Goal: Task Accomplishment & Management: Manage account settings

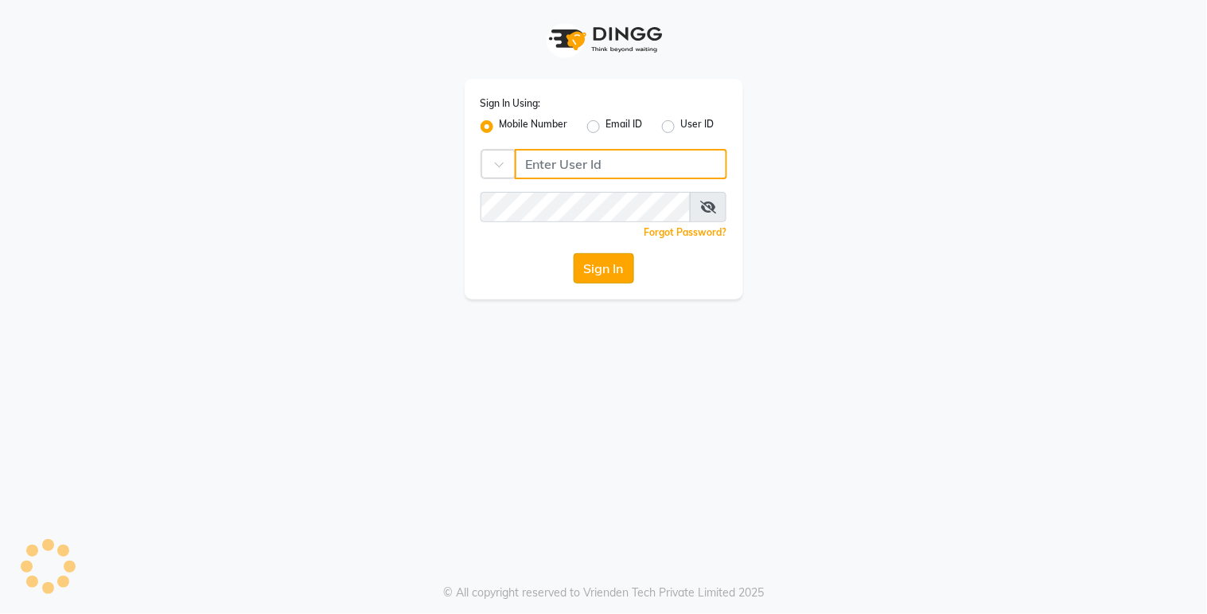
type input "9270199949"
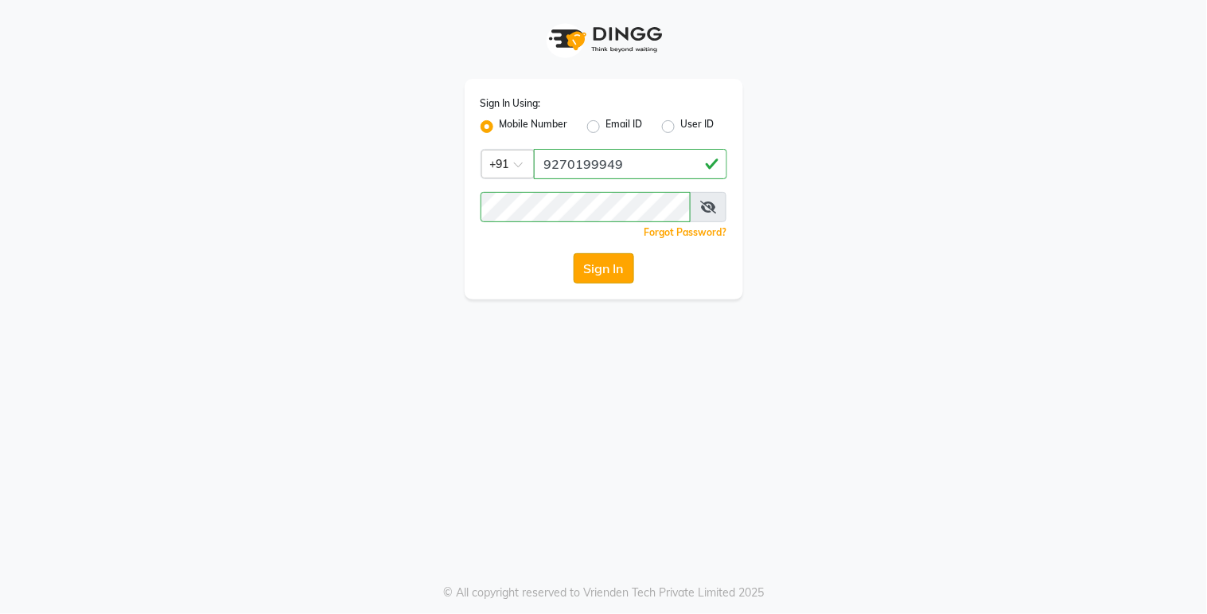
click at [599, 268] on button "Sign In" at bounding box center [604, 268] width 60 height 30
click at [601, 268] on div "Sign In" at bounding box center [604, 268] width 247 height 30
drag, startPoint x: 601, startPoint y: 268, endPoint x: 601, endPoint y: 279, distance: 10.3
click at [601, 279] on div "Sign In" at bounding box center [604, 268] width 247 height 30
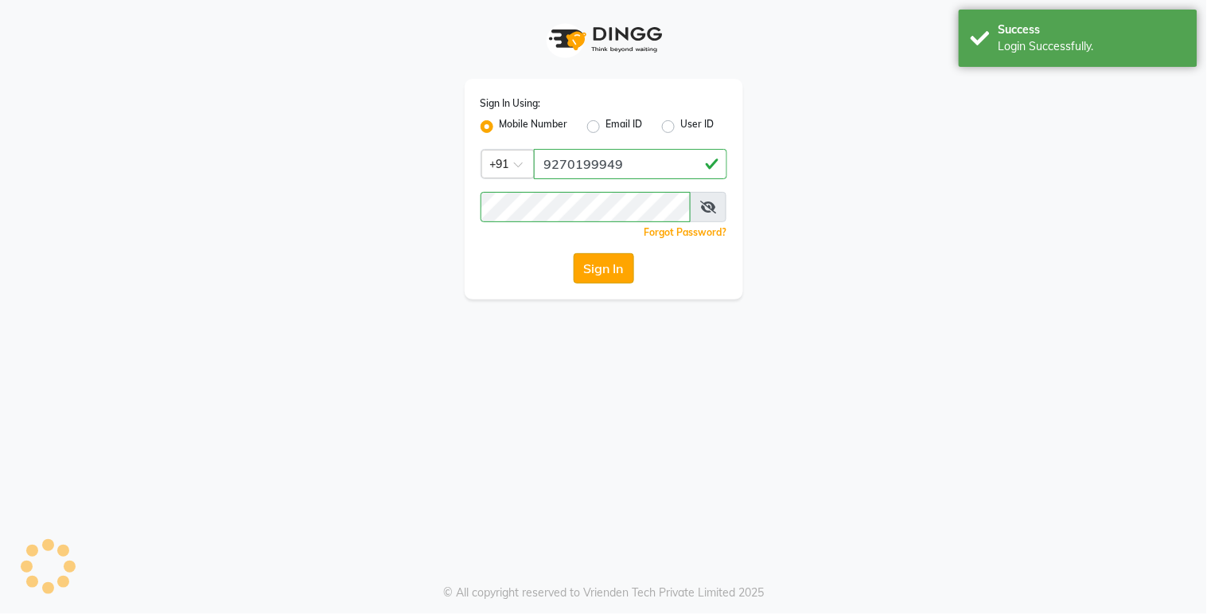
click at [597, 271] on button "Sign In" at bounding box center [604, 268] width 60 height 30
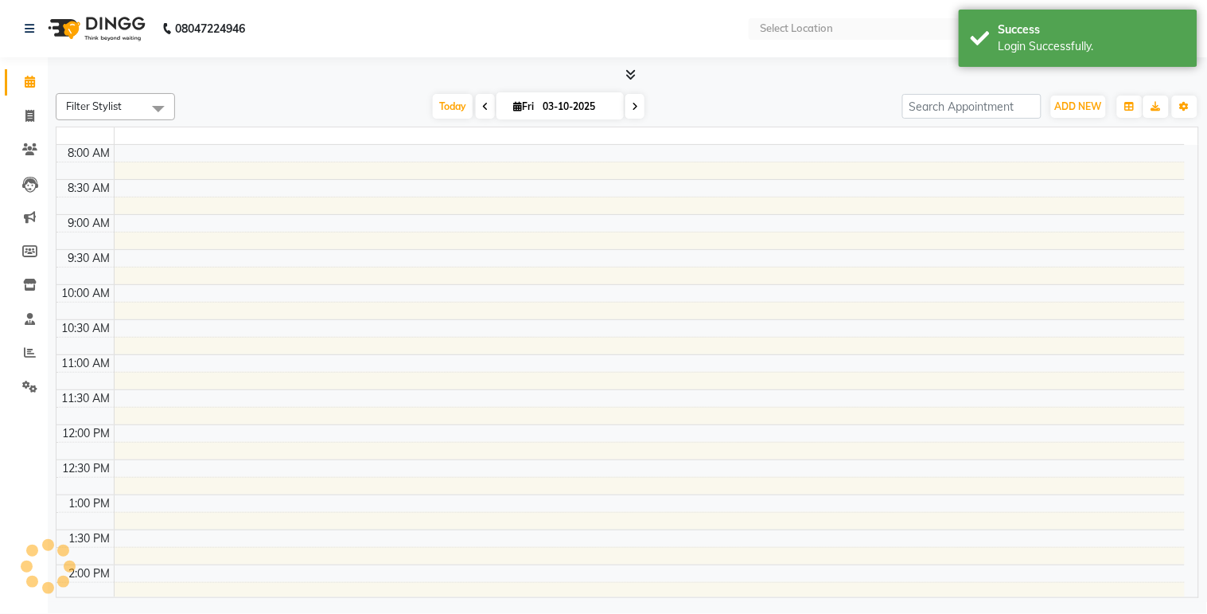
select select "en"
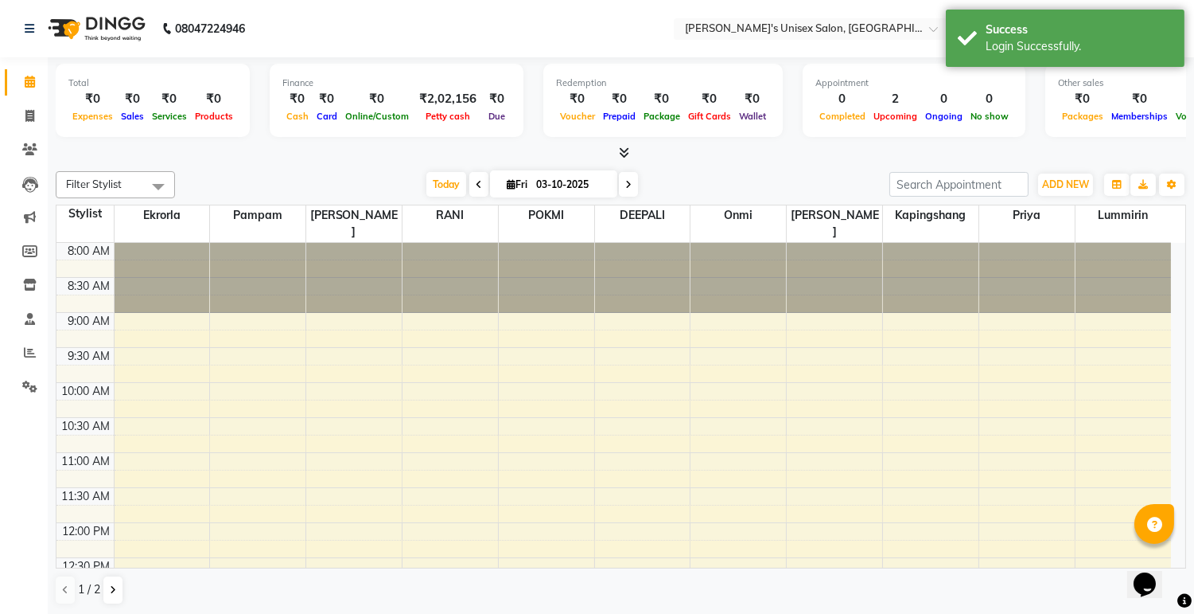
click at [28, 131] on li "Invoice" at bounding box center [24, 116] width 48 height 34
click at [26, 128] on link "Invoice" at bounding box center [24, 116] width 38 height 26
select select "service"
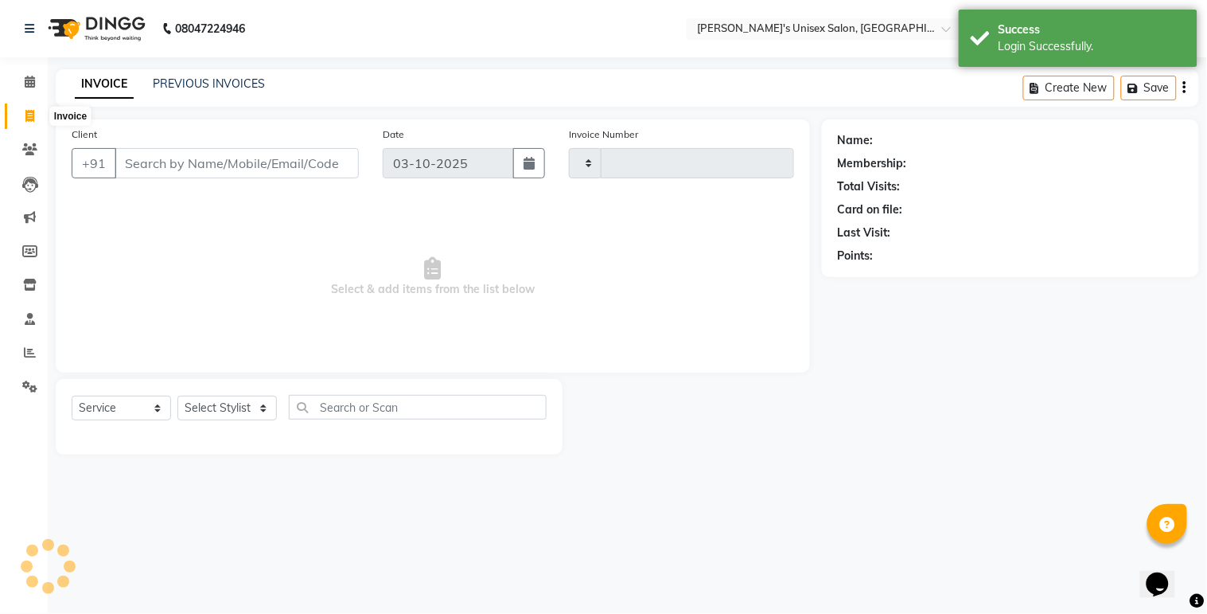
type input "0637"
select select "8273"
select select "79756"
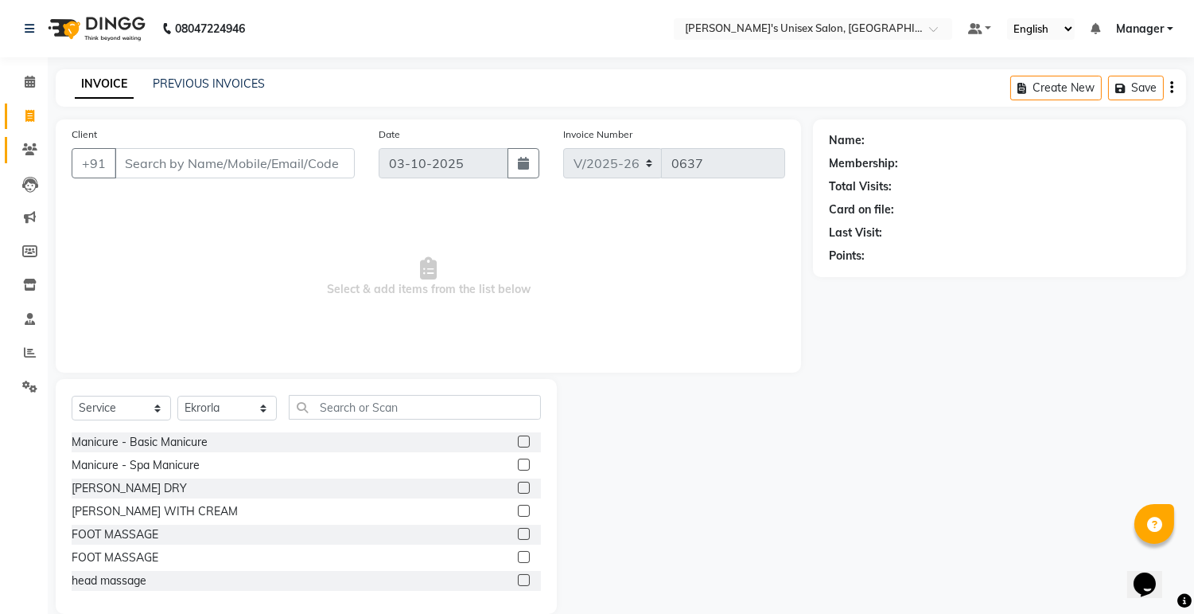
click at [30, 138] on link "Clients" at bounding box center [24, 150] width 38 height 26
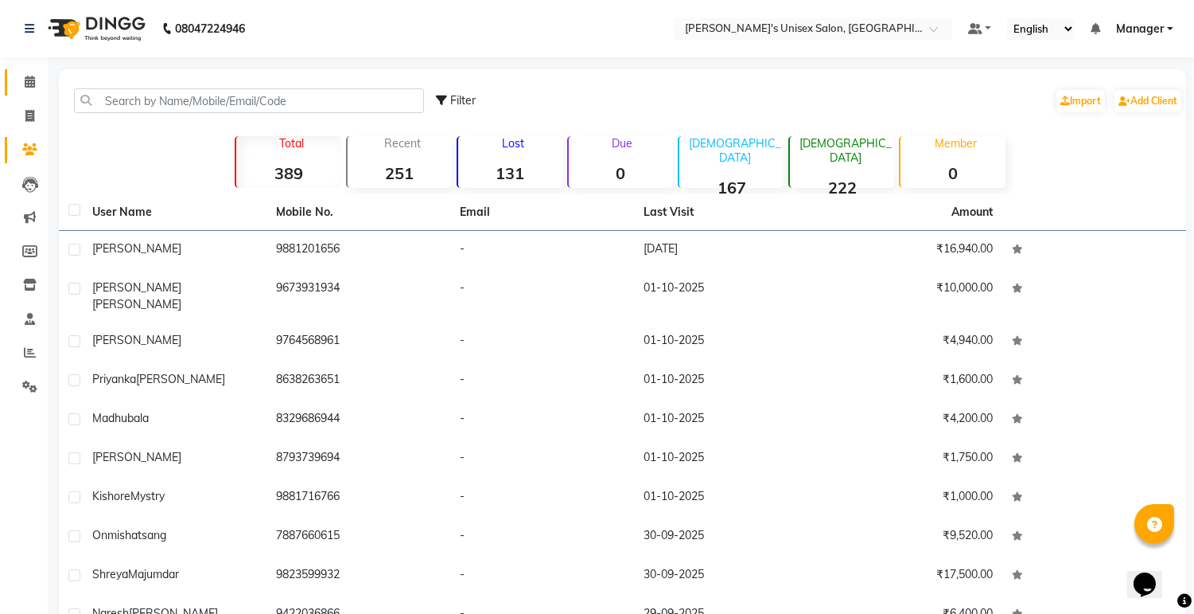
click at [18, 93] on link "Calendar" at bounding box center [24, 82] width 38 height 26
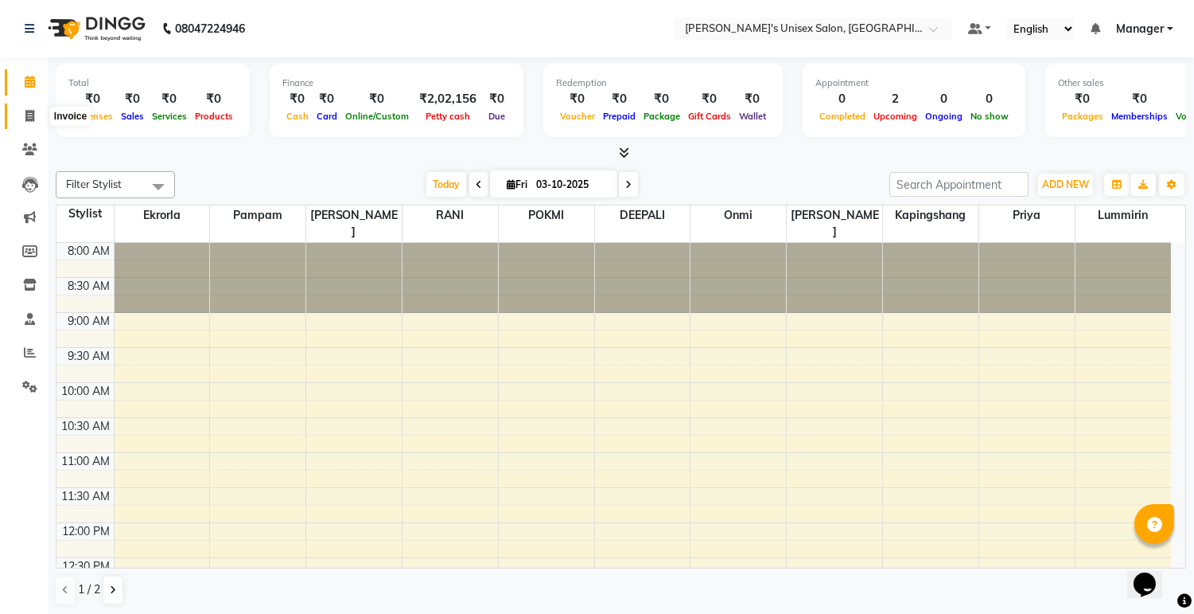
click at [37, 112] on span at bounding box center [30, 116] width 28 height 18
select select "service"
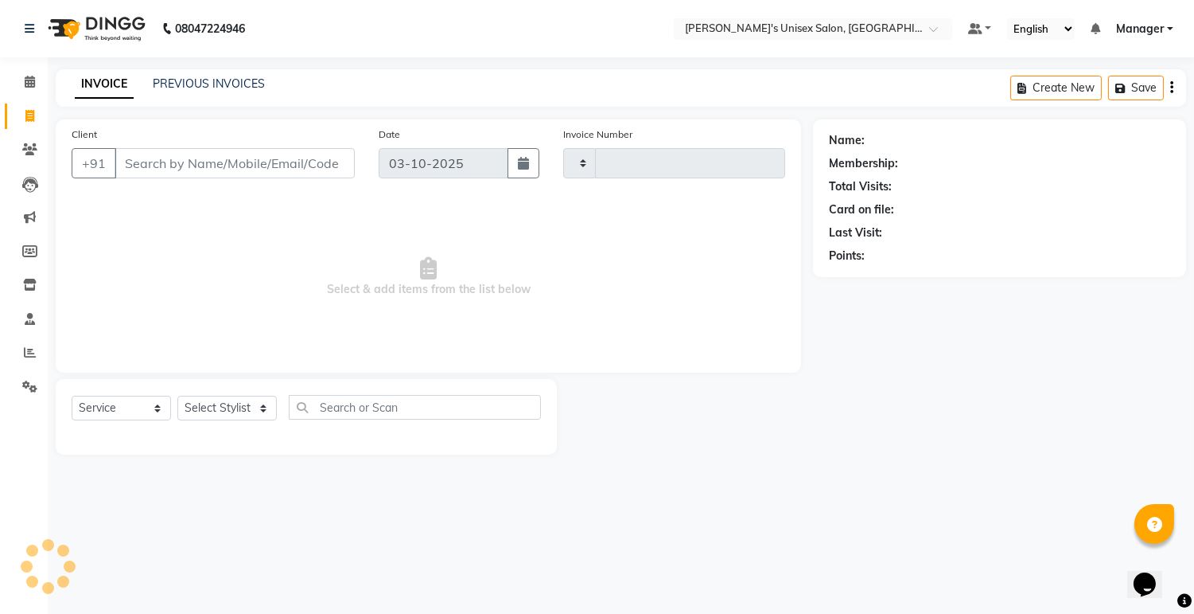
type input "0637"
select select "8273"
select select "79756"
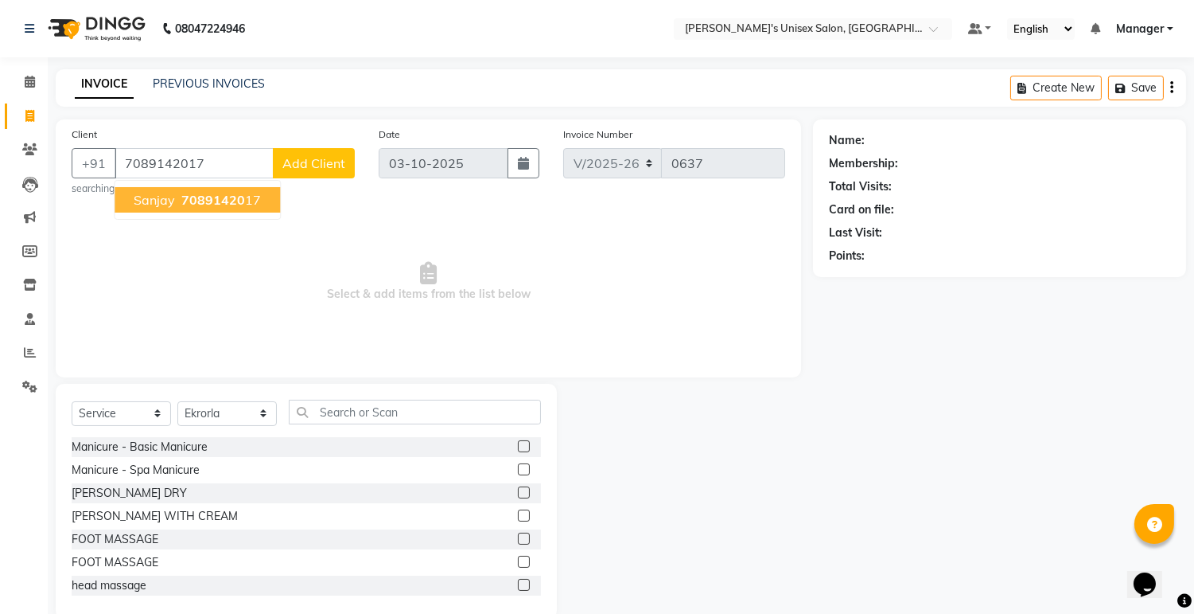
type input "7089142017"
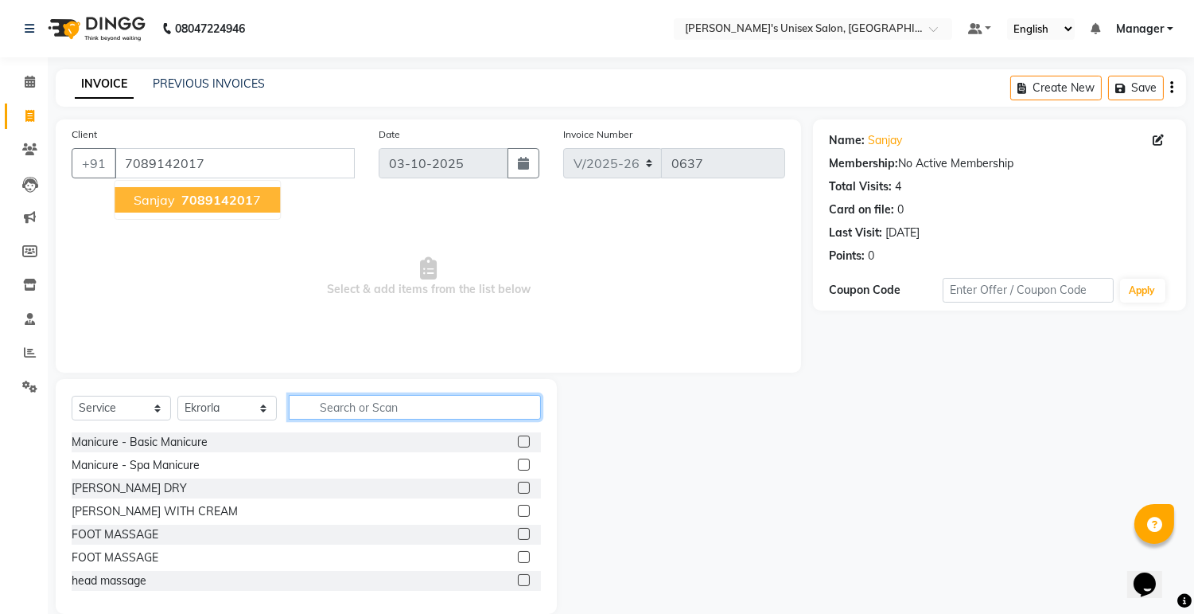
click at [330, 409] on input "text" at bounding box center [415, 407] width 252 height 25
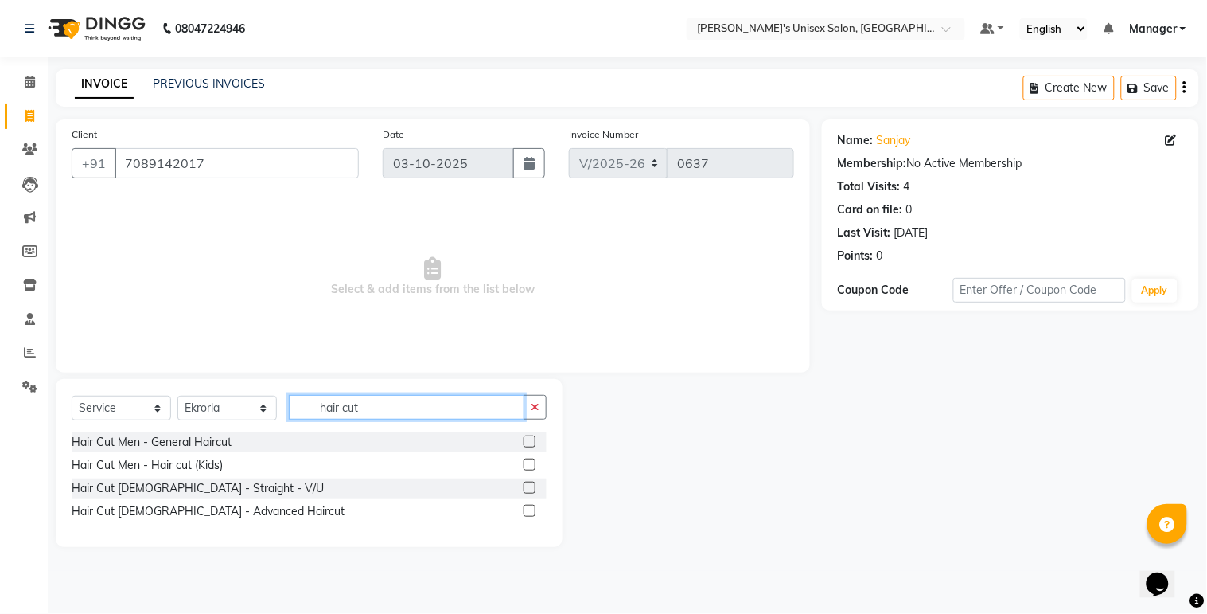
type input "hair cut"
click at [528, 466] on label at bounding box center [530, 464] width 12 height 12
click at [528, 466] on input "checkbox" at bounding box center [529, 465] width 10 height 10
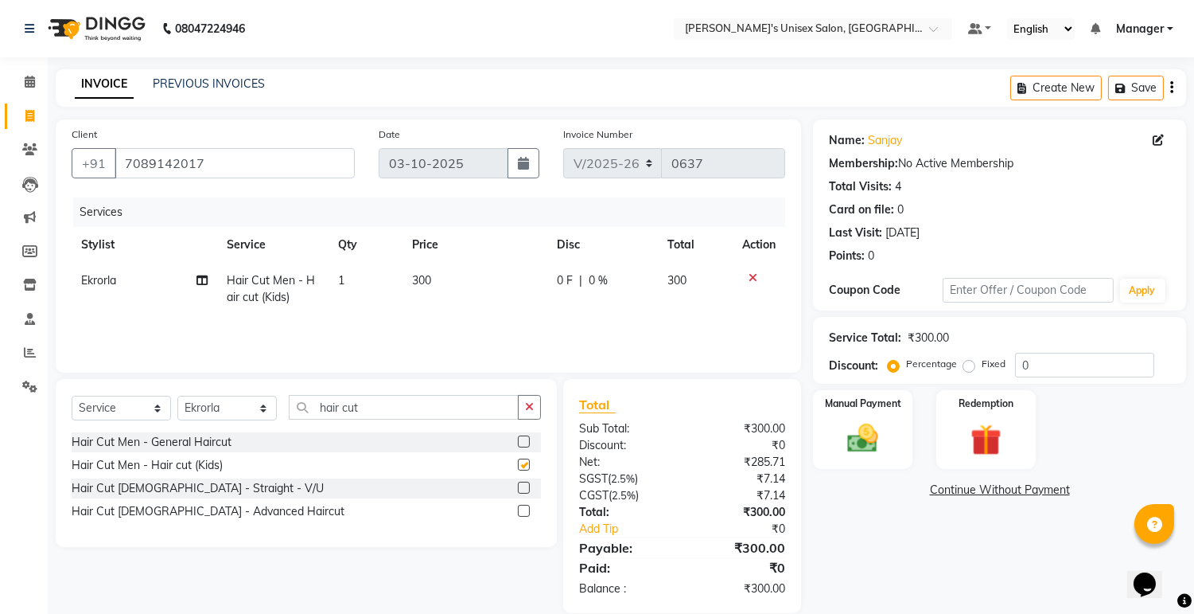
checkbox input "false"
click at [265, 411] on select "Select Stylist [PERSON_NAME] Ekrorla kapingshang Lummirin Manager onmi pampam P…" at bounding box center [226, 408] width 99 height 25
select select "85454"
click at [177, 396] on select "Select Stylist [PERSON_NAME] Ekrorla kapingshang Lummirin Manager onmi pampam P…" at bounding box center [226, 408] width 99 height 25
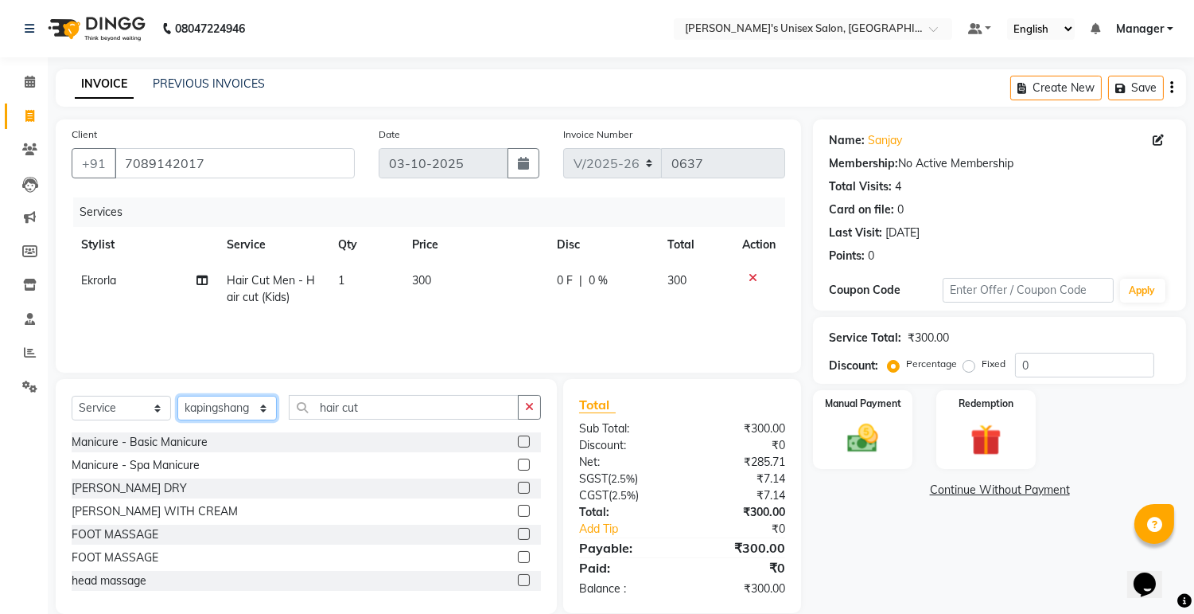
scroll to position [24, 0]
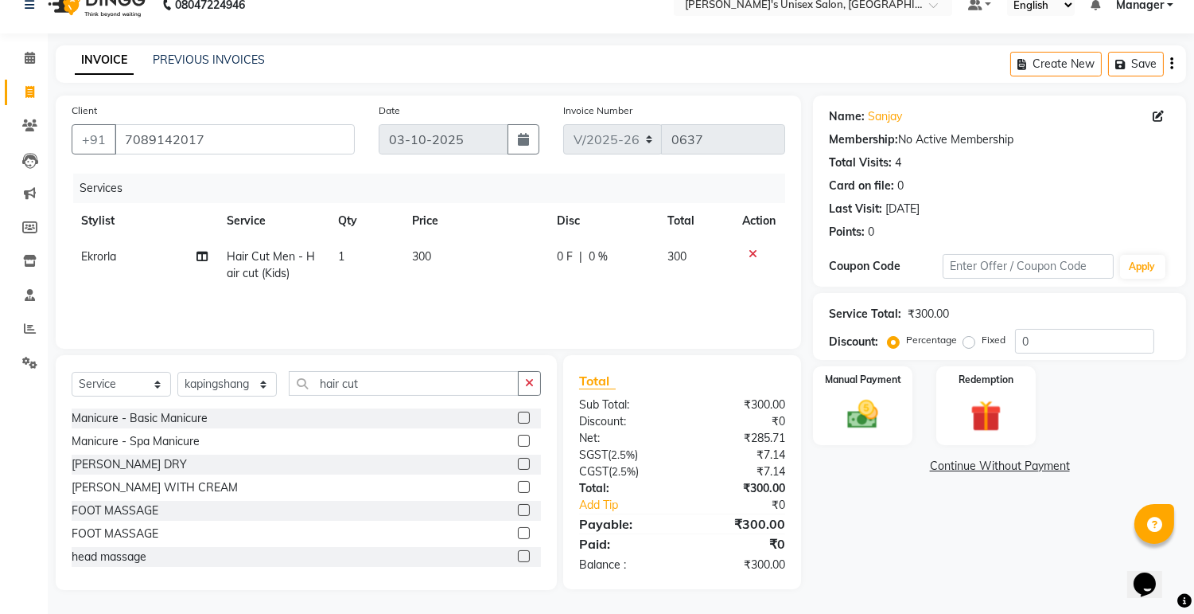
click at [766, 520] on div "₹300.00" at bounding box center [740, 523] width 115 height 19
click at [769, 523] on div "₹300.00" at bounding box center [740, 523] width 115 height 19
click at [768, 560] on div "₹300.00" at bounding box center [740, 564] width 115 height 17
click at [696, 249] on td "300" at bounding box center [696, 265] width 76 height 53
select select "79756"
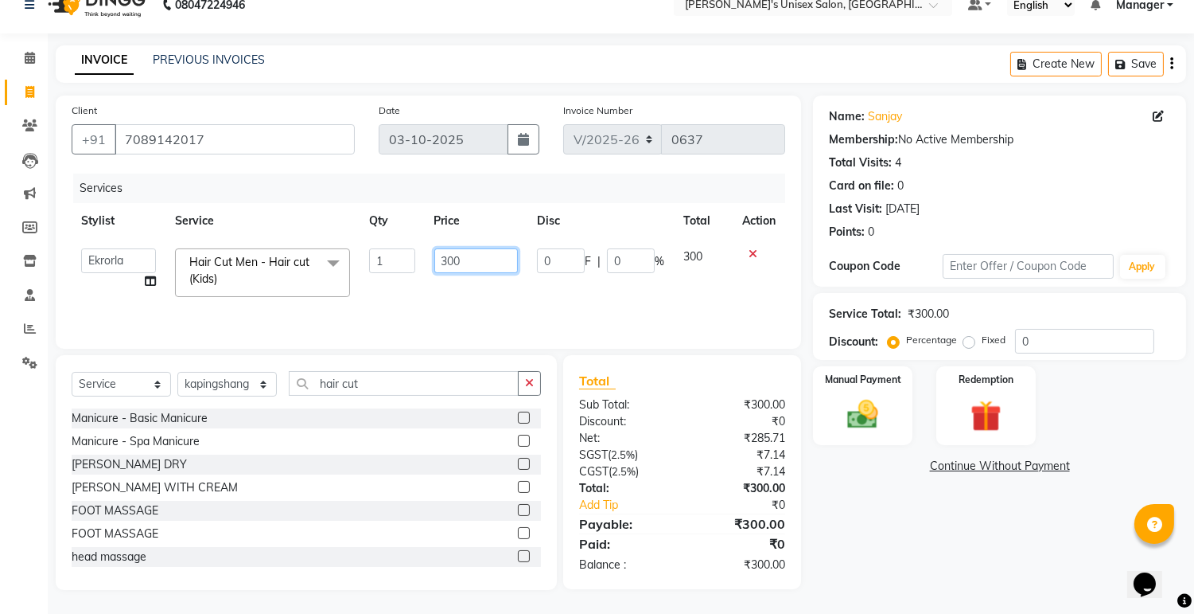
click at [467, 259] on input "300" at bounding box center [476, 260] width 84 height 25
type input "3"
type input "200"
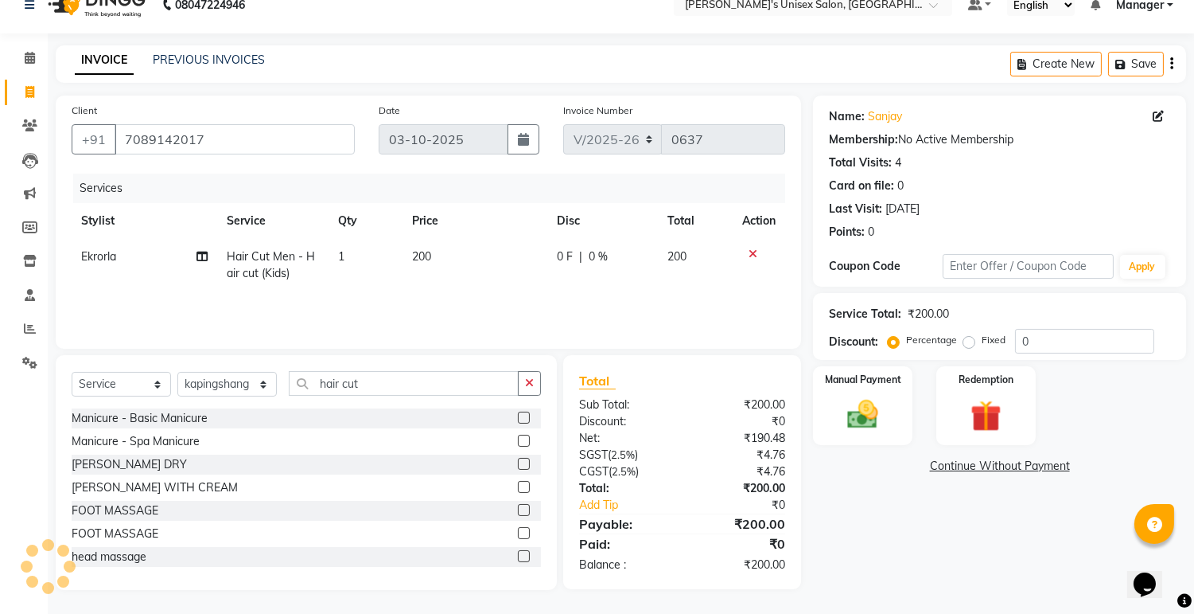
click at [715, 251] on td "200" at bounding box center [696, 265] width 76 height 53
select select "79756"
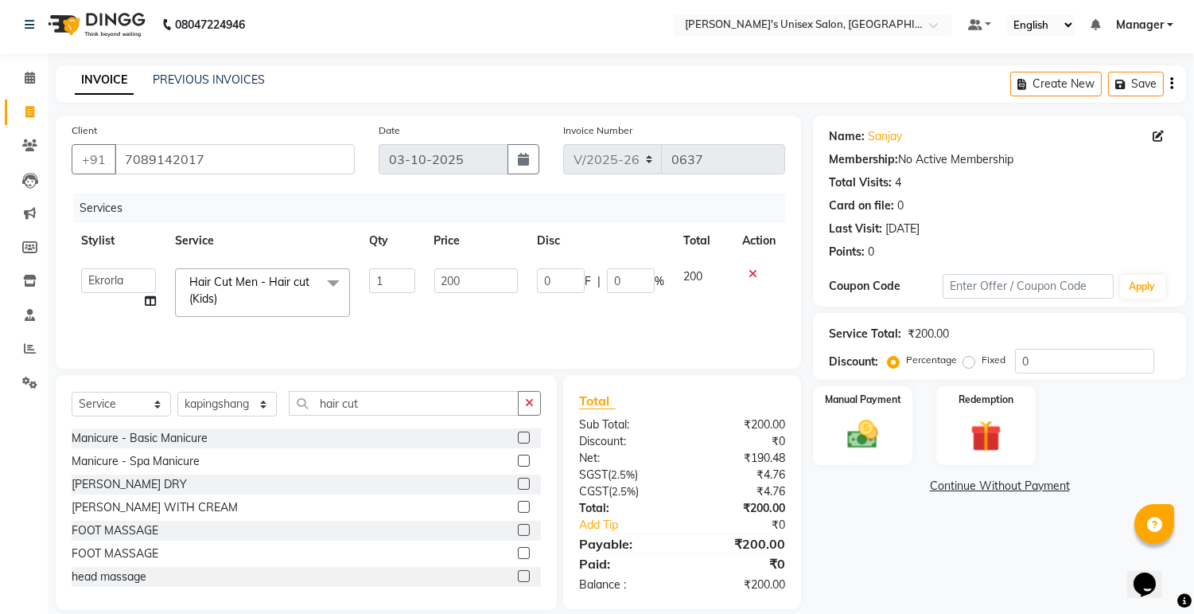
scroll to position [0, 0]
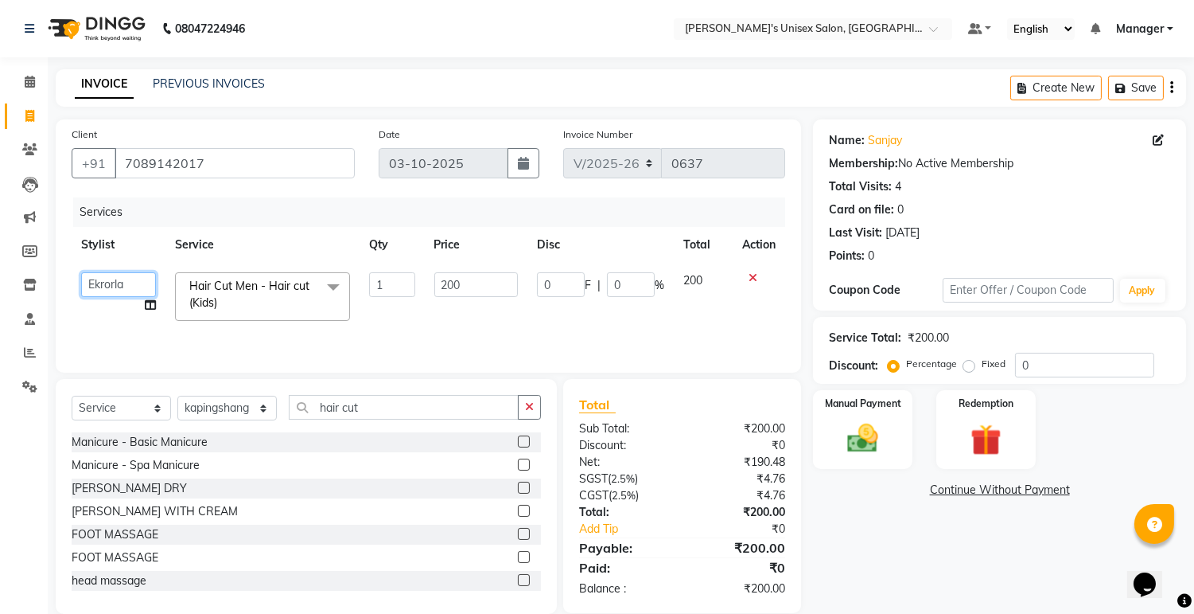
click at [126, 277] on select "[PERSON_NAME] kapingshang Lummirin Manager onmi pampam POKMI priya RANI [PERSON…" at bounding box center [118, 284] width 75 height 25
select select "85454"
click at [982, 364] on label "Fixed" at bounding box center [994, 364] width 24 height 14
click at [968, 364] on input "Fixed" at bounding box center [972, 363] width 11 height 11
radio input "true"
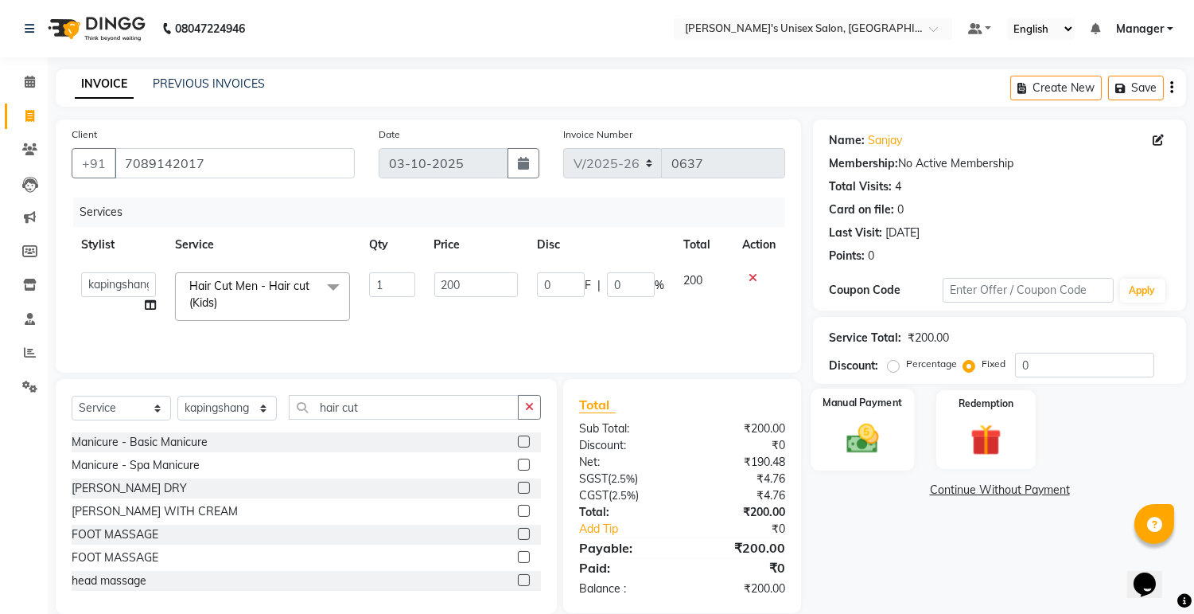
click at [841, 443] on img at bounding box center [863, 438] width 53 height 37
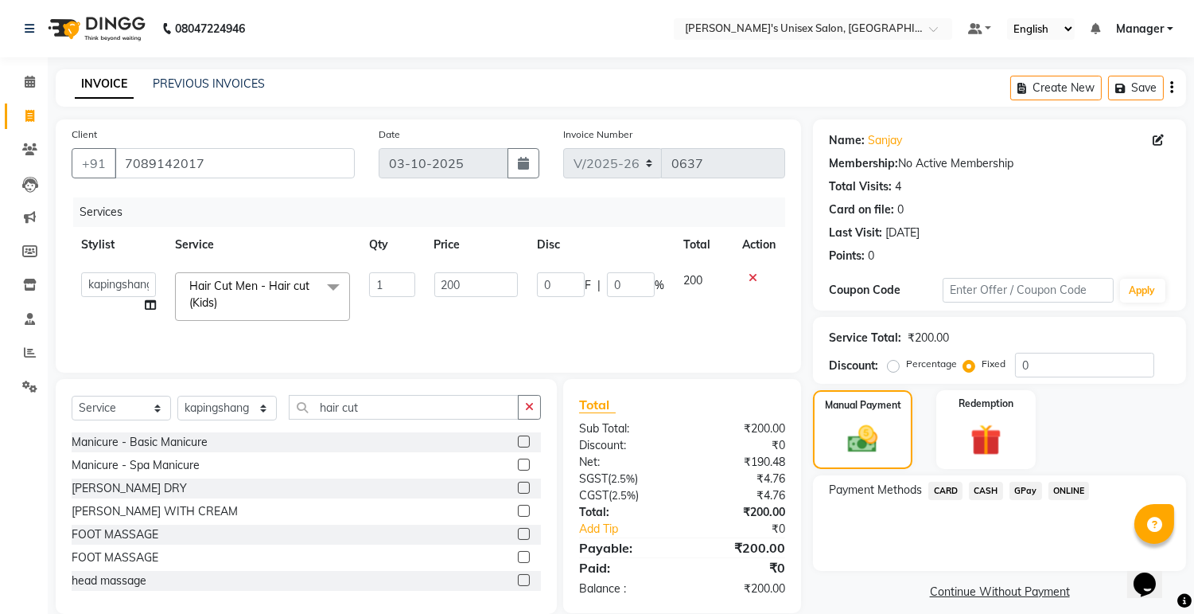
click at [1066, 495] on span "ONLINE" at bounding box center [1069, 490] width 41 height 18
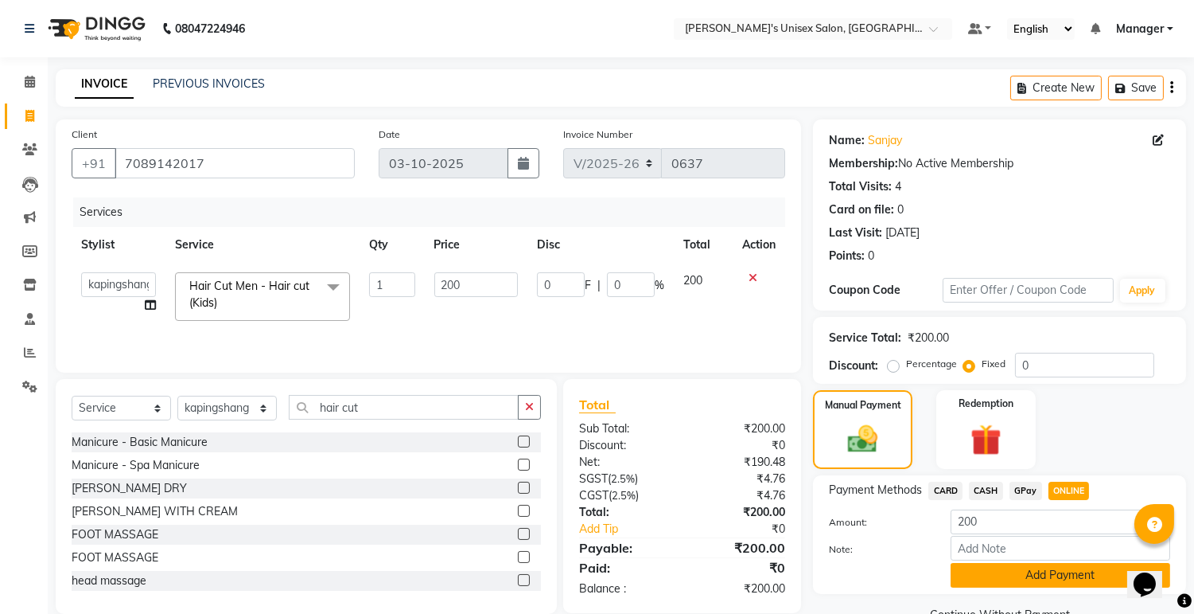
click at [1031, 571] on button "Add Payment" at bounding box center [1061, 575] width 220 height 25
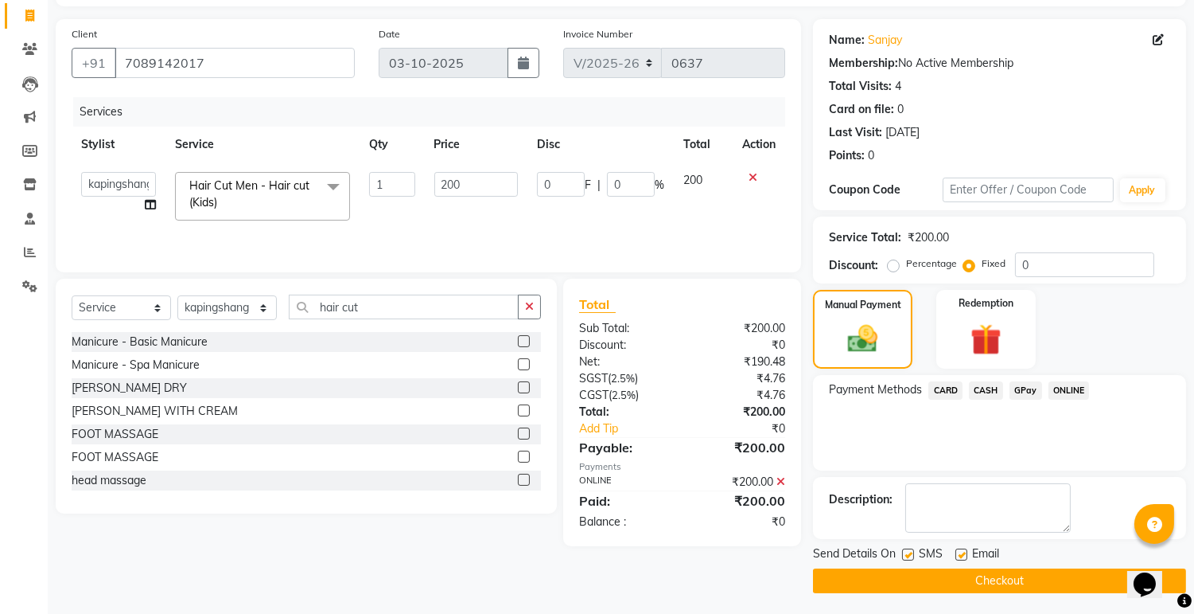
scroll to position [102, 0]
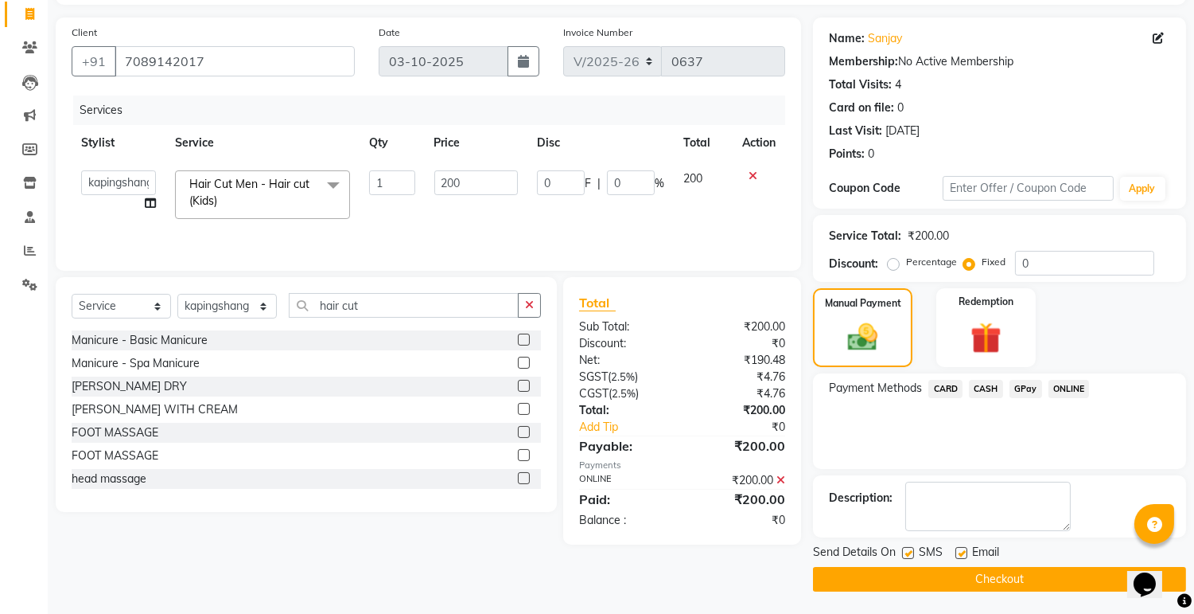
click at [961, 551] on label at bounding box center [962, 553] width 12 height 12
click at [961, 551] on input "checkbox" at bounding box center [961, 553] width 10 height 10
checkbox input "false"
click at [906, 551] on label at bounding box center [908, 553] width 12 height 12
click at [906, 551] on input "checkbox" at bounding box center [907, 553] width 10 height 10
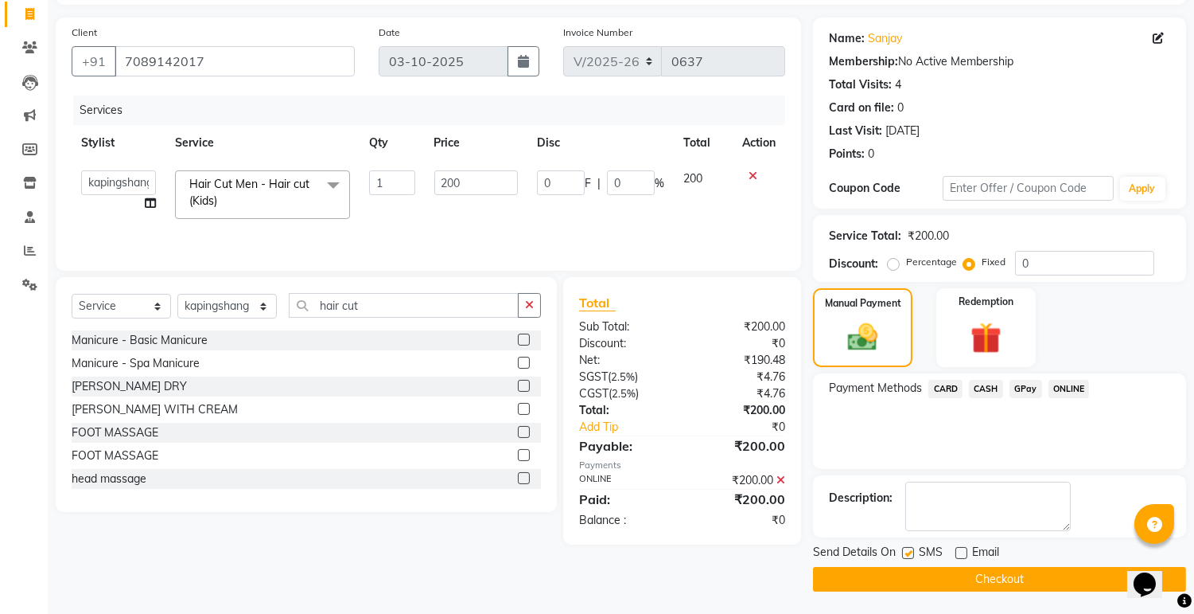
checkbox input "false"
click at [931, 574] on button "Checkout" at bounding box center [999, 579] width 373 height 25
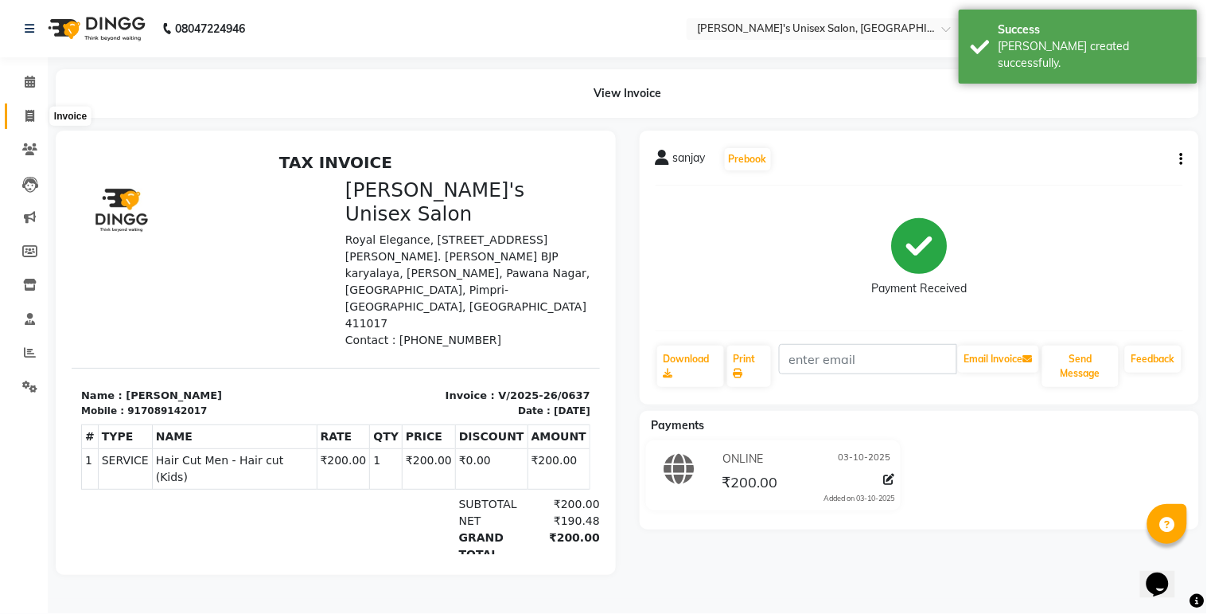
click at [25, 111] on icon at bounding box center [29, 116] width 9 height 12
select select "8273"
select select "service"
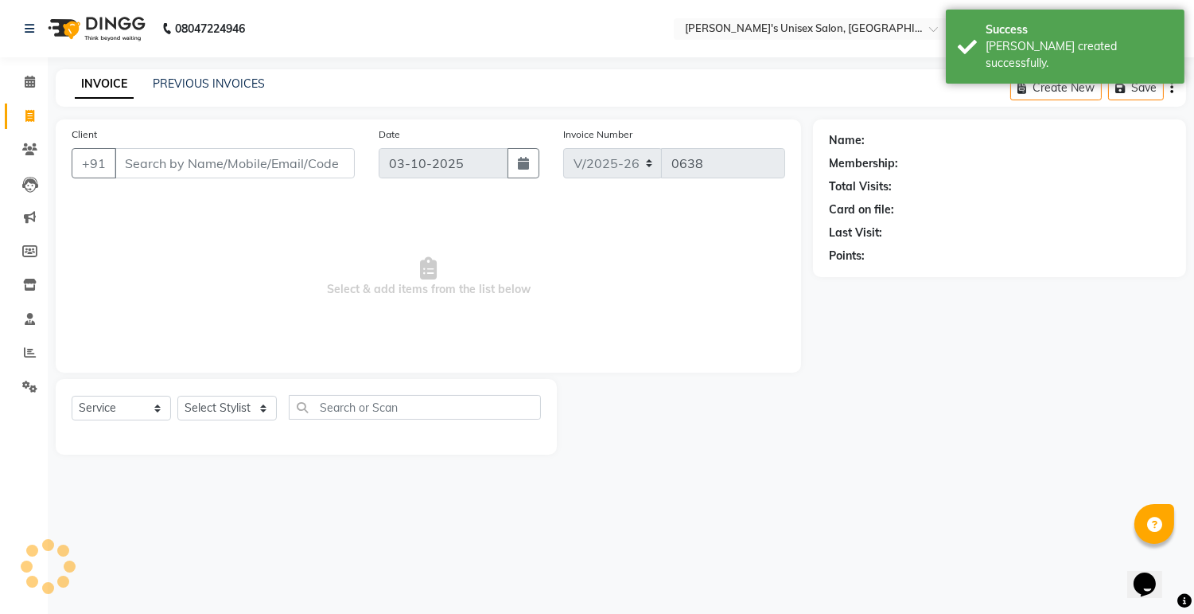
select select "79756"
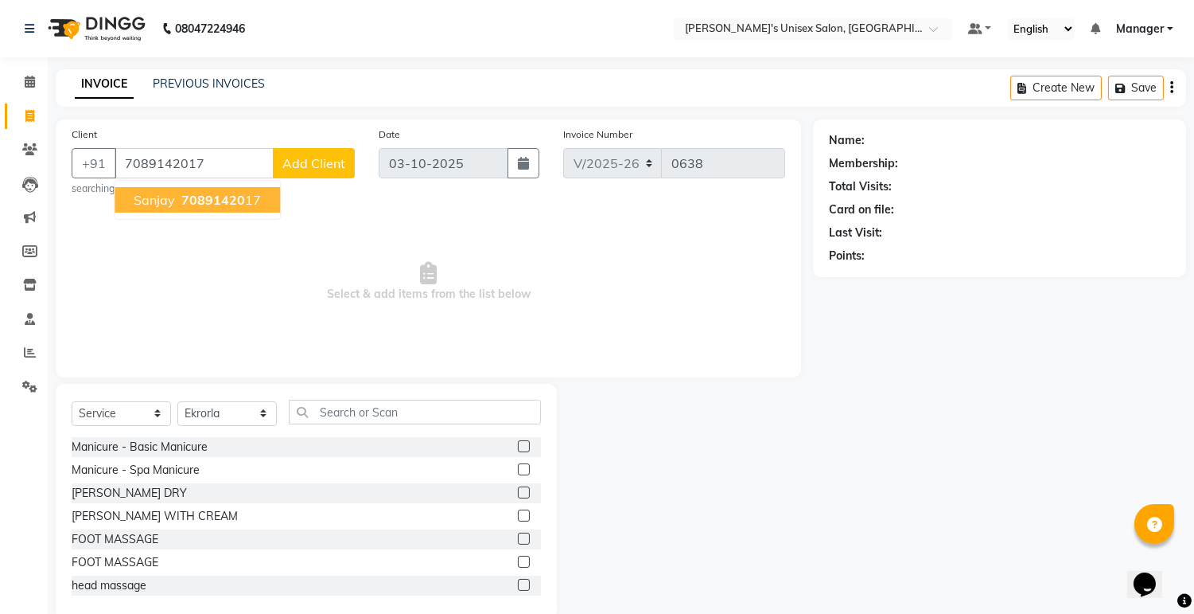
type input "7089142017"
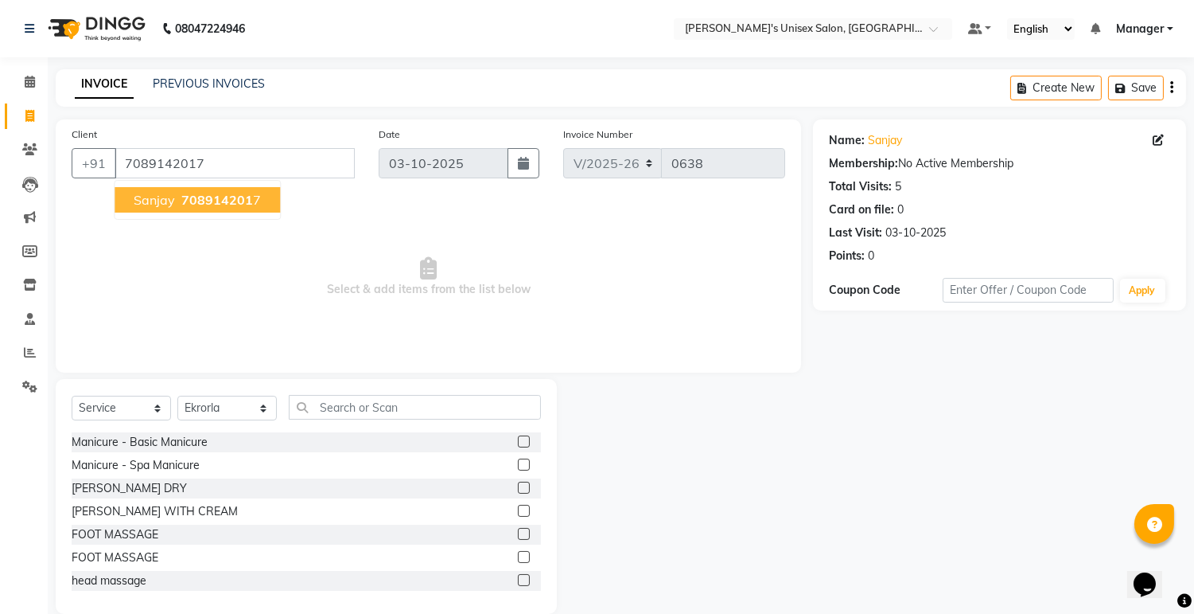
click at [195, 197] on span "708914201" at bounding box center [217, 200] width 72 height 16
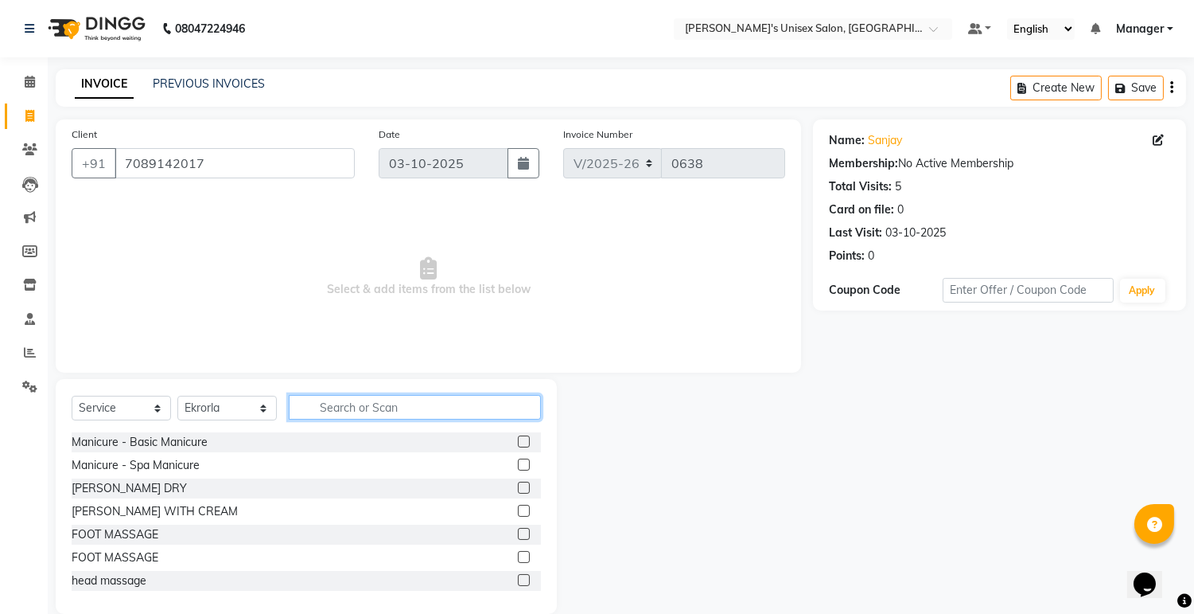
click at [384, 407] on input "text" at bounding box center [415, 407] width 252 height 25
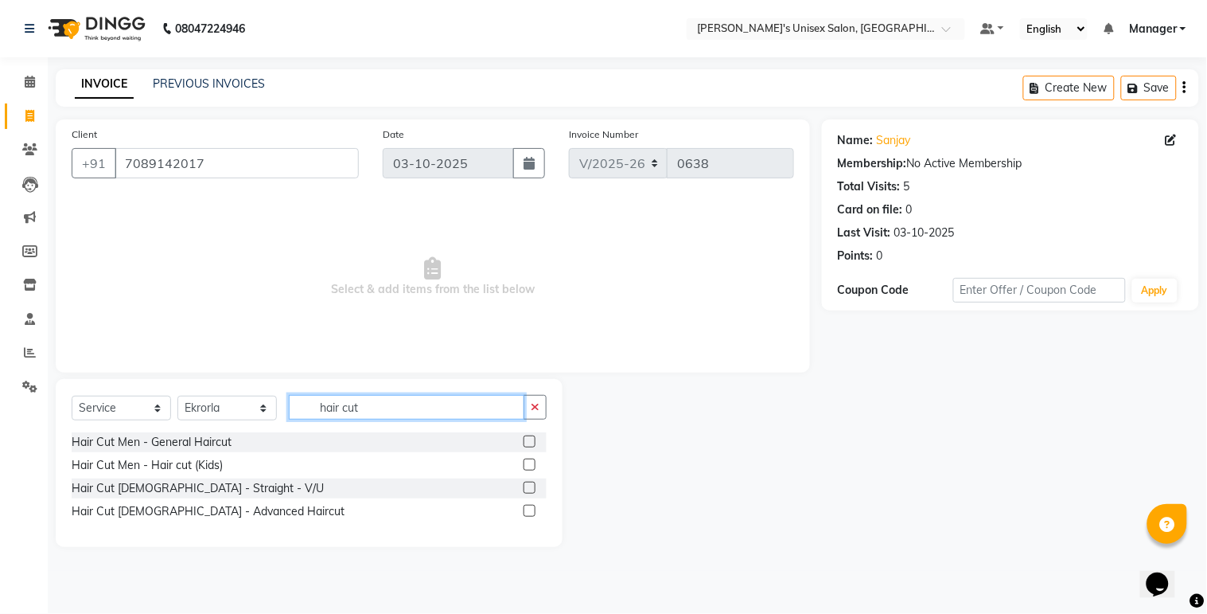
type input "hair cut"
click at [531, 442] on label at bounding box center [530, 441] width 12 height 12
click at [531, 442] on input "checkbox" at bounding box center [529, 442] width 10 height 10
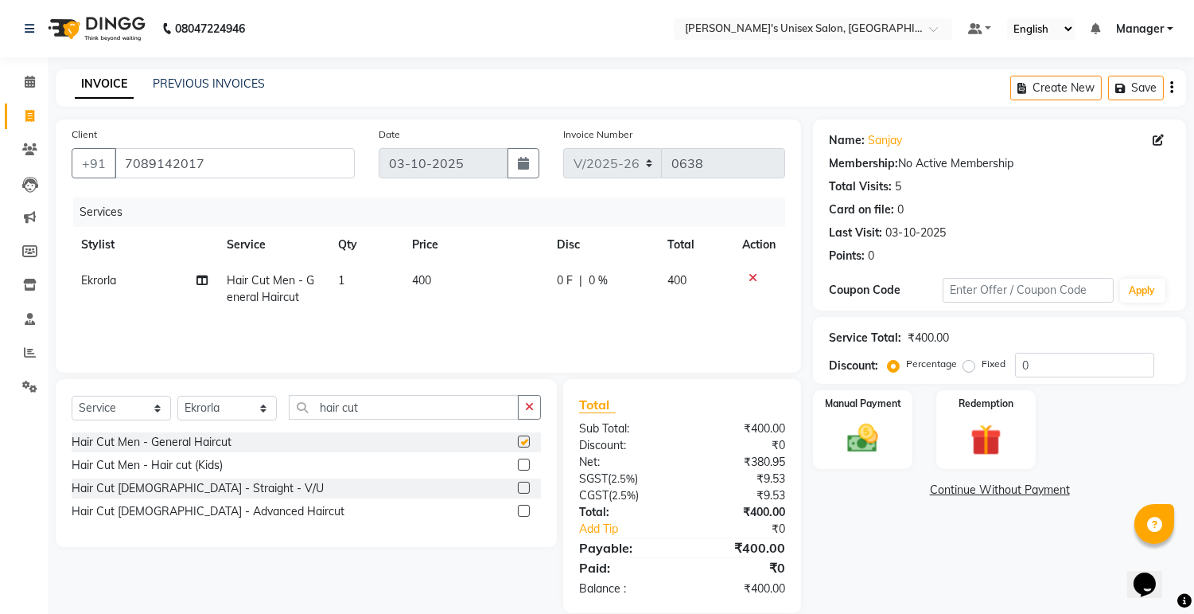
checkbox input "false"
click at [263, 412] on select "Select Stylist [PERSON_NAME] Ekrorla kapingshang Lummirin Manager onmi pampam P…" at bounding box center [226, 408] width 99 height 25
select select "85454"
click at [177, 396] on select "Select Stylist [PERSON_NAME] Ekrorla kapingshang Lummirin Manager onmi pampam P…" at bounding box center [226, 408] width 99 height 25
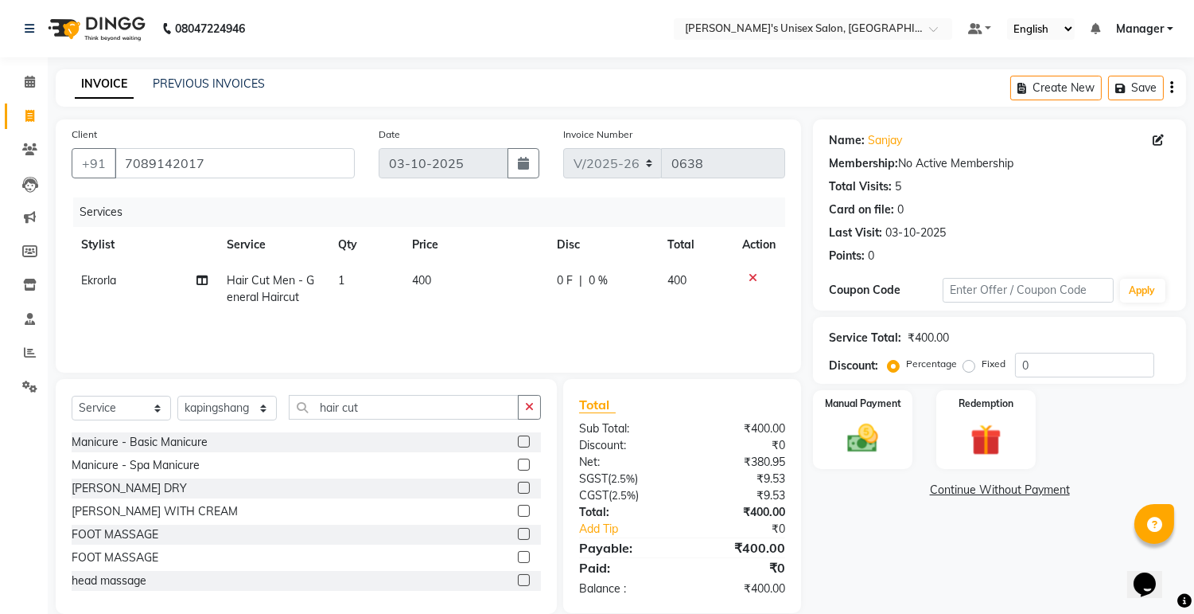
click at [105, 282] on span "Ekrorla" at bounding box center [98, 280] width 35 height 14
select select "79756"
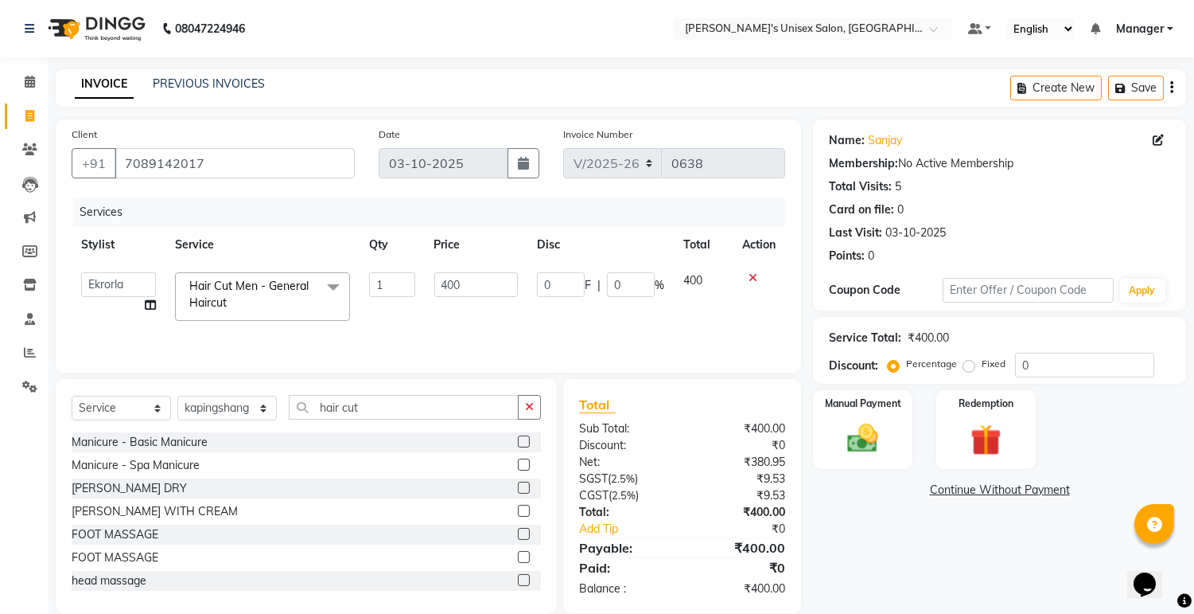
click at [154, 303] on icon at bounding box center [150, 304] width 11 height 11
select select "79756"
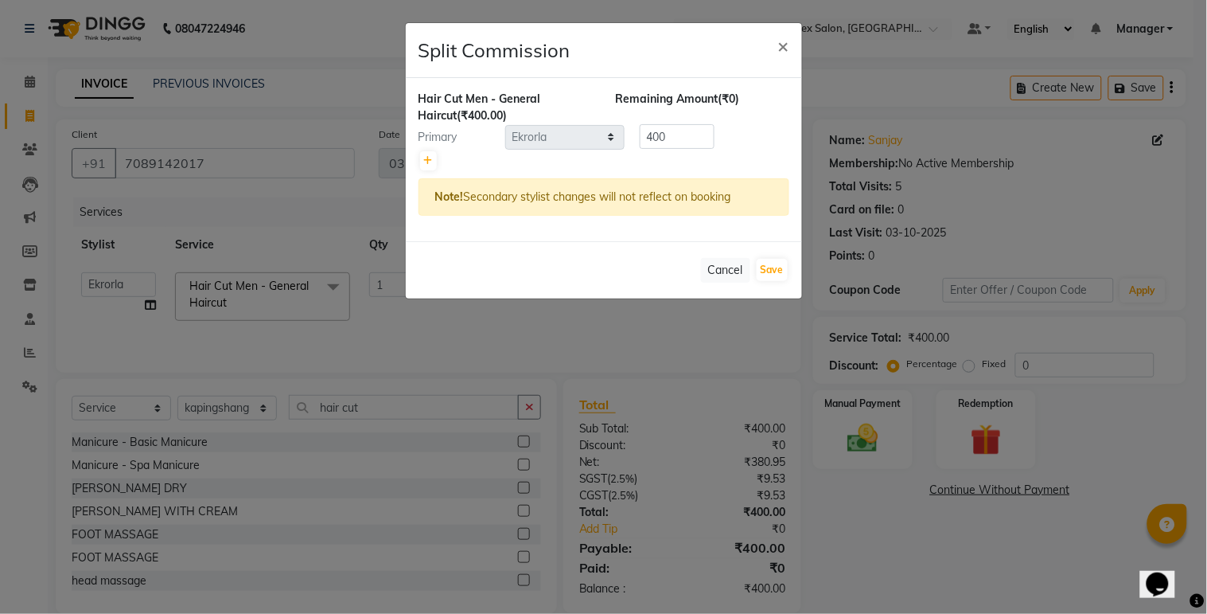
click at [131, 313] on ngb-modal-window "Split Commission × Hair Cut Men - General Haircut (₹400.00) Remaining Amount (₹…" at bounding box center [603, 307] width 1207 height 614
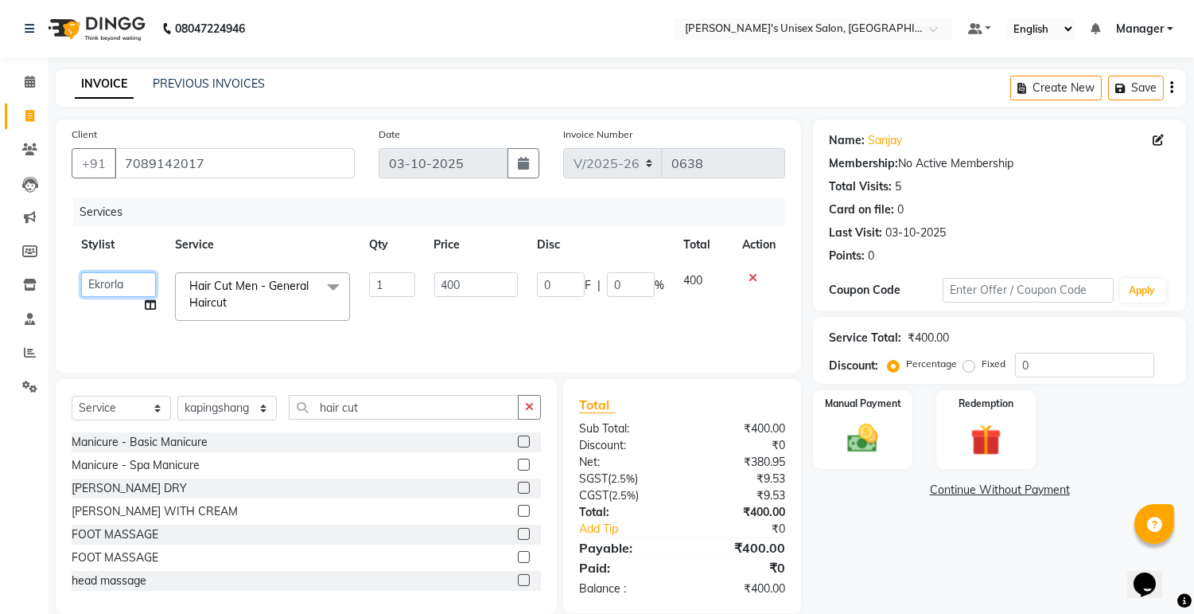
click at [110, 284] on select "[PERSON_NAME] kapingshang Lummirin Manager onmi pampam POKMI priya RANI [PERSON…" at bounding box center [118, 284] width 75 height 25
select select "85454"
click at [473, 288] on input "400" at bounding box center [476, 284] width 84 height 25
type input "4"
type input "300"
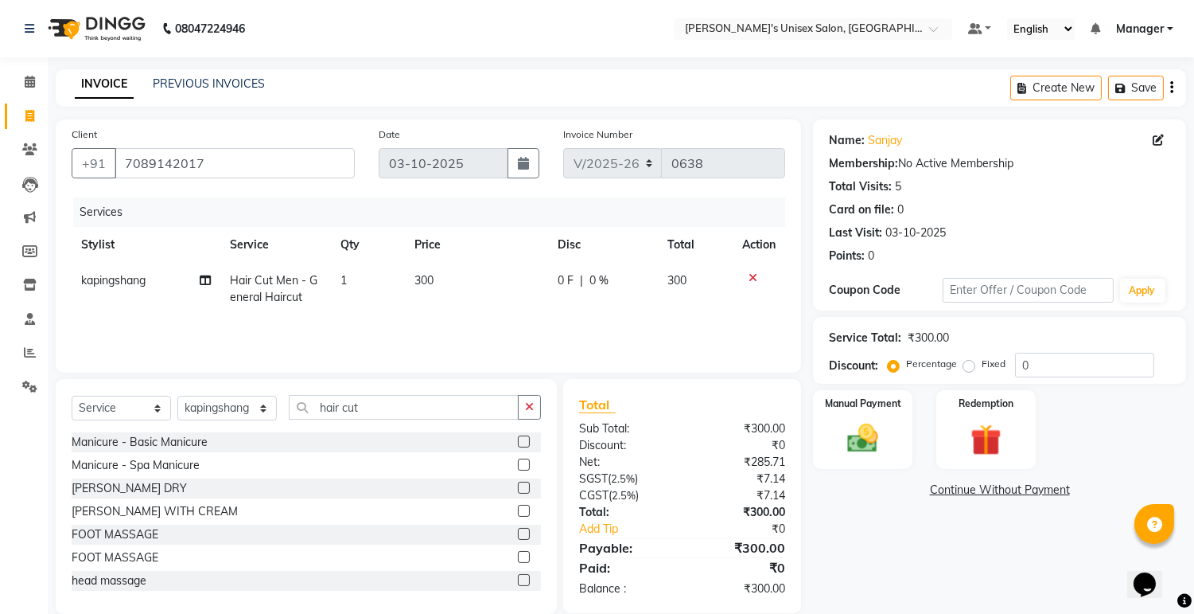
click at [982, 368] on label "Fixed" at bounding box center [994, 364] width 24 height 14
click at [972, 368] on input "Fixed" at bounding box center [972, 363] width 11 height 11
radio input "true"
click at [862, 434] on img at bounding box center [863, 438] width 53 height 37
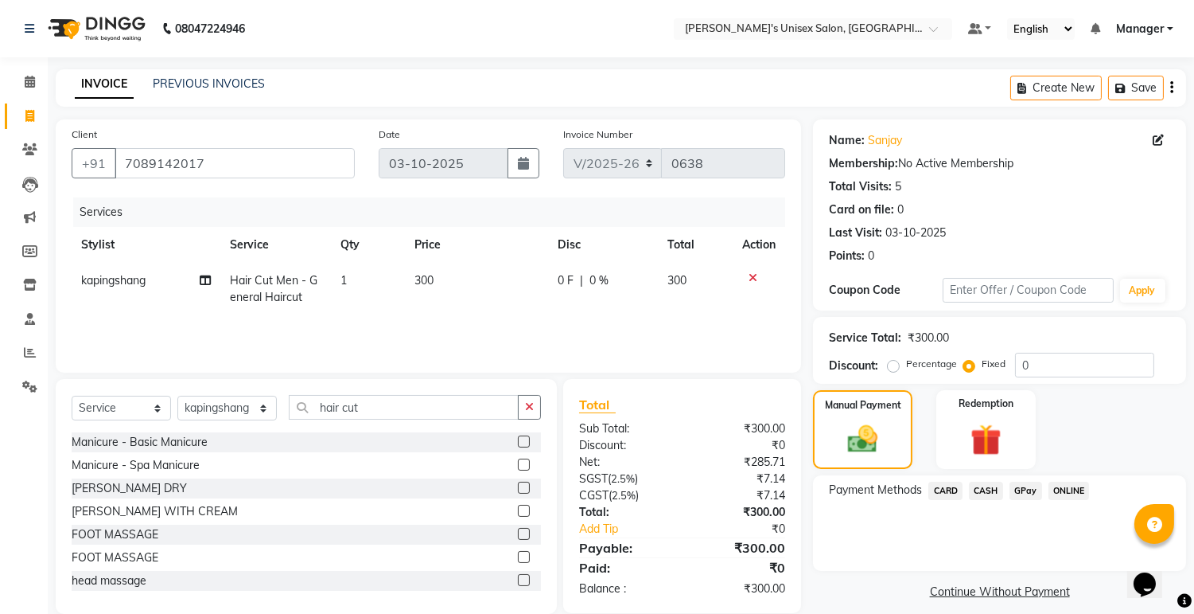
click at [1070, 485] on span "ONLINE" at bounding box center [1069, 490] width 41 height 18
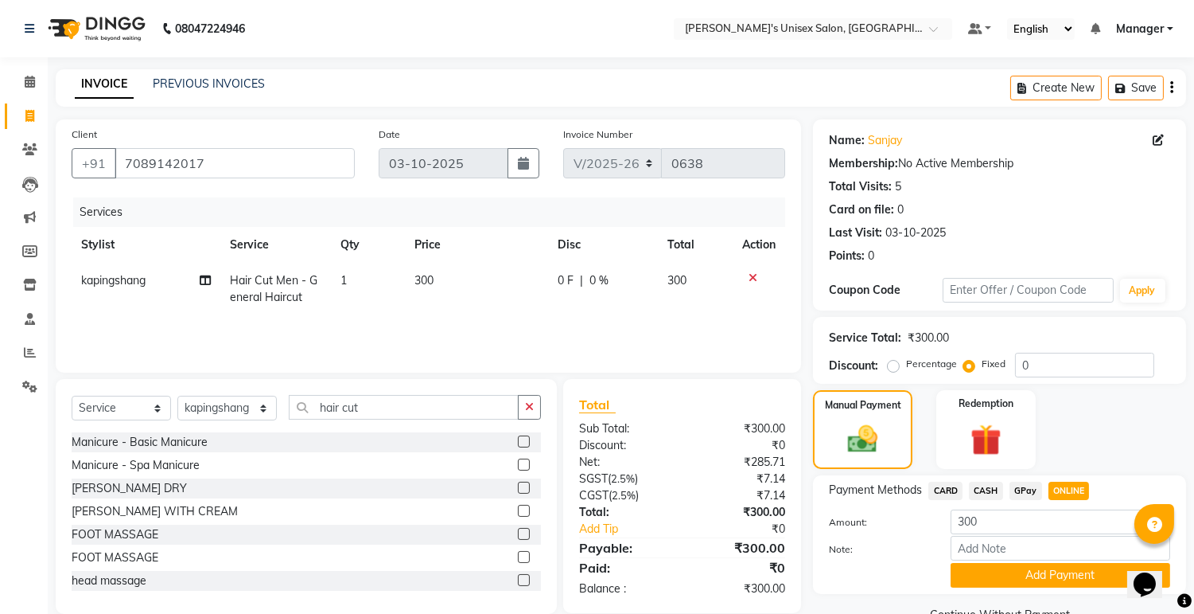
scroll to position [36, 0]
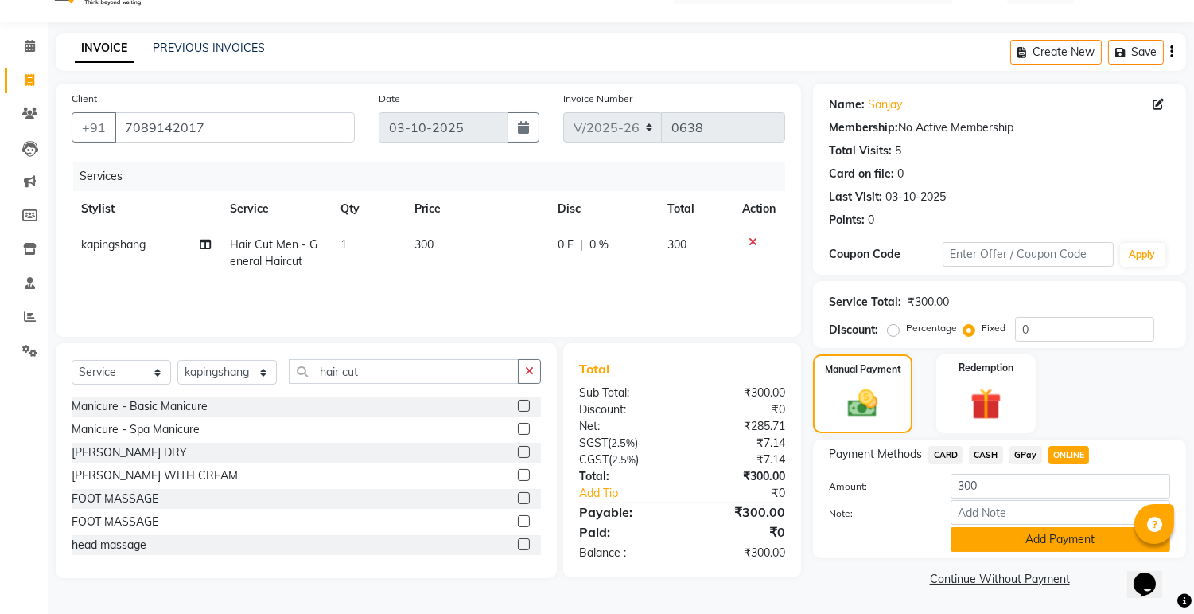
click at [998, 530] on button "Add Payment" at bounding box center [1061, 539] width 220 height 25
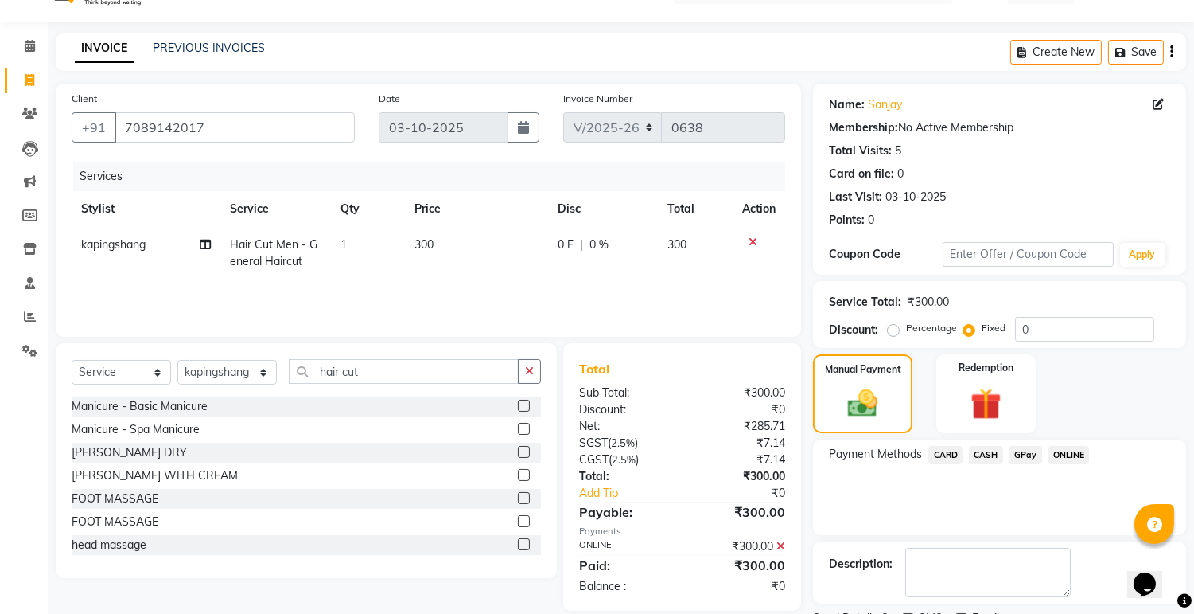
scroll to position [102, 0]
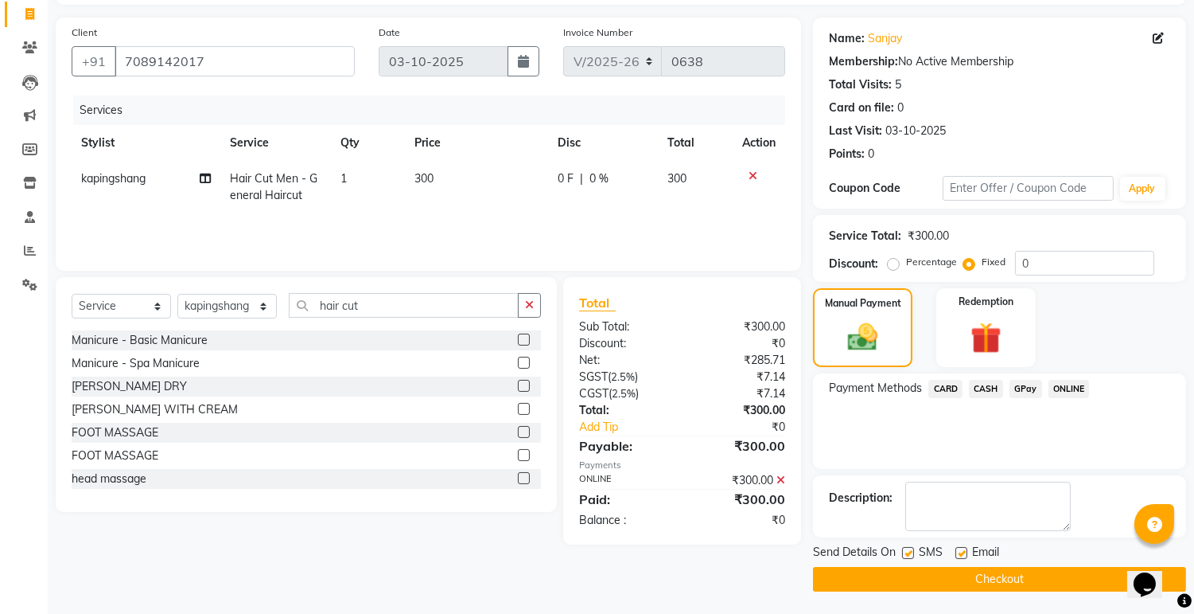
click at [961, 553] on label at bounding box center [962, 553] width 12 height 12
click at [961, 553] on input "checkbox" at bounding box center [961, 553] width 10 height 10
checkbox input "false"
click at [911, 550] on label at bounding box center [908, 553] width 12 height 12
click at [911, 550] on input "checkbox" at bounding box center [907, 553] width 10 height 10
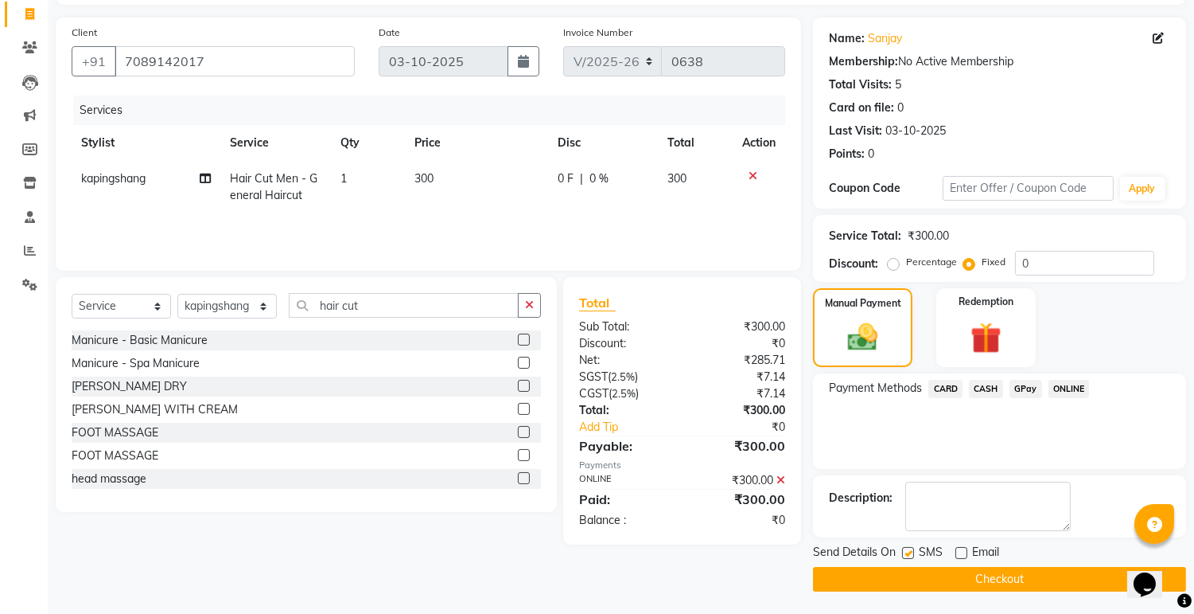
checkbox input "false"
click at [980, 571] on button "Checkout" at bounding box center [999, 579] width 373 height 25
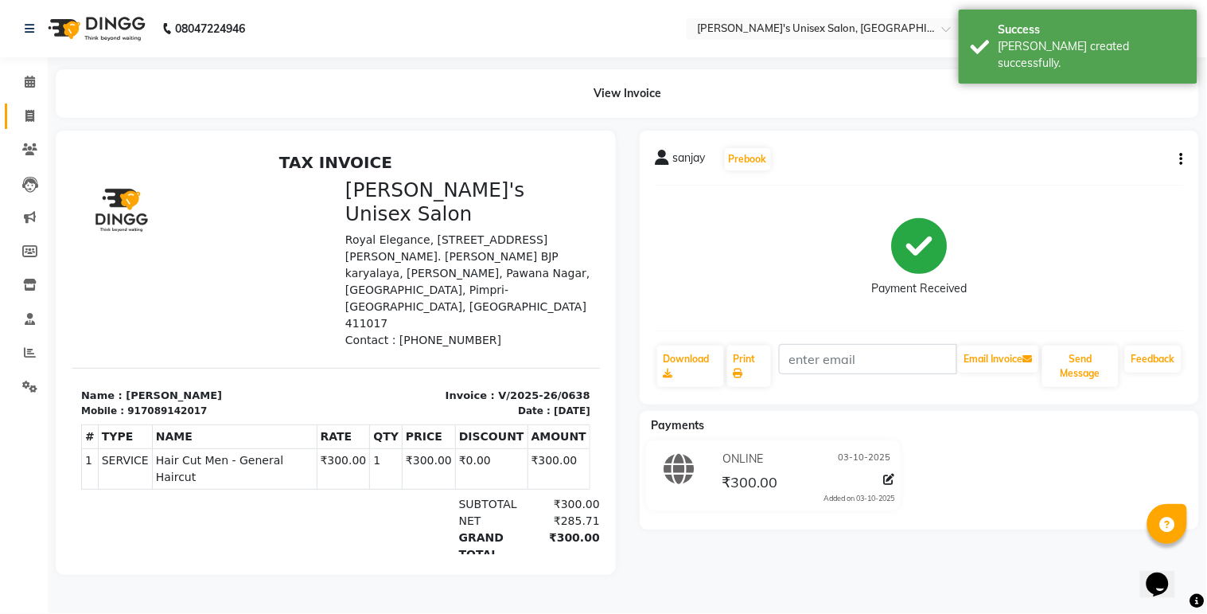
click at [27, 105] on link "Invoice" at bounding box center [24, 116] width 38 height 26
select select "service"
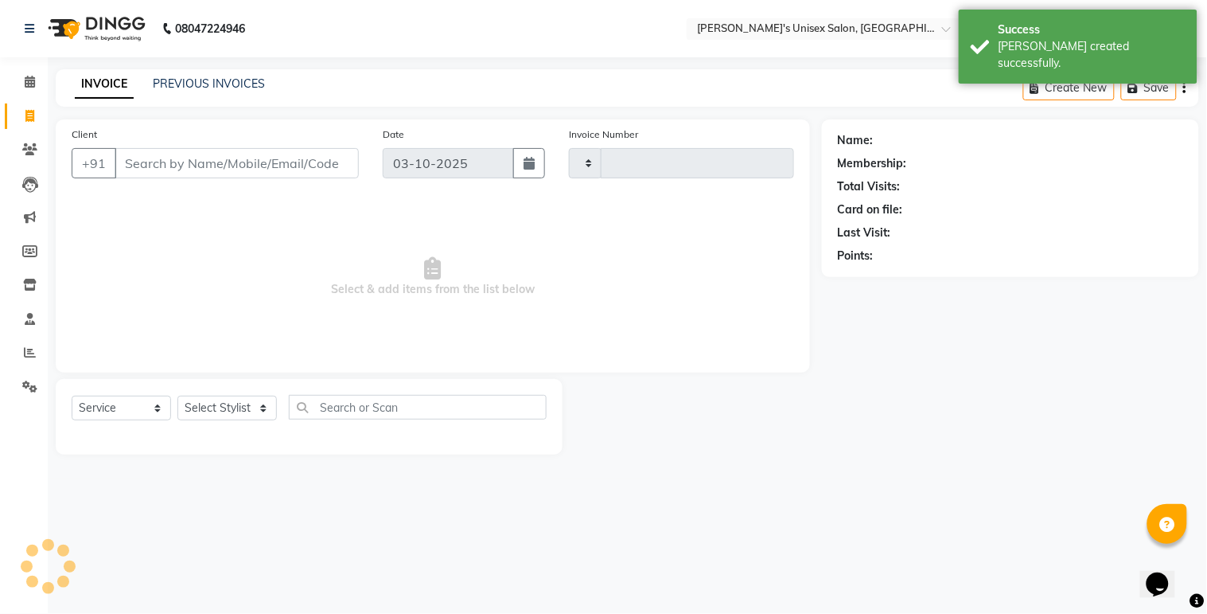
type input "0639"
select select "8273"
select select "79756"
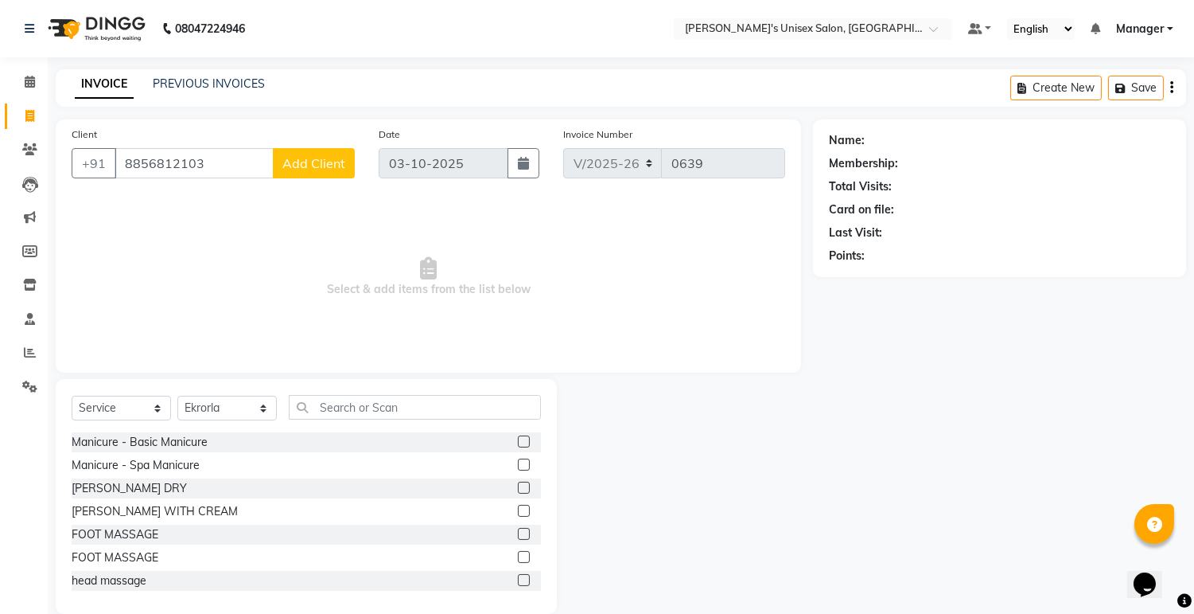
type input "8856812103"
click at [314, 159] on span "Add Client" at bounding box center [314, 163] width 63 height 16
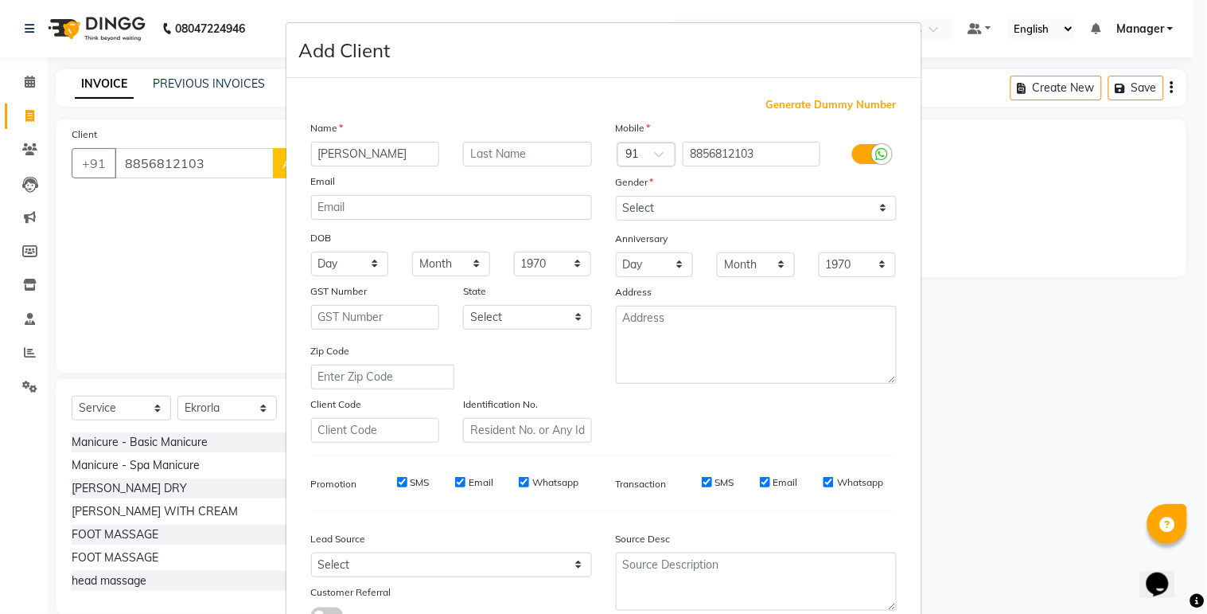
type input "[PERSON_NAME]"
click at [873, 212] on select "Select [DEMOGRAPHIC_DATA] [DEMOGRAPHIC_DATA] Other Prefer Not To Say" at bounding box center [756, 208] width 281 height 25
select select "[DEMOGRAPHIC_DATA]"
click at [616, 196] on select "Select [DEMOGRAPHIC_DATA] [DEMOGRAPHIC_DATA] Other Prefer Not To Say" at bounding box center [756, 208] width 281 height 25
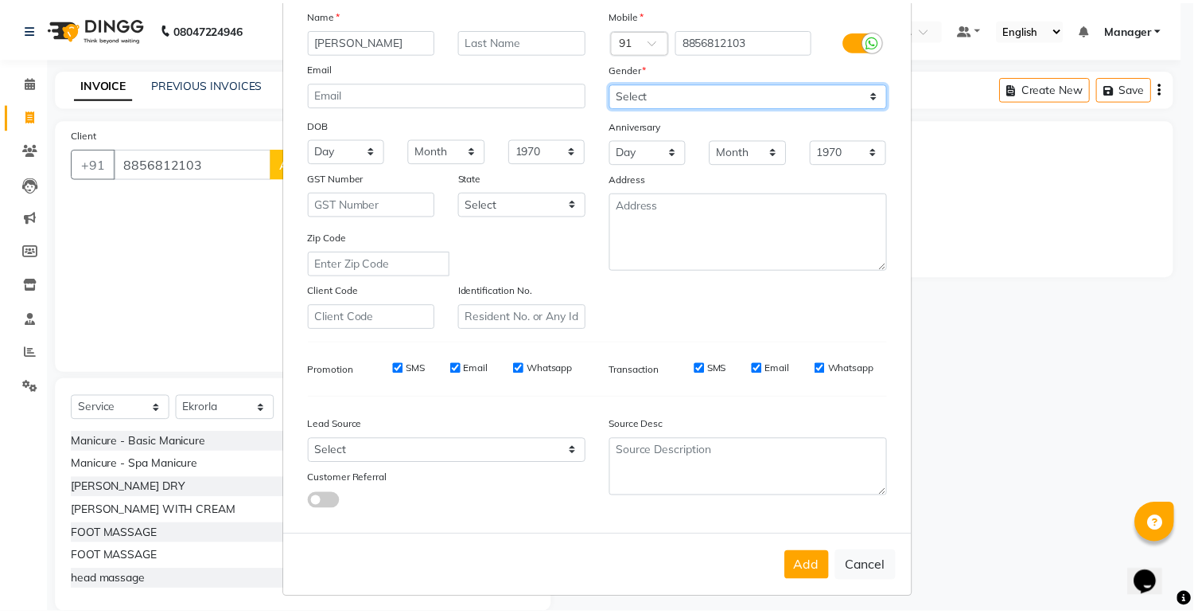
scroll to position [122, 0]
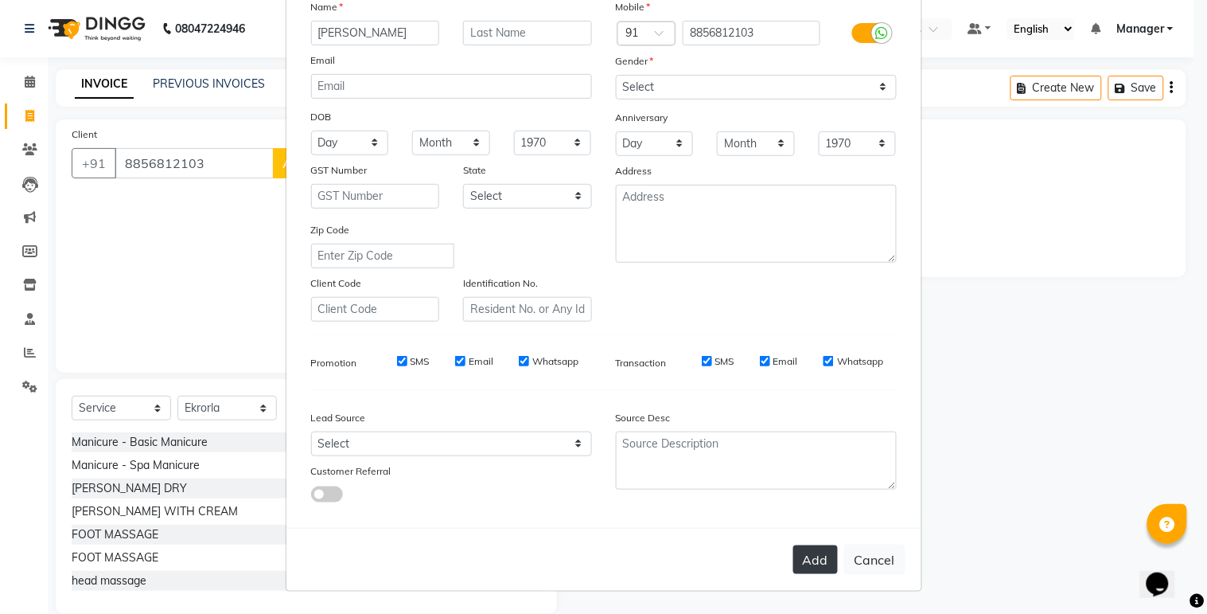
click at [820, 566] on button "Add" at bounding box center [815, 559] width 45 height 29
select select
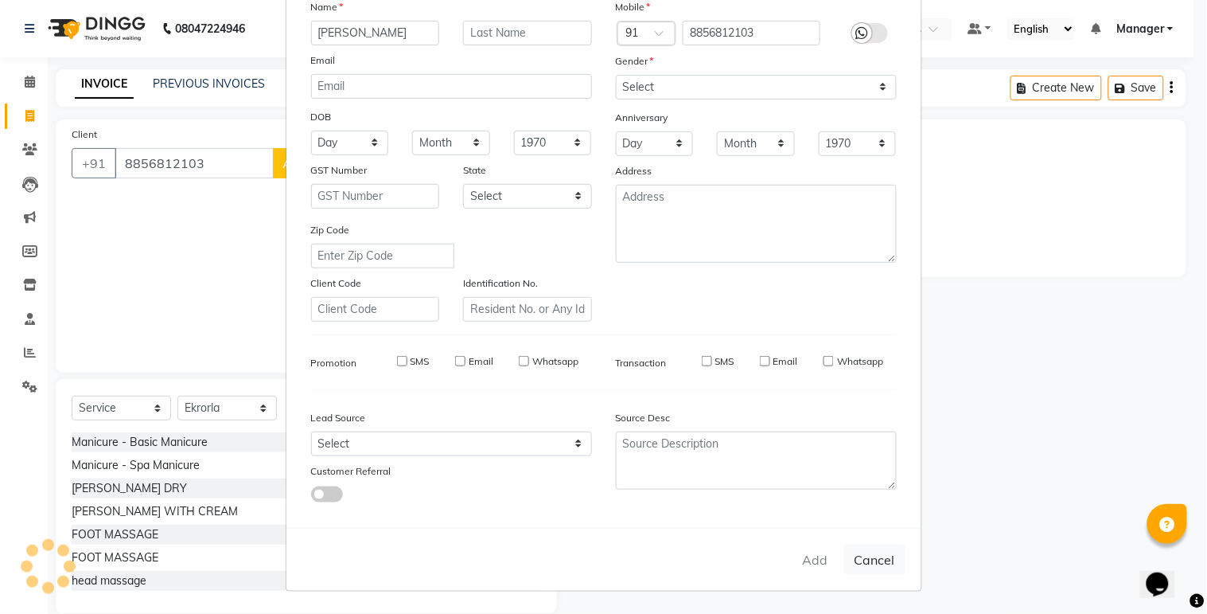
select select
checkbox input "false"
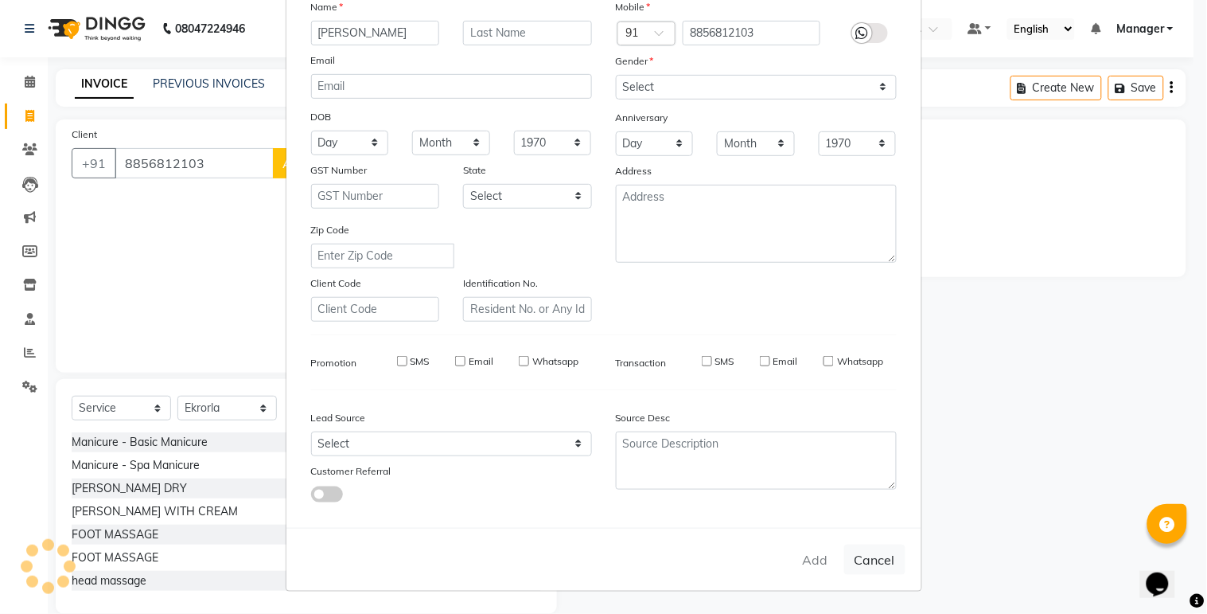
checkbox input "false"
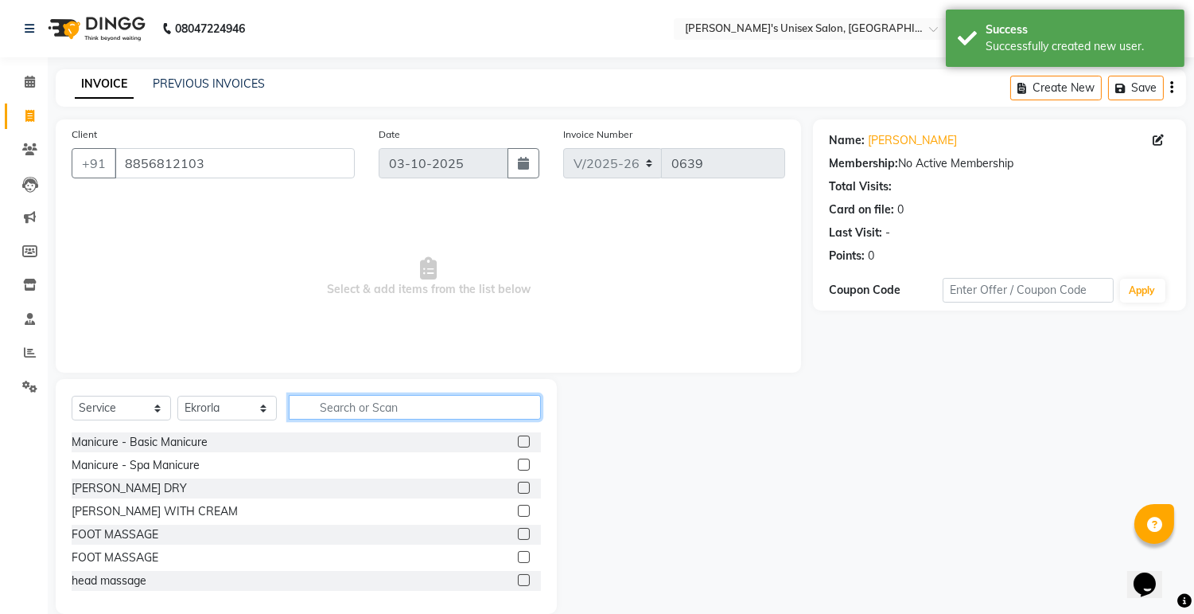
click at [346, 407] on input "text" at bounding box center [415, 407] width 252 height 25
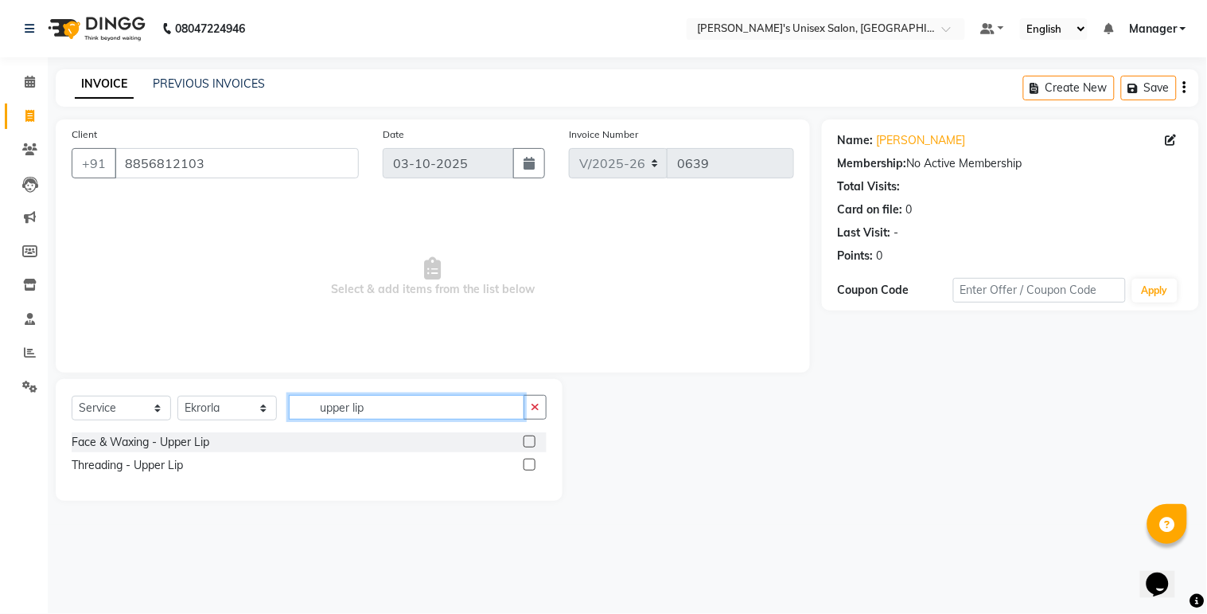
type input "upper lip"
click at [532, 466] on label at bounding box center [530, 464] width 12 height 12
click at [532, 466] on input "checkbox" at bounding box center [529, 465] width 10 height 10
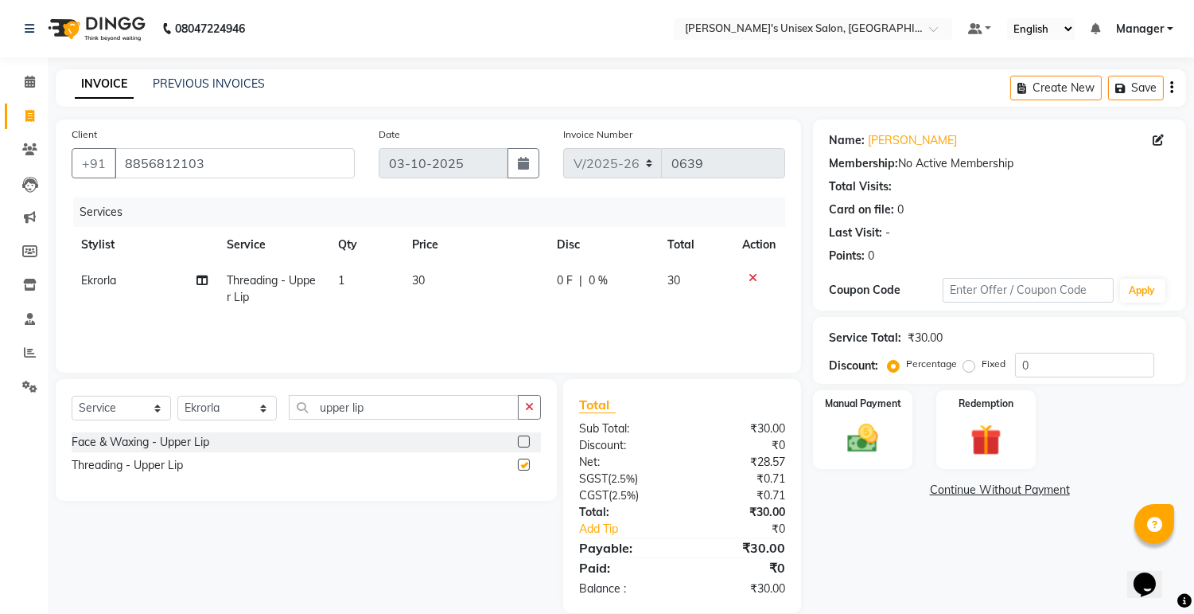
checkbox input "false"
click at [260, 412] on select "Select Stylist [PERSON_NAME] Ekrorla kapingshang Lummirin Manager onmi pampam P…" at bounding box center [226, 408] width 99 height 25
select select "80023"
click at [177, 396] on select "Select Stylist [PERSON_NAME] Ekrorla kapingshang Lummirin Manager onmi pampam P…" at bounding box center [226, 408] width 99 height 25
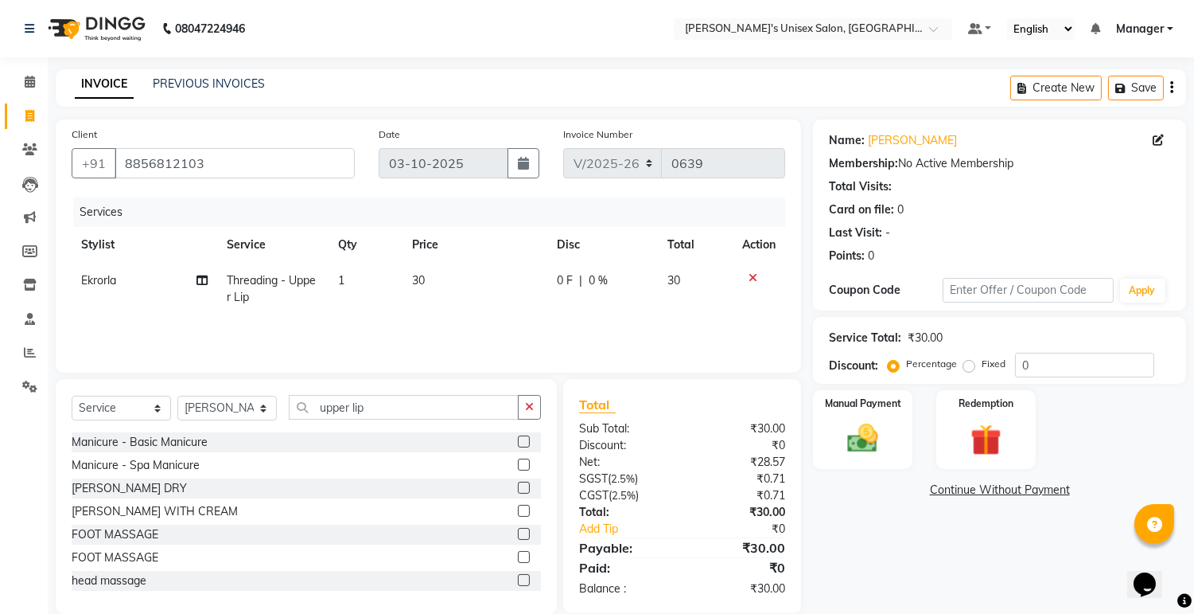
click at [982, 364] on label "Fixed" at bounding box center [994, 364] width 24 height 14
click at [967, 364] on input "Fixed" at bounding box center [972, 363] width 11 height 11
radio input "true"
click at [867, 434] on img at bounding box center [863, 438] width 53 height 37
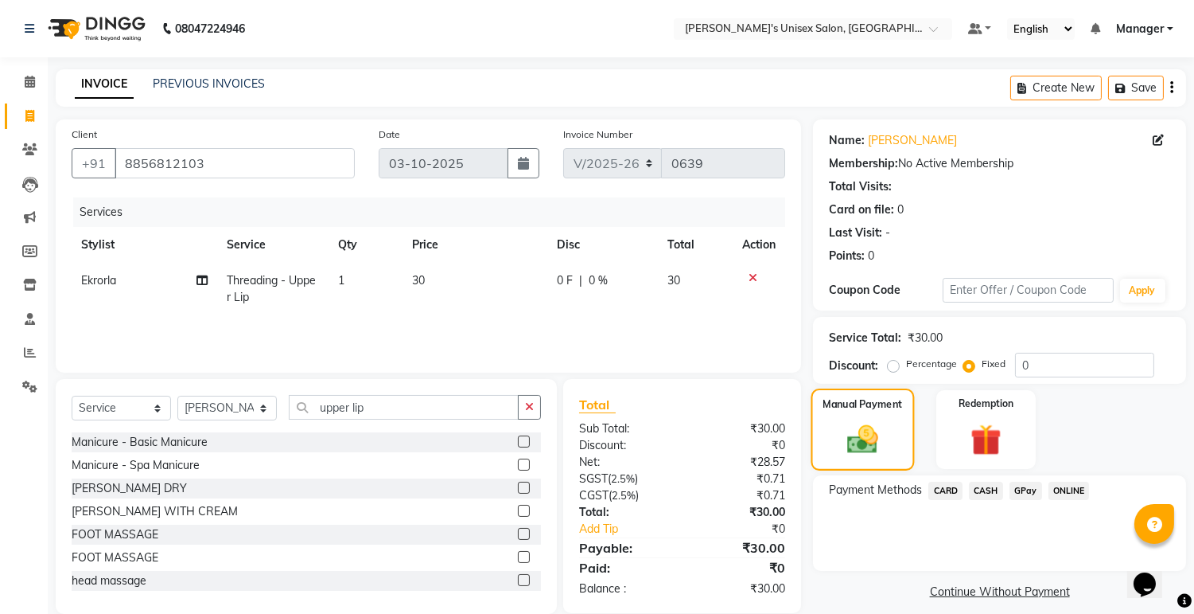
scroll to position [24, 0]
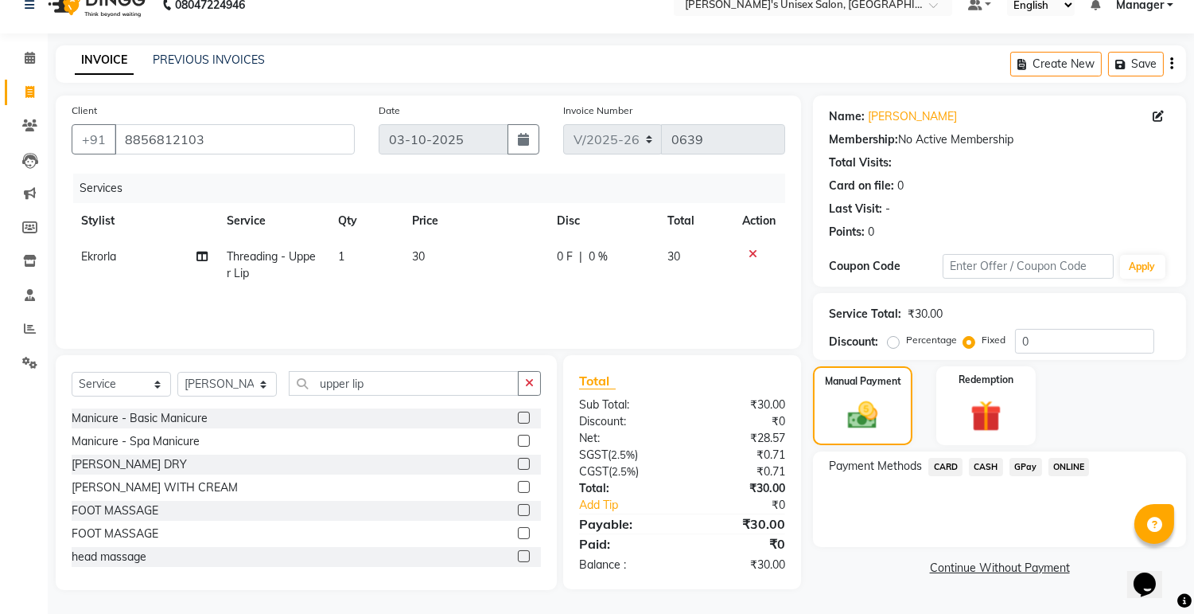
click at [1077, 465] on span "ONLINE" at bounding box center [1069, 467] width 41 height 18
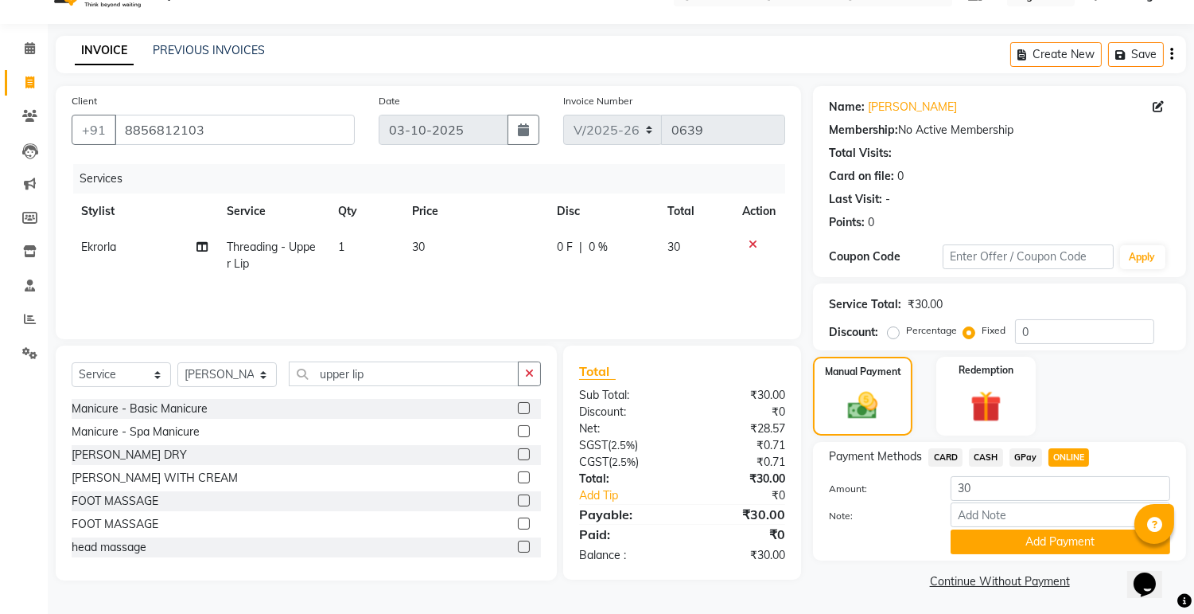
scroll to position [36, 0]
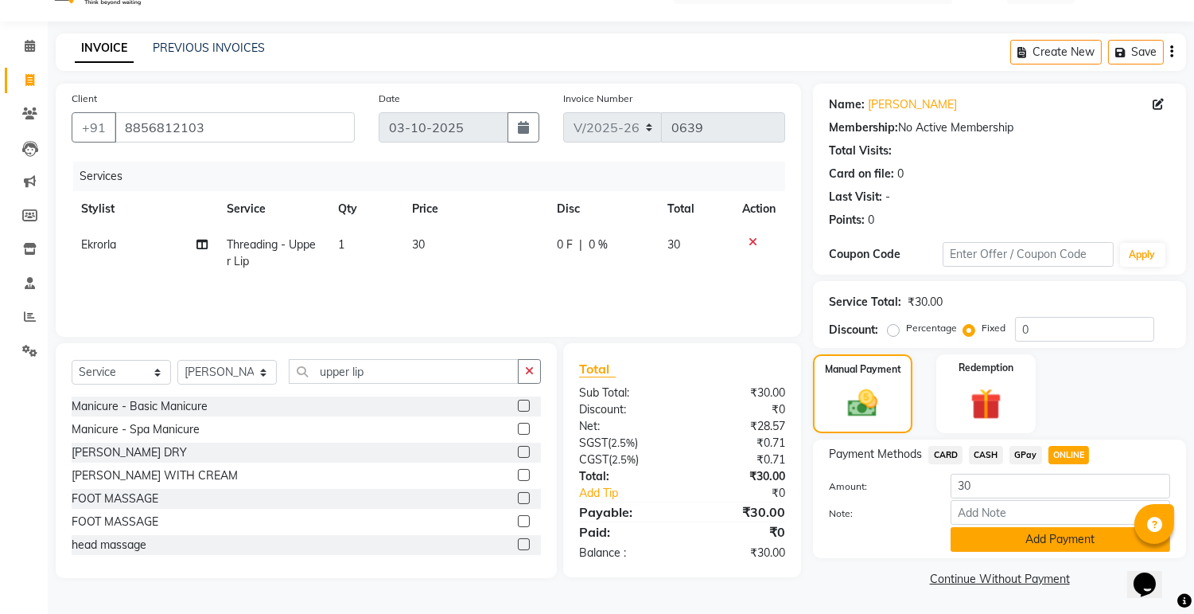
click at [1070, 536] on button "Add Payment" at bounding box center [1061, 539] width 220 height 25
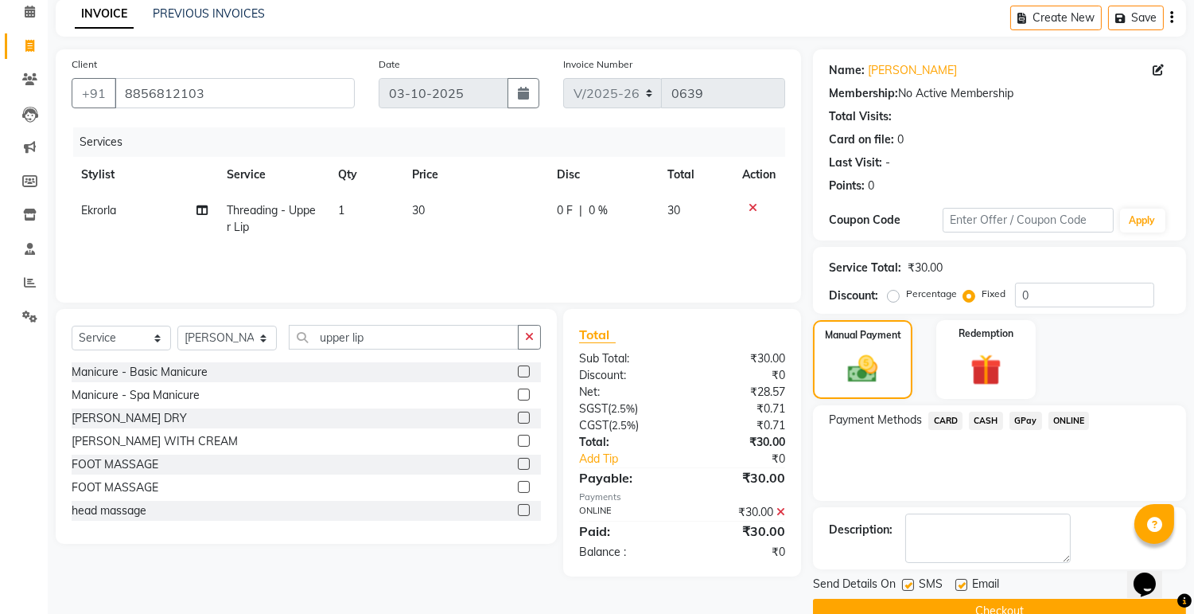
scroll to position [102, 0]
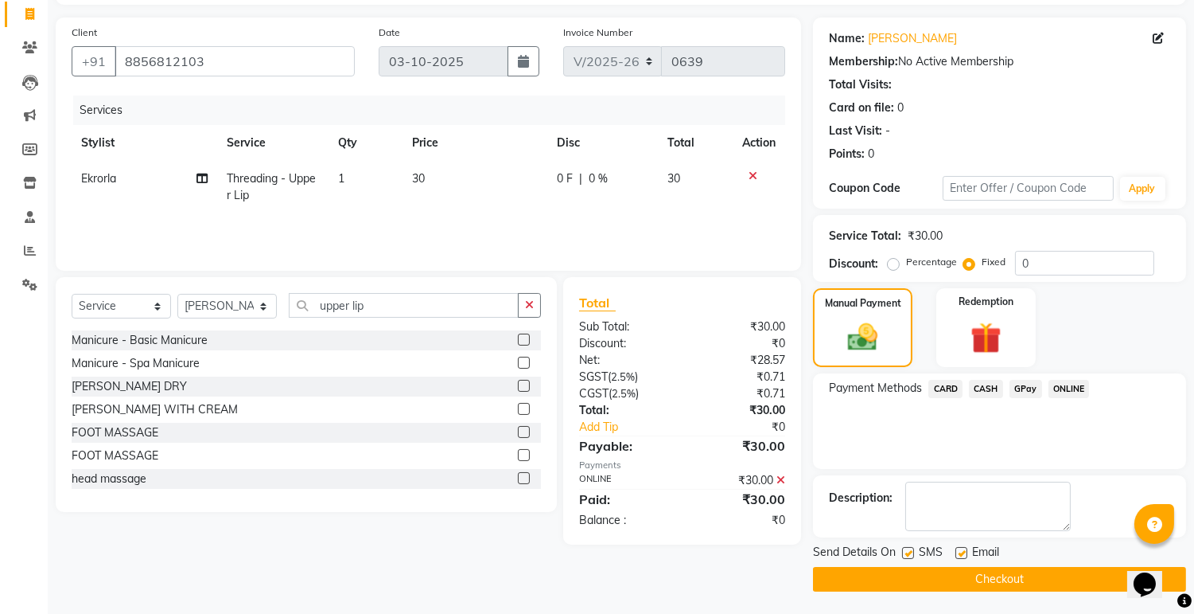
click at [961, 547] on label at bounding box center [962, 553] width 12 height 12
click at [961, 548] on input "checkbox" at bounding box center [961, 553] width 10 height 10
checkbox input "false"
click at [905, 544] on div "SMS" at bounding box center [928, 554] width 53 height 20
click at [910, 547] on label at bounding box center [908, 553] width 12 height 12
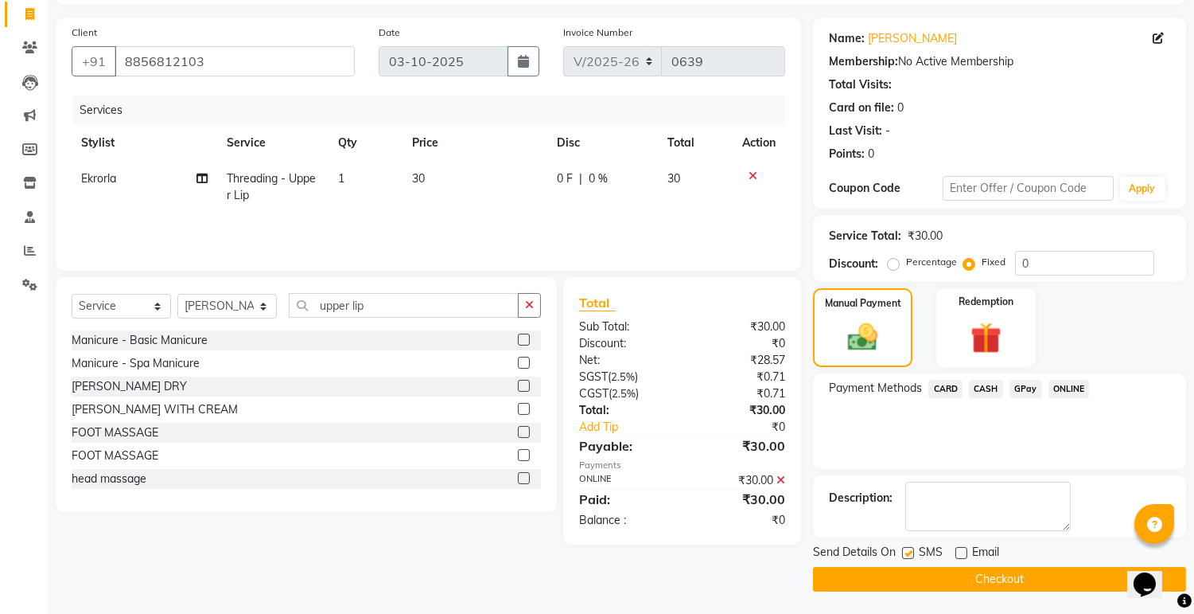
click at [910, 548] on input "checkbox" at bounding box center [907, 553] width 10 height 10
checkbox input "false"
click at [951, 567] on button "Checkout" at bounding box center [999, 579] width 373 height 25
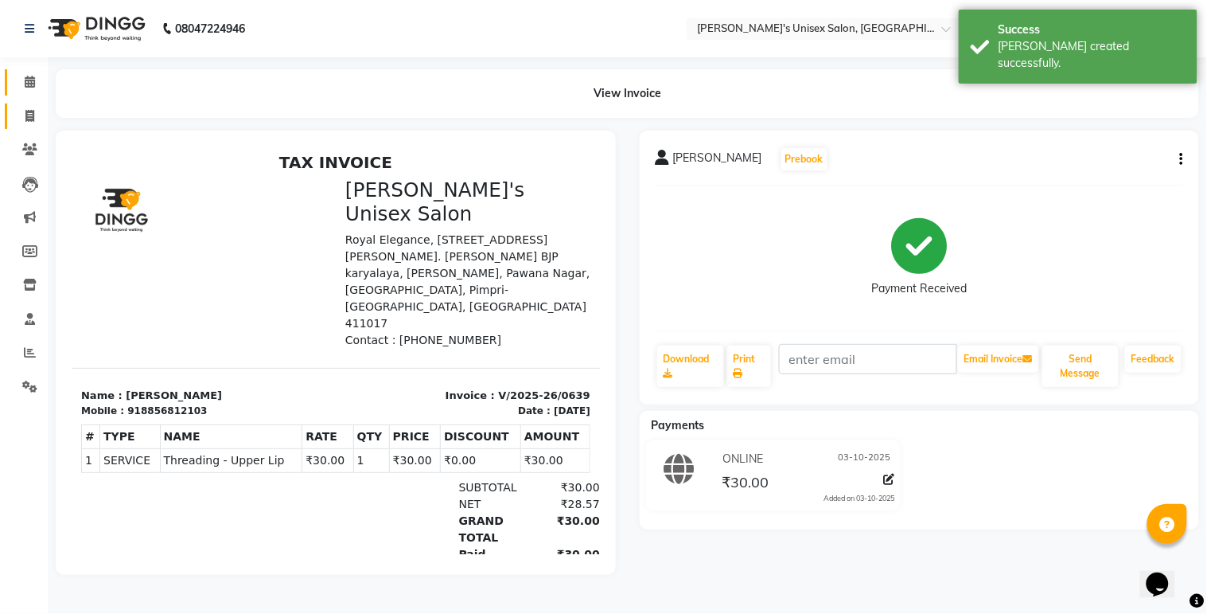
drag, startPoint x: 22, startPoint y: 92, endPoint x: 18, endPoint y: 126, distance: 33.7
click at [22, 92] on link "Calendar" at bounding box center [24, 82] width 38 height 26
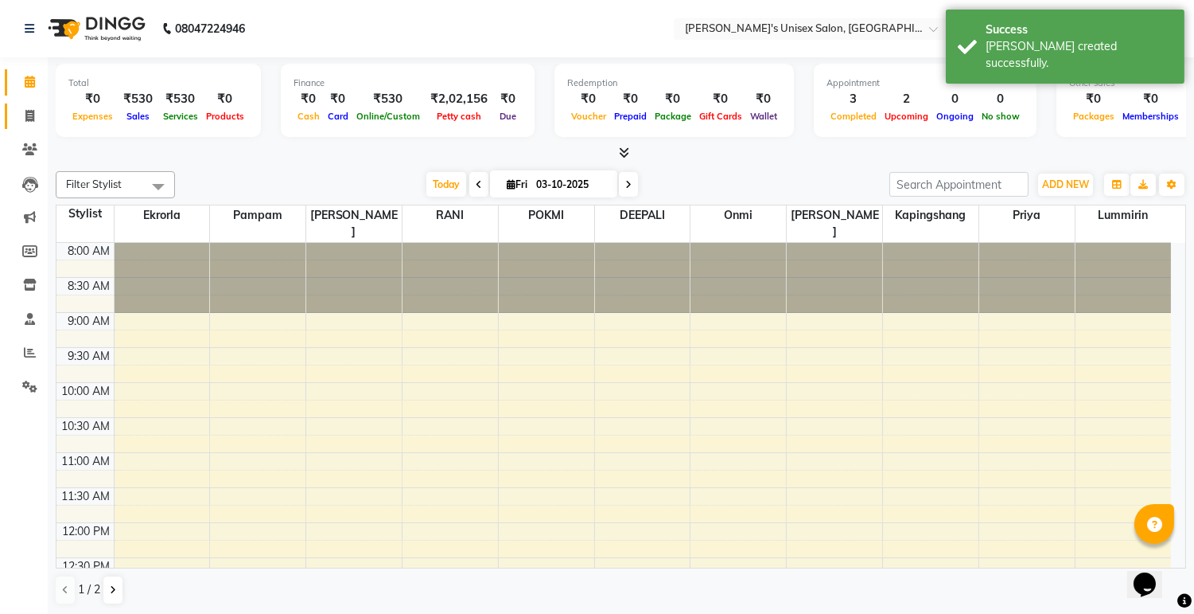
click at [21, 125] on link "Invoice" at bounding box center [24, 116] width 38 height 26
select select "service"
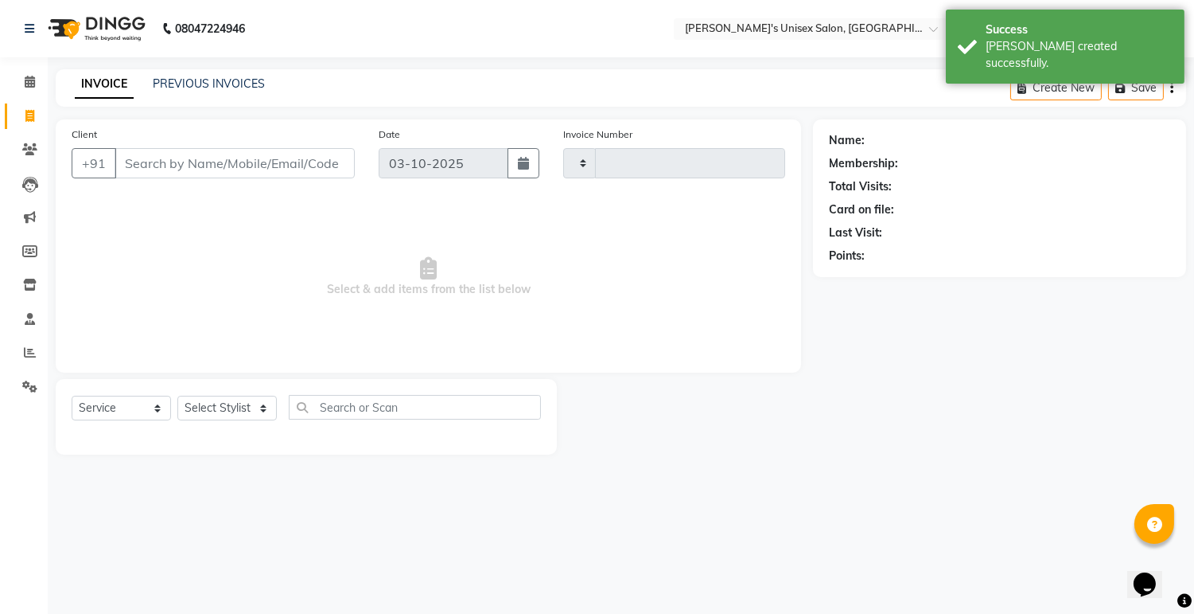
type input "0640"
select select "8273"
select select "79756"
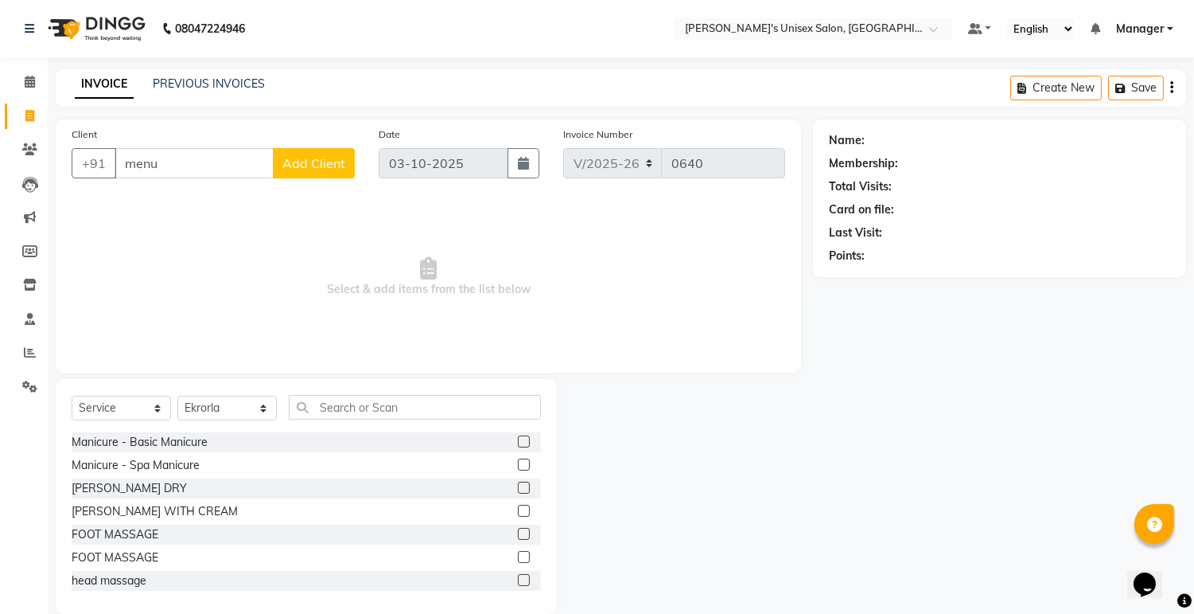
click at [202, 156] on input "menu" at bounding box center [194, 163] width 159 height 30
type input "m"
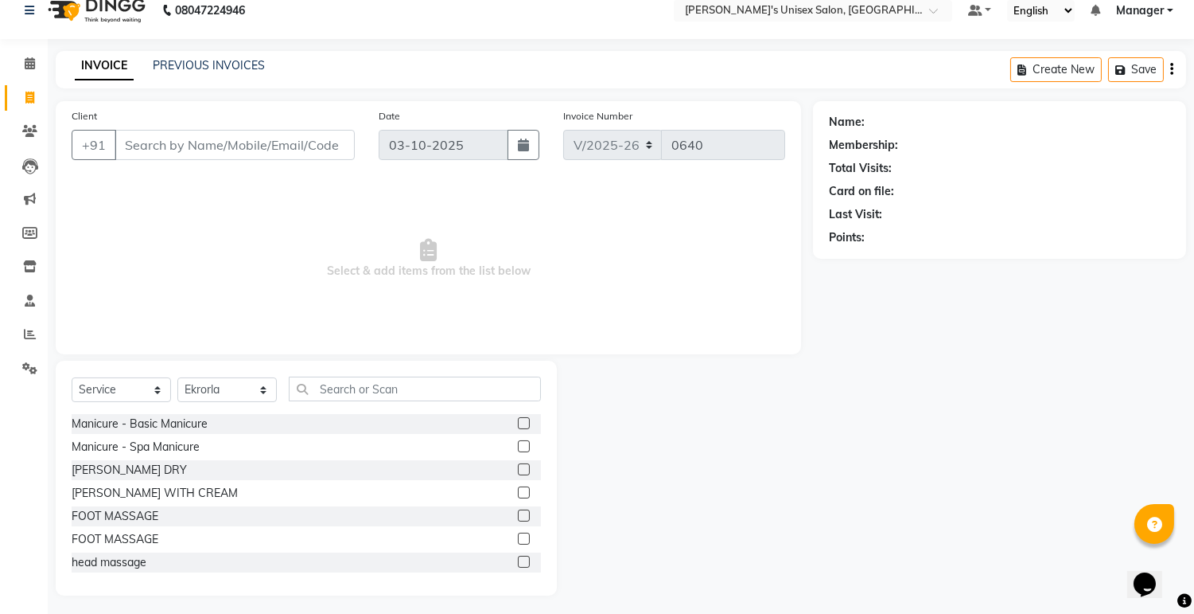
scroll to position [24, 0]
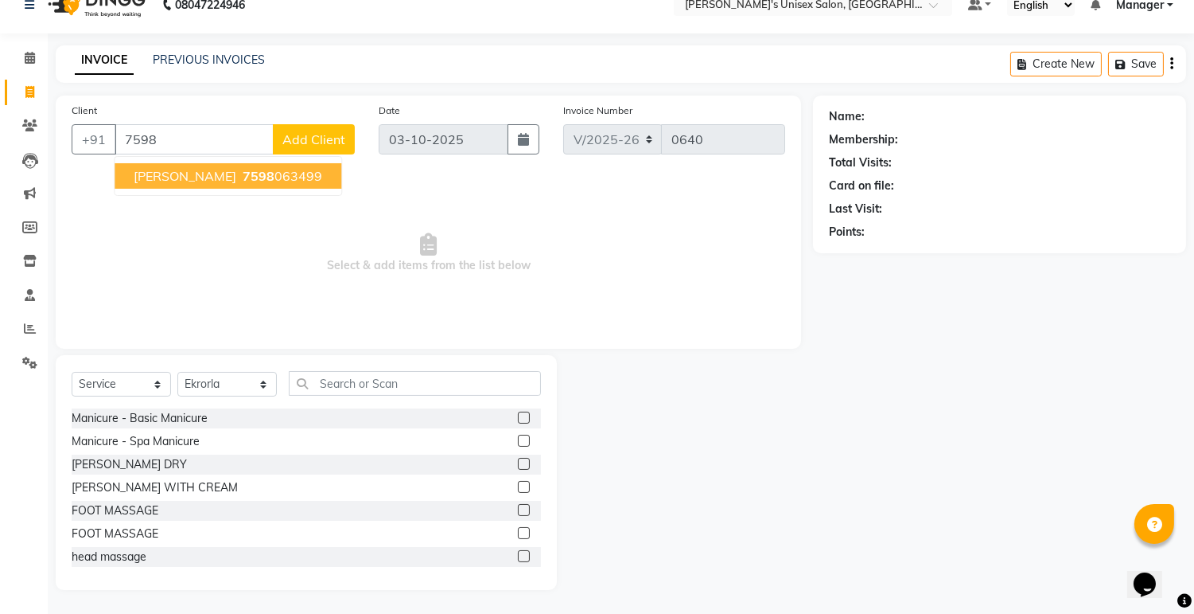
click at [286, 177] on ngb-highlight "7598 063499" at bounding box center [281, 176] width 83 height 16
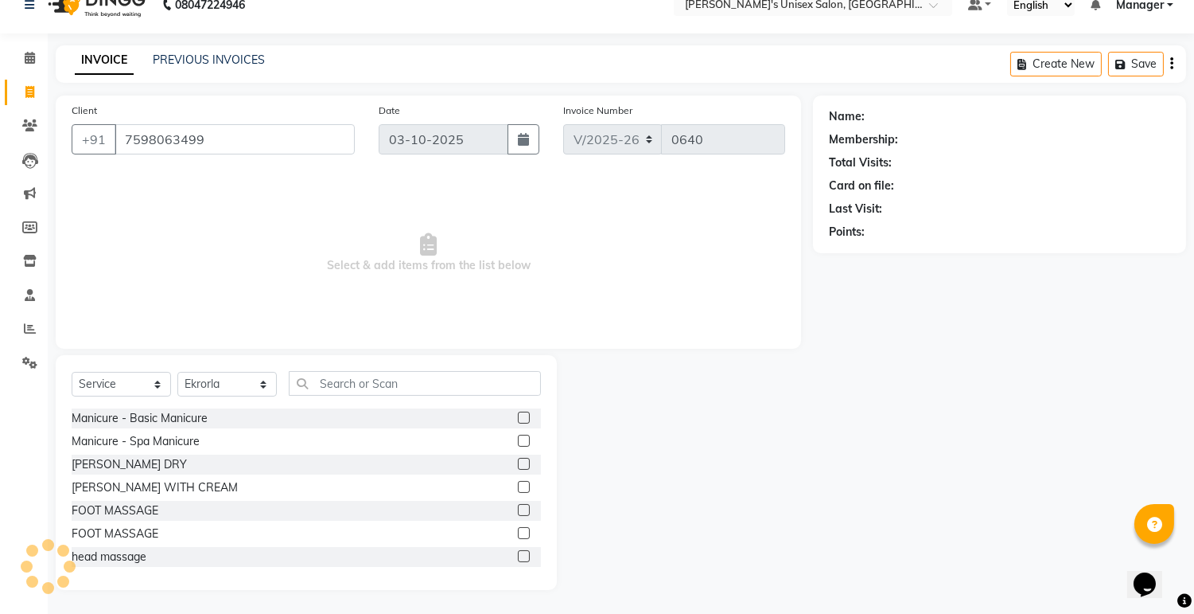
type input "7598063499"
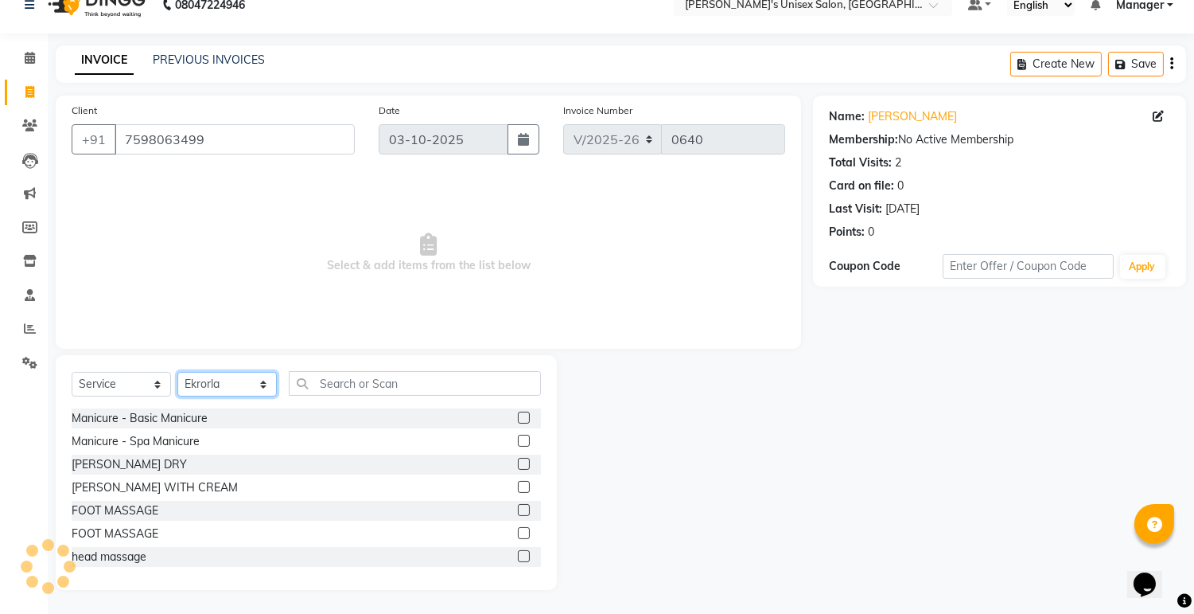
click at [261, 390] on select "Select Stylist [PERSON_NAME] Ekrorla kapingshang Lummirin Manager onmi pampam P…" at bounding box center [226, 384] width 99 height 25
select select "79807"
click at [177, 372] on select "Select Stylist [PERSON_NAME] Ekrorla kapingshang Lummirin Manager onmi pampam P…" at bounding box center [226, 384] width 99 height 25
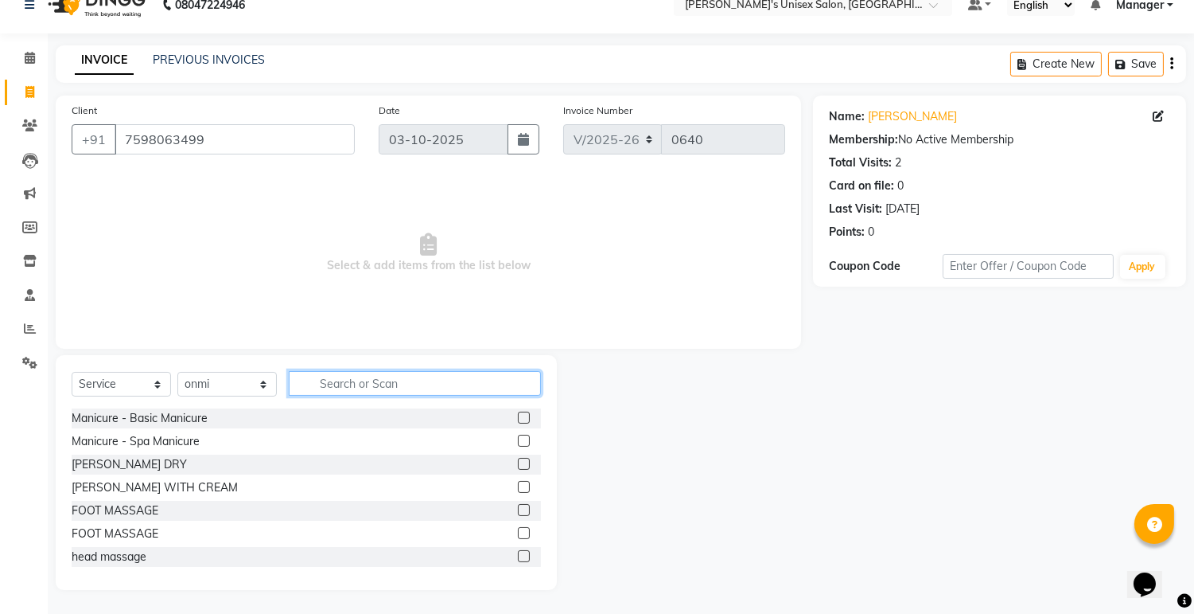
click at [352, 385] on input "text" at bounding box center [415, 383] width 252 height 25
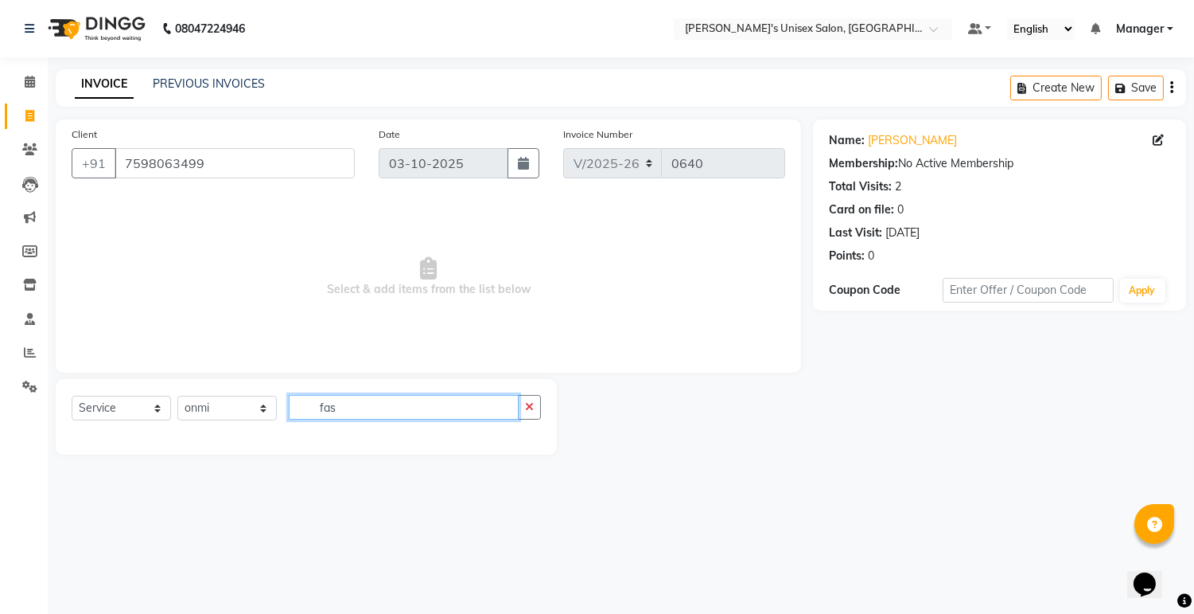
scroll to position [0, 0]
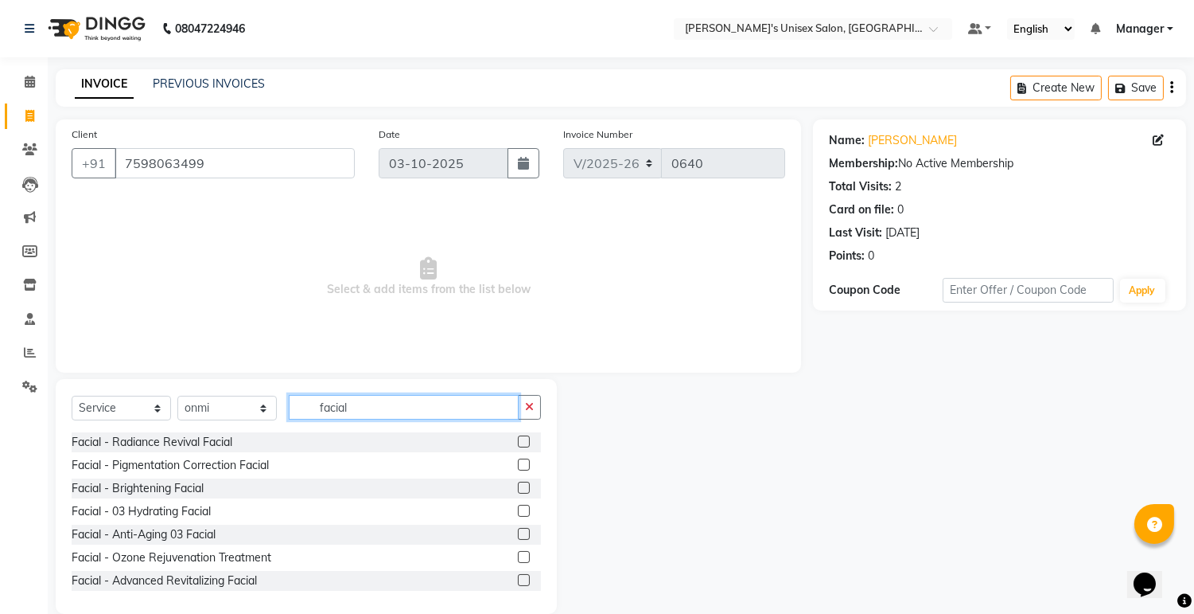
type input "facial"
click at [518, 507] on label at bounding box center [524, 511] width 12 height 12
click at [518, 507] on input "checkbox" at bounding box center [523, 511] width 10 height 10
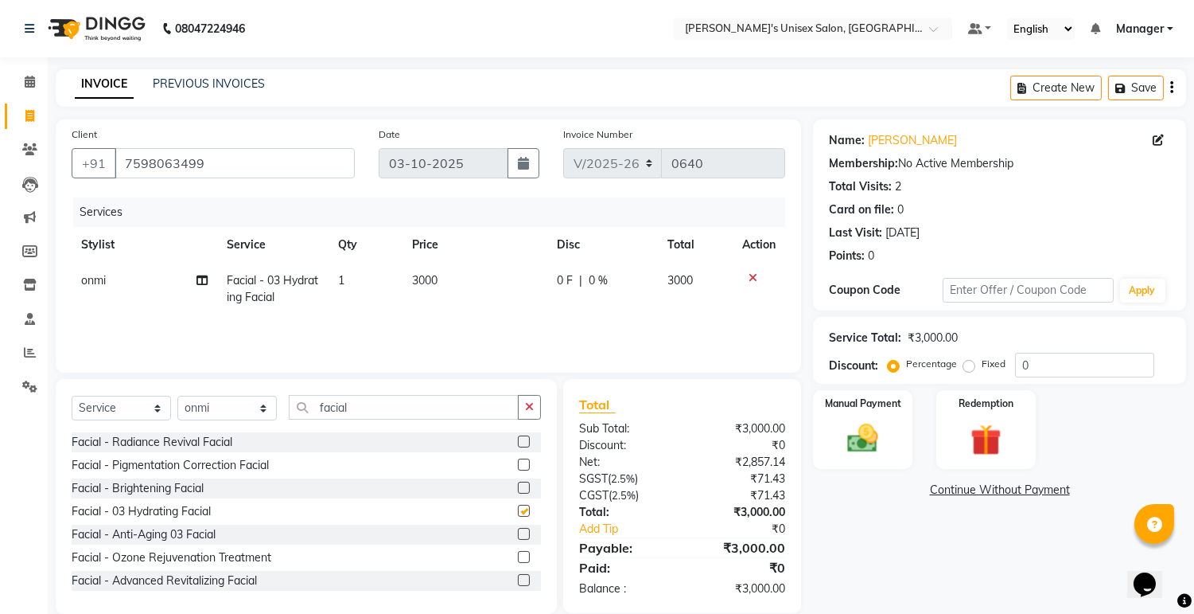
checkbox input "false"
click at [337, 269] on td "1" at bounding box center [366, 289] width 74 height 53
select select "79807"
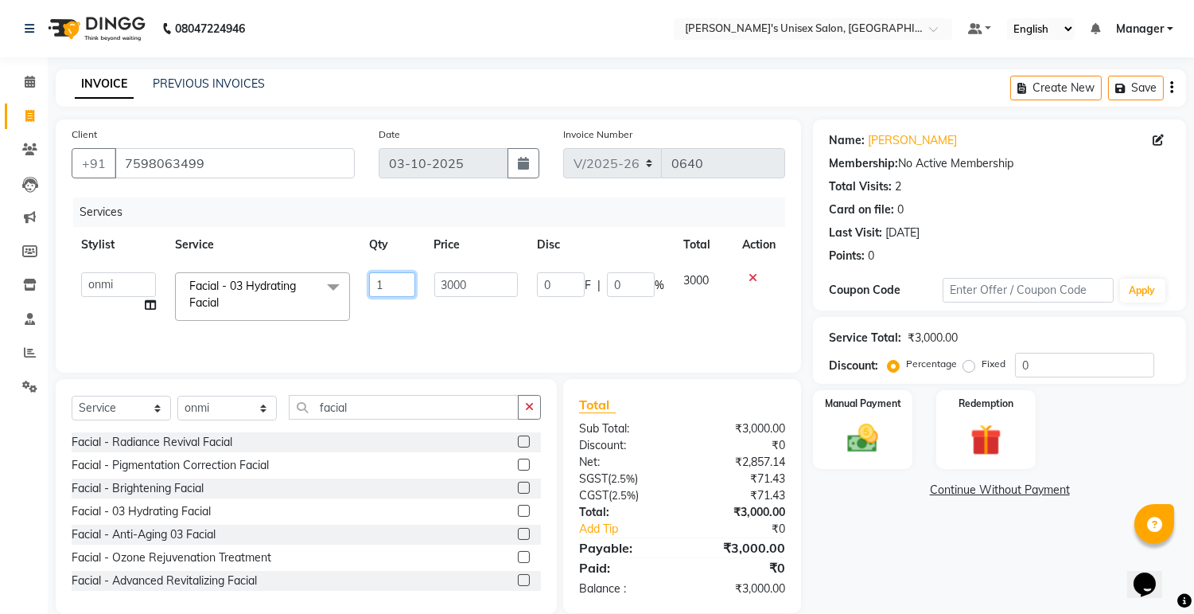
click at [385, 285] on input "1" at bounding box center [391, 284] width 45 height 25
type input "2"
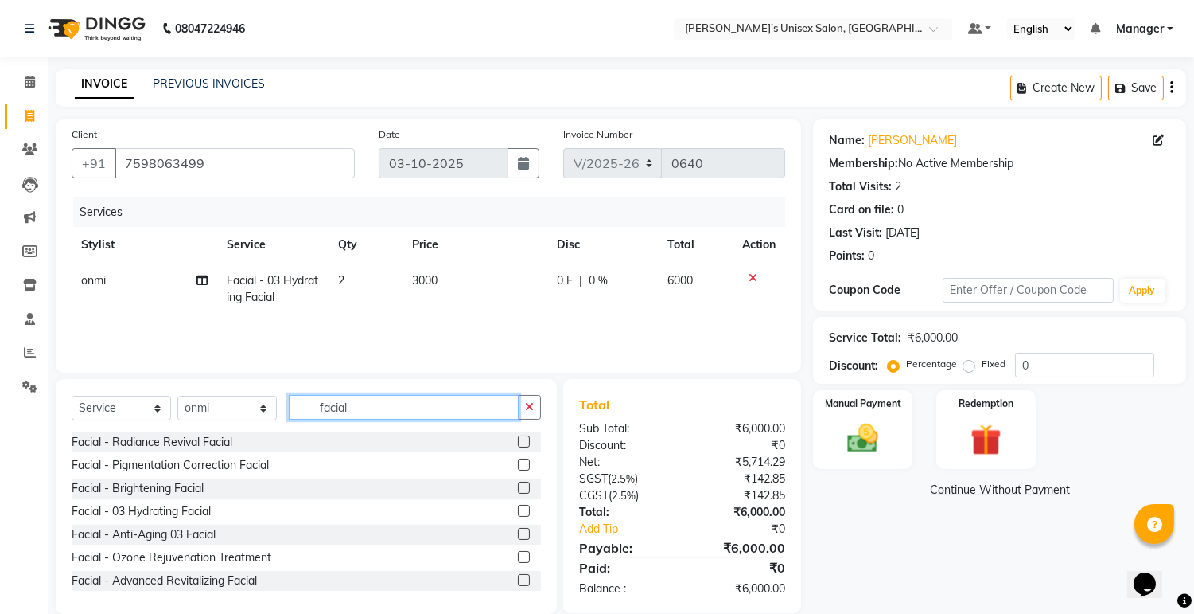
click at [364, 408] on input "facial" at bounding box center [404, 407] width 230 height 25
type input "f"
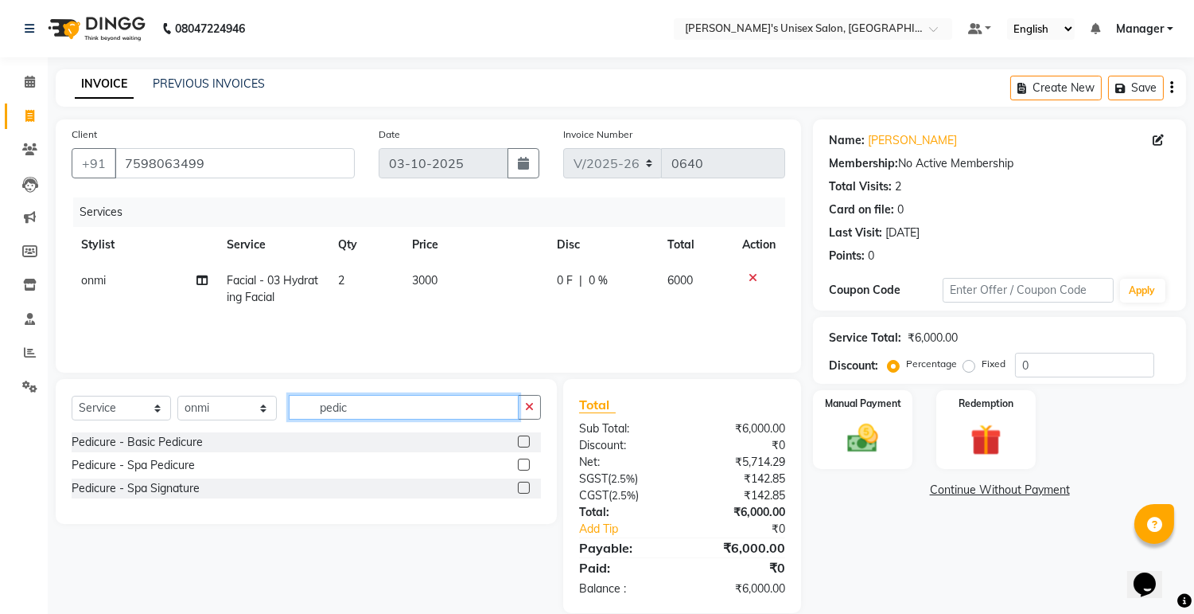
type input "pedic"
click at [518, 441] on label at bounding box center [524, 441] width 12 height 12
click at [518, 441] on input "checkbox" at bounding box center [523, 442] width 10 height 10
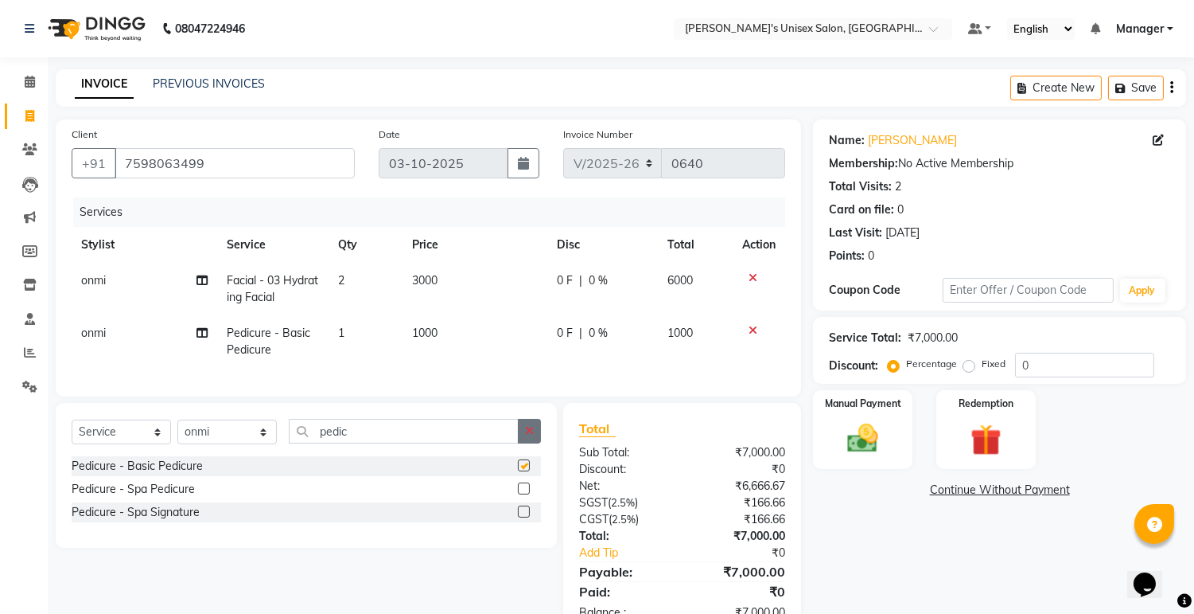
checkbox input "false"
click at [260, 444] on select "Select Stylist [PERSON_NAME] Ekrorla kapingshang Lummirin Manager onmi pampam P…" at bounding box center [226, 431] width 99 height 25
select select "79756"
click at [177, 433] on select "Select Stylist [PERSON_NAME] Ekrorla kapingshang Lummirin Manager onmi pampam P…" at bounding box center [226, 431] width 99 height 25
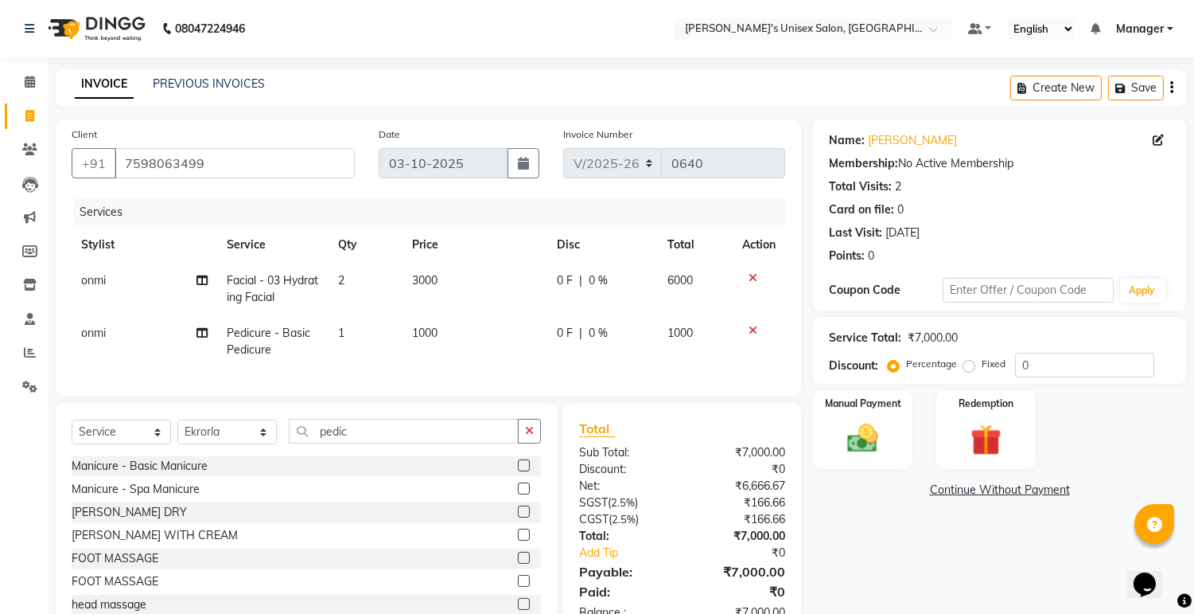
click at [341, 335] on span "1" at bounding box center [341, 332] width 6 height 14
select select "79807"
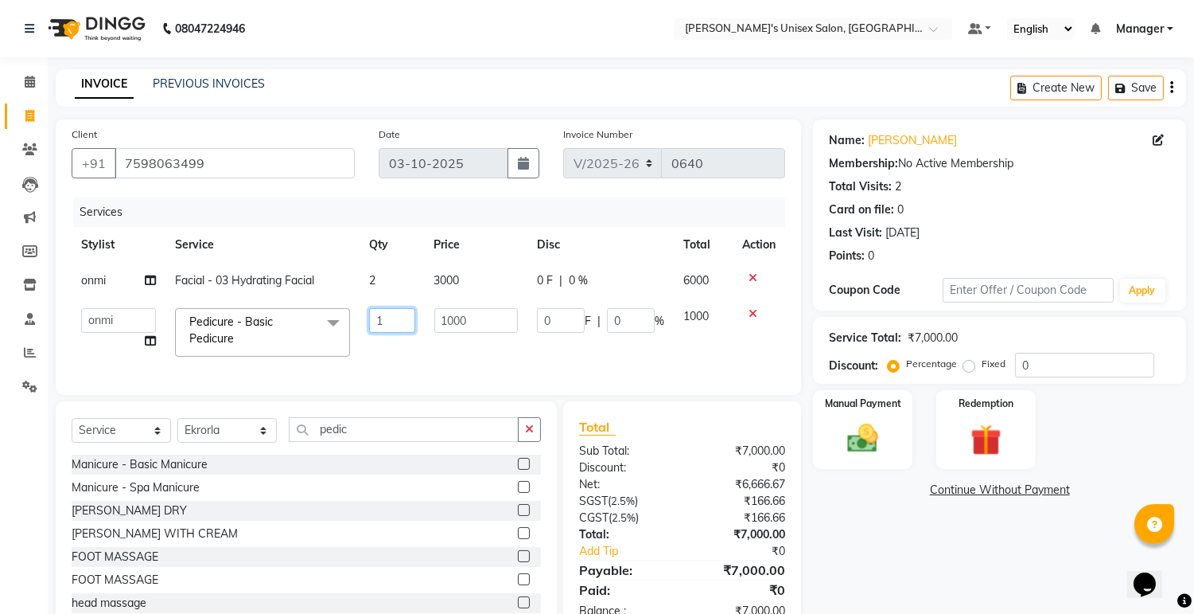
click at [386, 324] on input "1" at bounding box center [391, 320] width 45 height 25
type input "3"
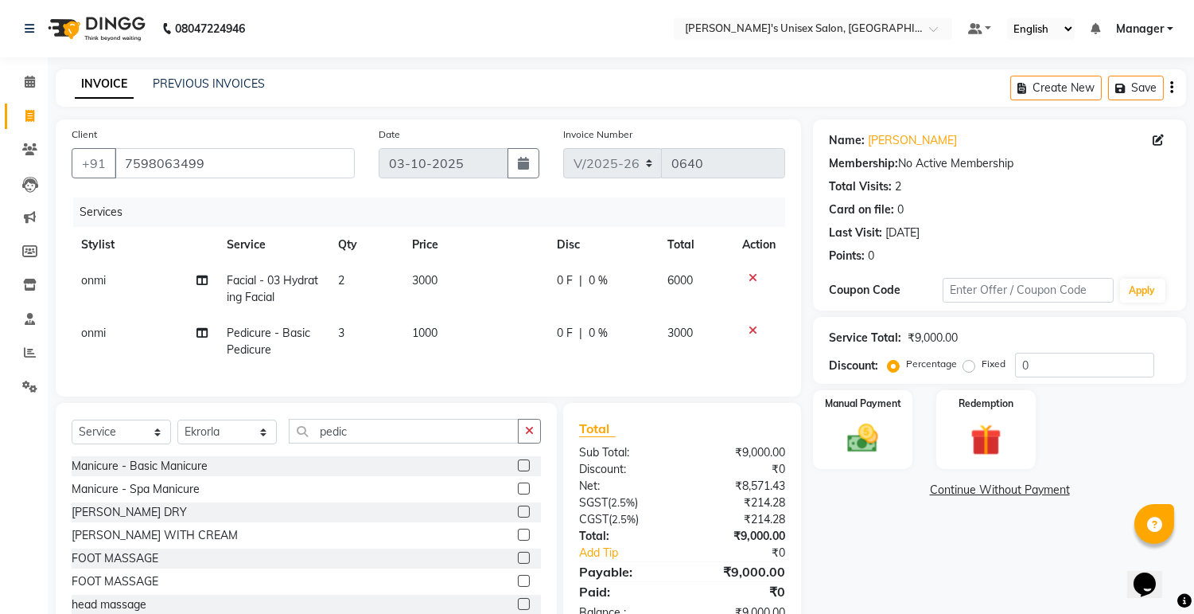
click at [143, 332] on td "onmi" at bounding box center [145, 341] width 146 height 53
select select "79807"
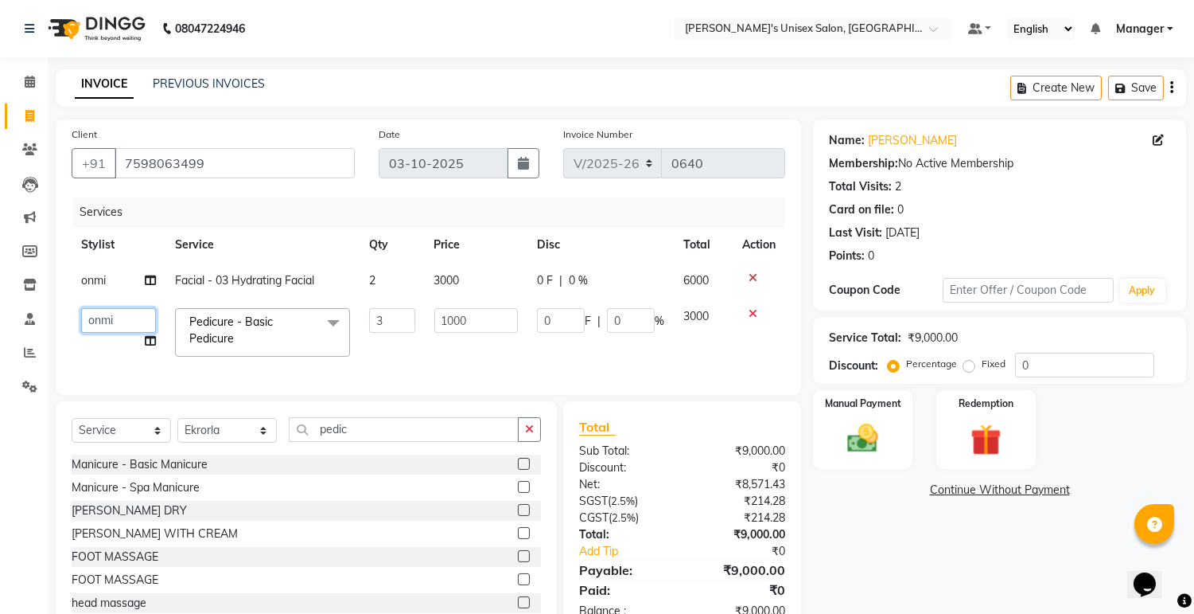
click at [116, 313] on select "[PERSON_NAME] kapingshang Lummirin Manager onmi pampam POKMI priya RANI [PERSON…" at bounding box center [118, 320] width 75 height 25
select select "79756"
click at [151, 340] on icon at bounding box center [150, 340] width 11 height 11
select select "79756"
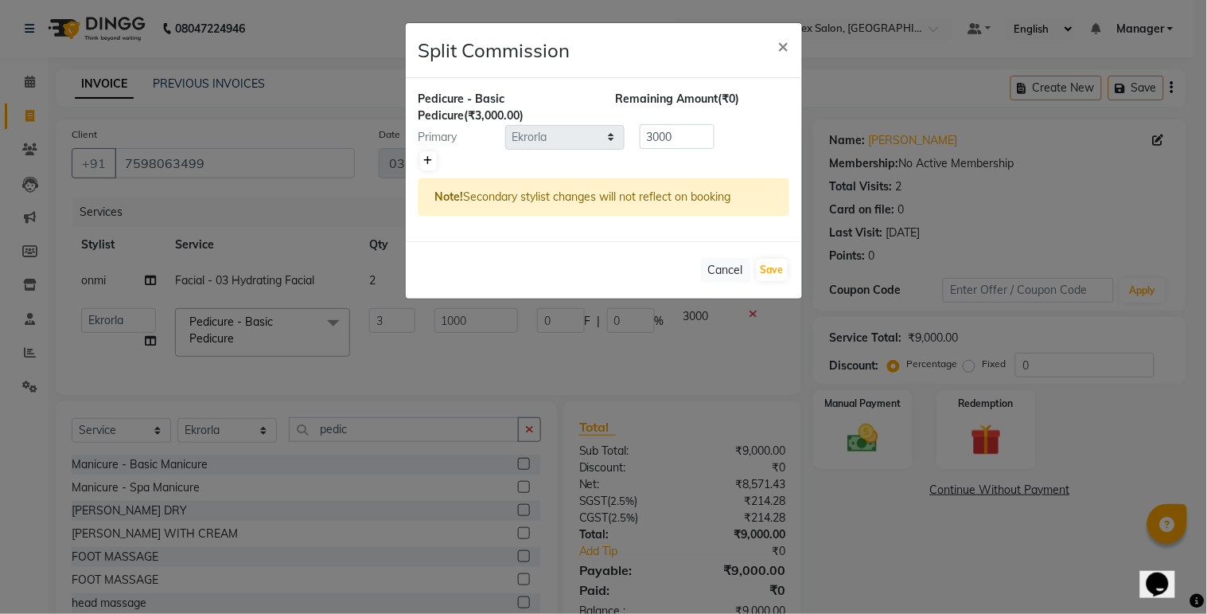
click at [427, 159] on icon at bounding box center [428, 161] width 9 height 10
type input "1500"
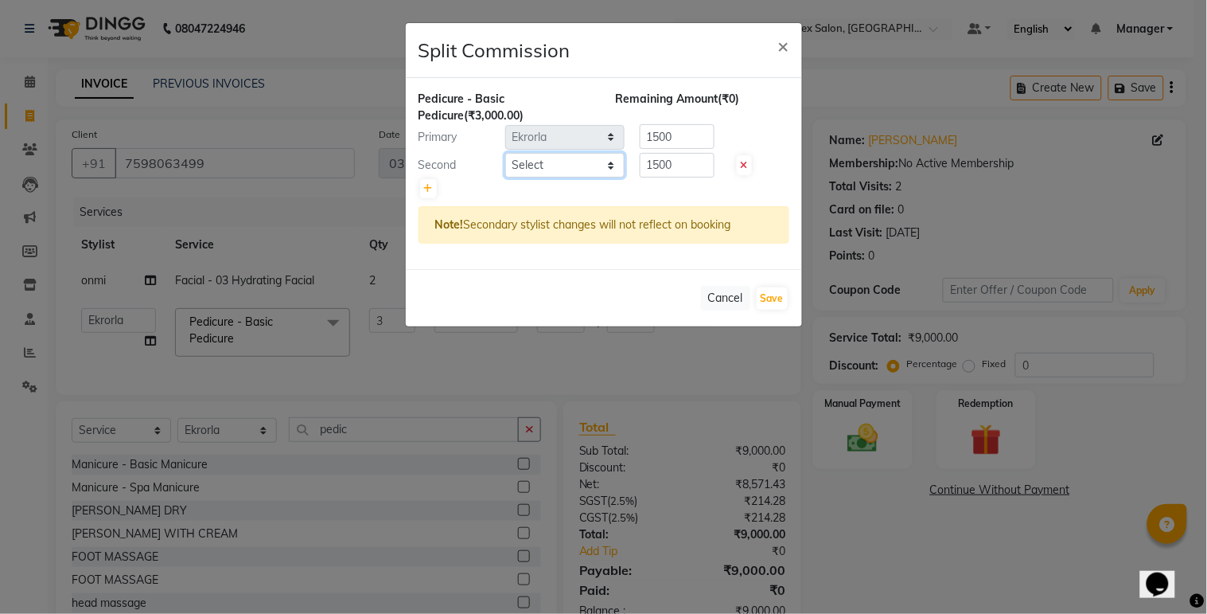
click at [579, 161] on select "Select [PERSON_NAME] Ekrorla kapingshang Lummirin Manager onmi pampam POKMI pri…" at bounding box center [564, 165] width 119 height 25
select select "85454"
click at [505, 153] on select "Select [PERSON_NAME] Ekrorla kapingshang Lummirin Manager onmi pampam POKMI pri…" at bounding box center [564, 165] width 119 height 25
click at [428, 184] on icon at bounding box center [428, 189] width 9 height 10
type input "1000"
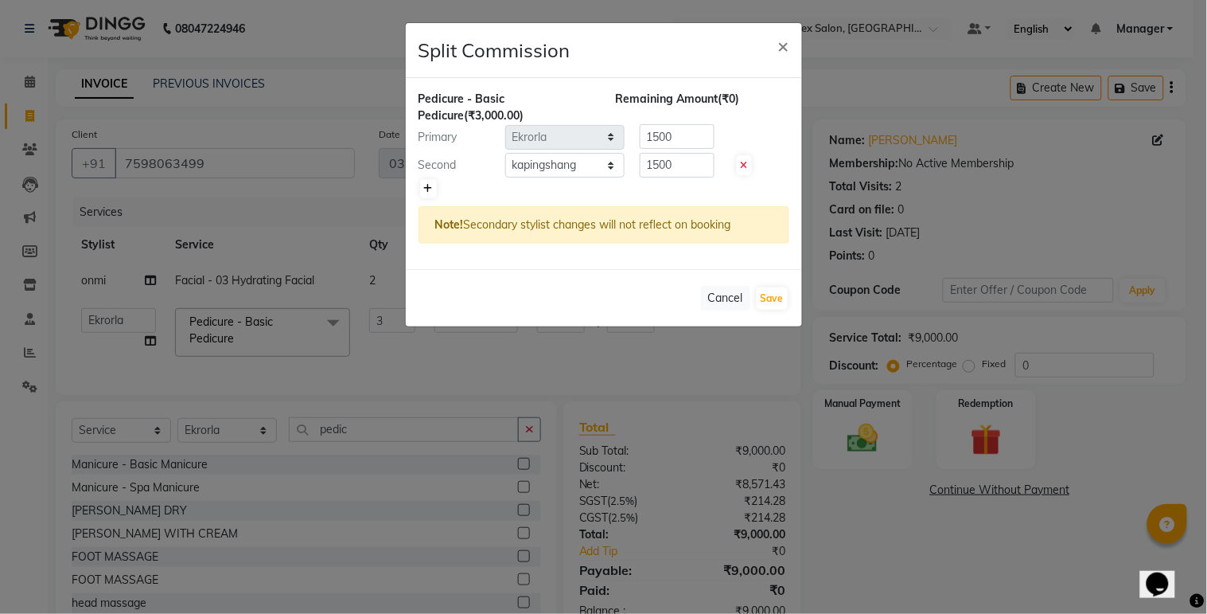
type input "1000"
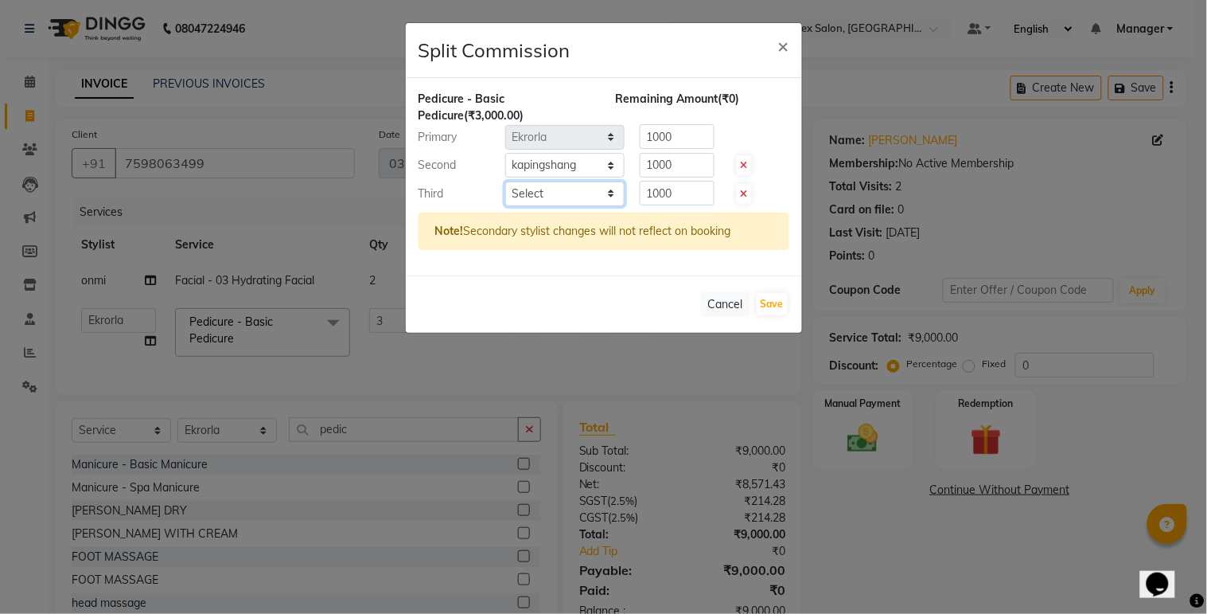
click at [567, 185] on select "Select [PERSON_NAME] Ekrorla kapingshang Lummirin Manager onmi pampam POKMI pri…" at bounding box center [564, 193] width 119 height 25
select select "85455"
click at [505, 181] on select "Select [PERSON_NAME] Ekrorla kapingshang Lummirin Manager onmi pampam POKMI pri…" at bounding box center [564, 193] width 119 height 25
click at [769, 306] on button "Save" at bounding box center [772, 304] width 31 height 22
select select "Select"
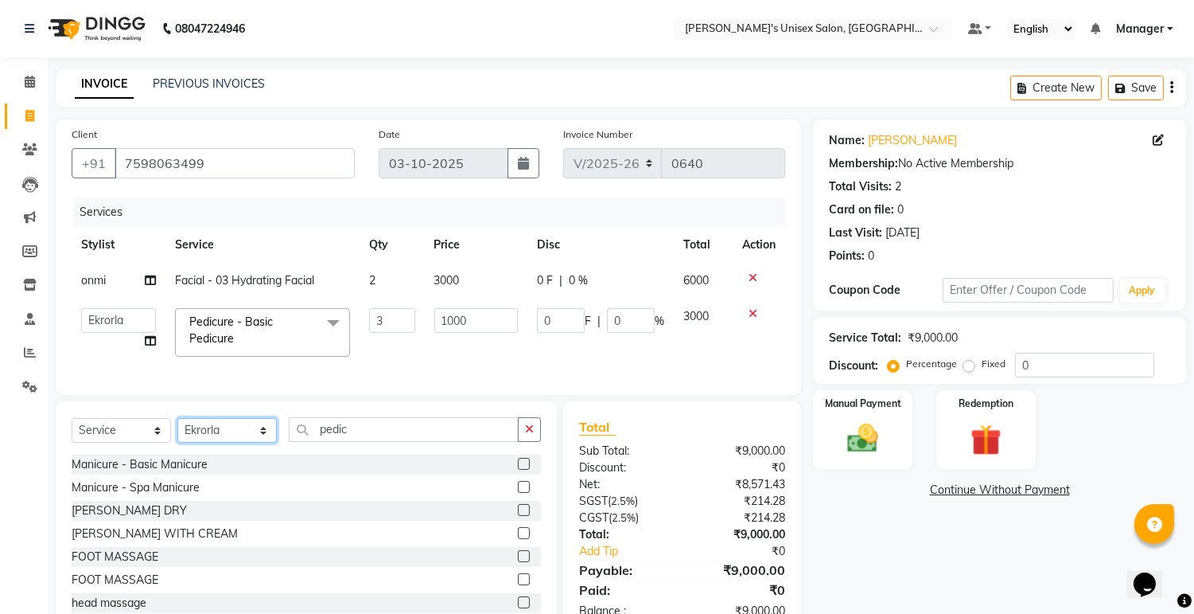
click at [265, 442] on select "Select Stylist [PERSON_NAME] Ekrorla kapingshang Lummirin Manager onmi pampam P…" at bounding box center [226, 430] width 99 height 25
select select "79761"
click at [177, 431] on select "Select Stylist [PERSON_NAME] Ekrorla kapingshang Lummirin Manager onmi pampam P…" at bounding box center [226, 430] width 99 height 25
click at [380, 442] on input "pedic" at bounding box center [404, 429] width 230 height 25
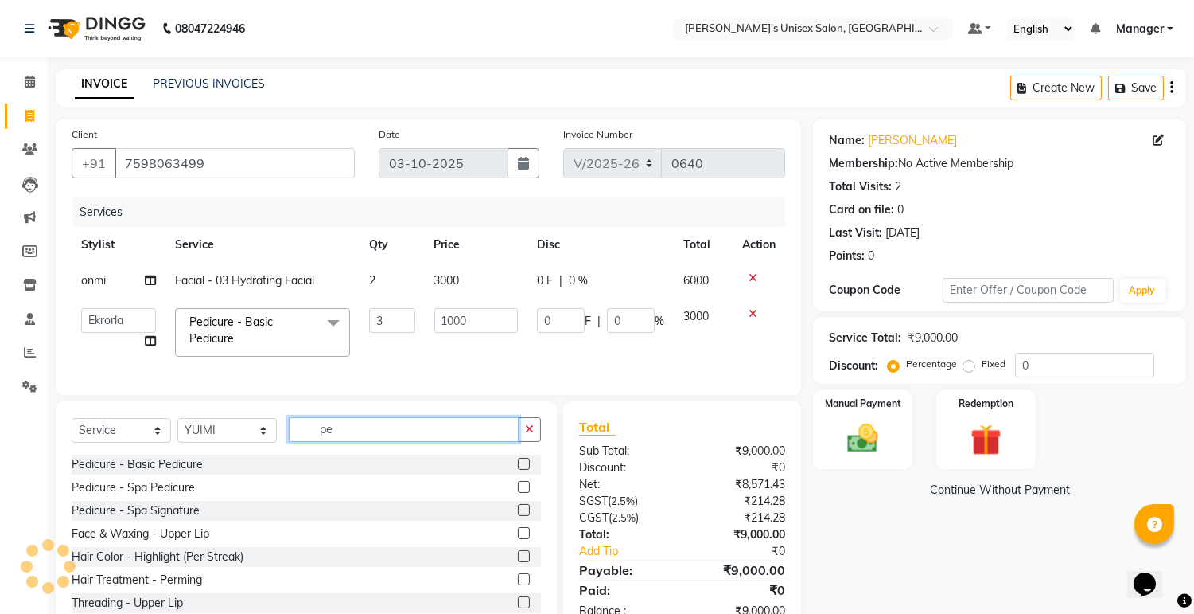
type input "p"
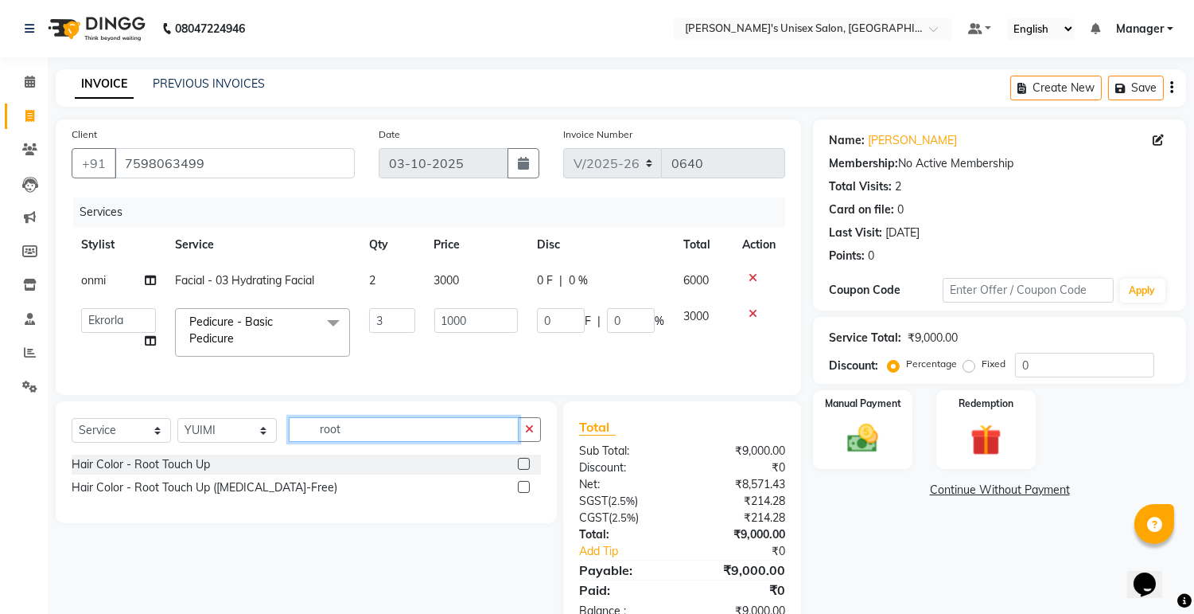
type input "root"
click at [522, 470] on label at bounding box center [524, 464] width 12 height 12
click at [522, 470] on input "checkbox" at bounding box center [523, 464] width 10 height 10
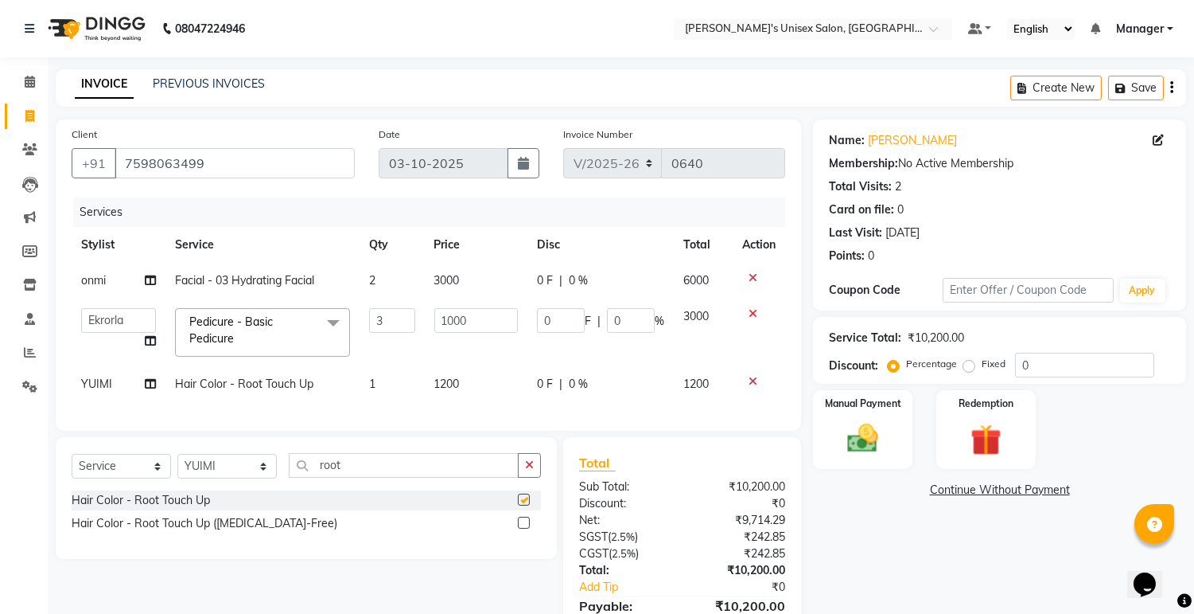
checkbox input "false"
click at [463, 377] on td "1200" at bounding box center [476, 384] width 103 height 36
select select "79761"
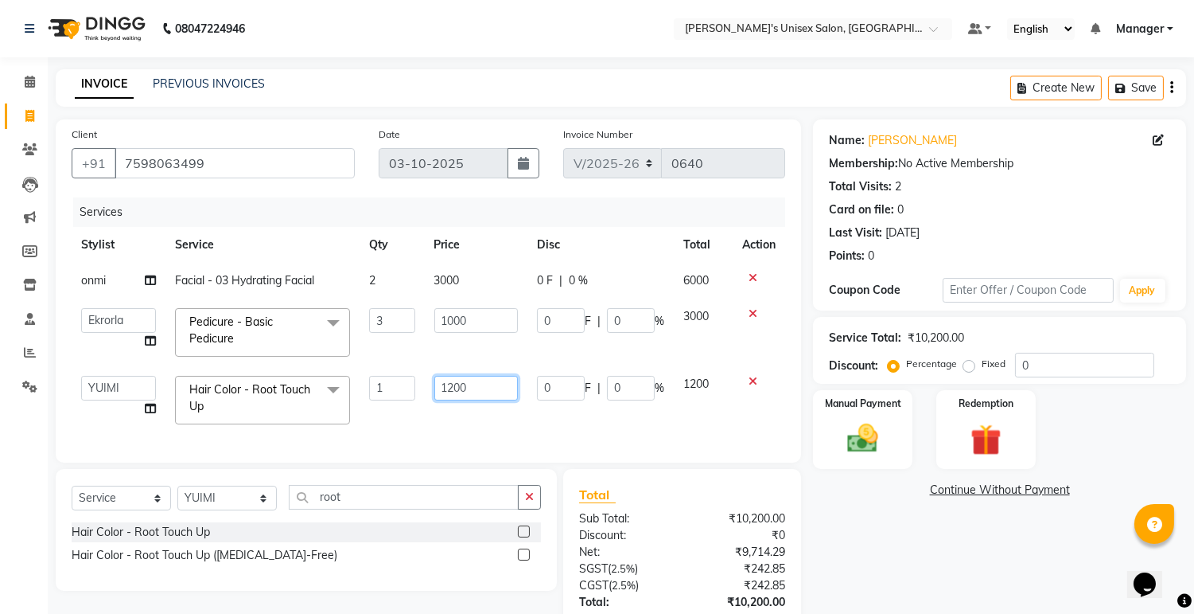
click at [470, 391] on input "1200" at bounding box center [476, 388] width 84 height 25
type input "1000"
click at [982, 364] on label "Fixed" at bounding box center [994, 364] width 24 height 14
click at [972, 364] on input "Fixed" at bounding box center [972, 363] width 11 height 11
radio input "true"
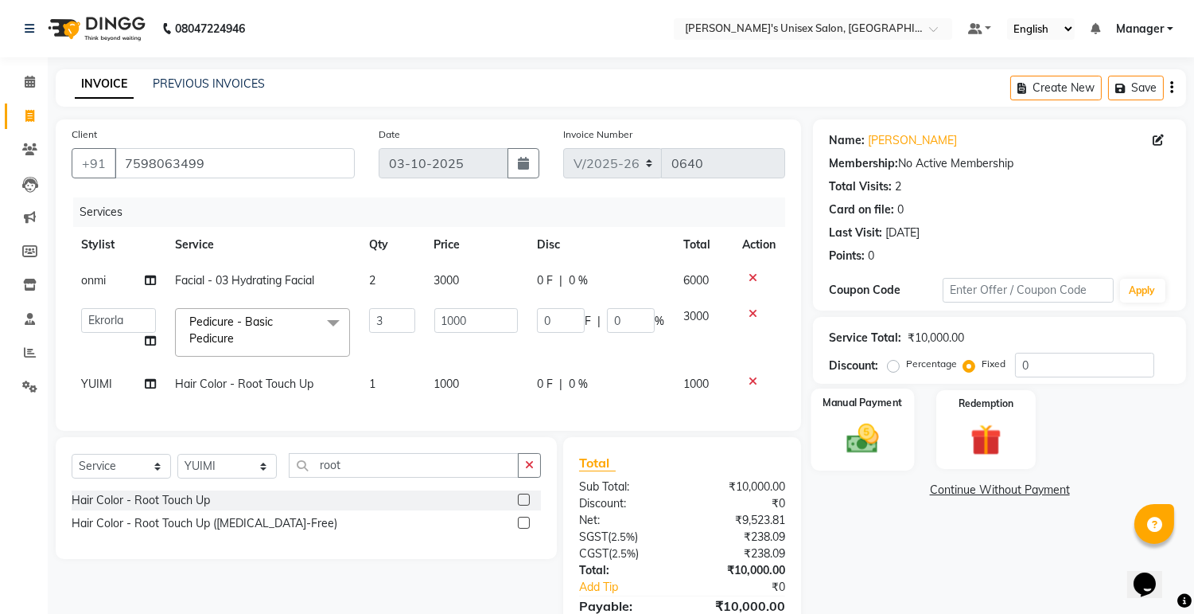
click at [865, 440] on img at bounding box center [863, 438] width 53 height 37
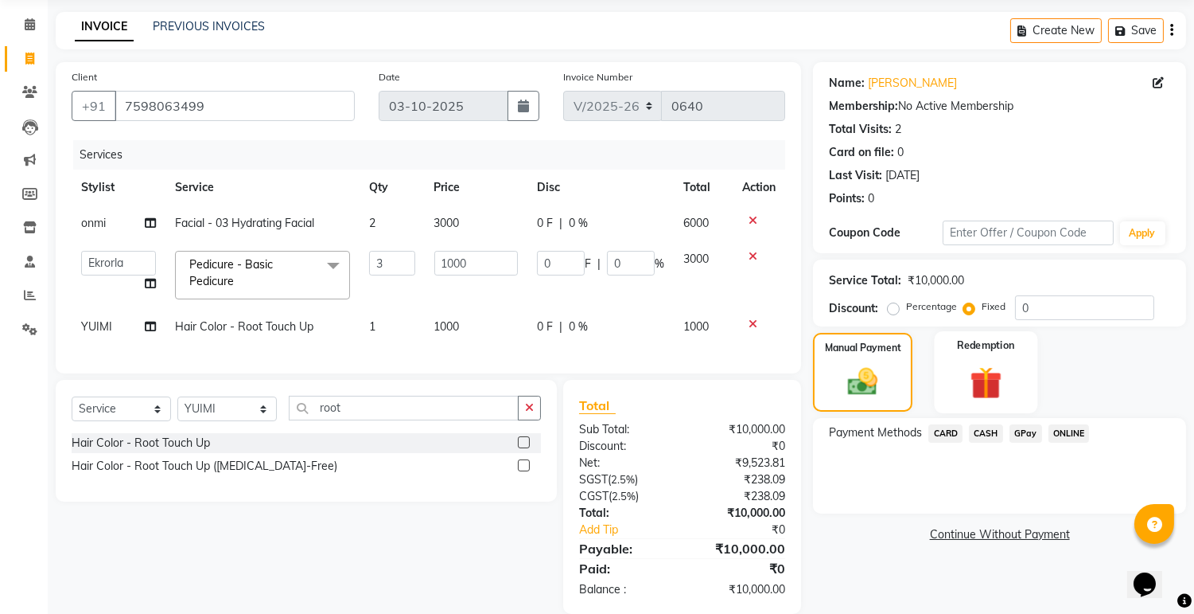
scroll to position [94, 0]
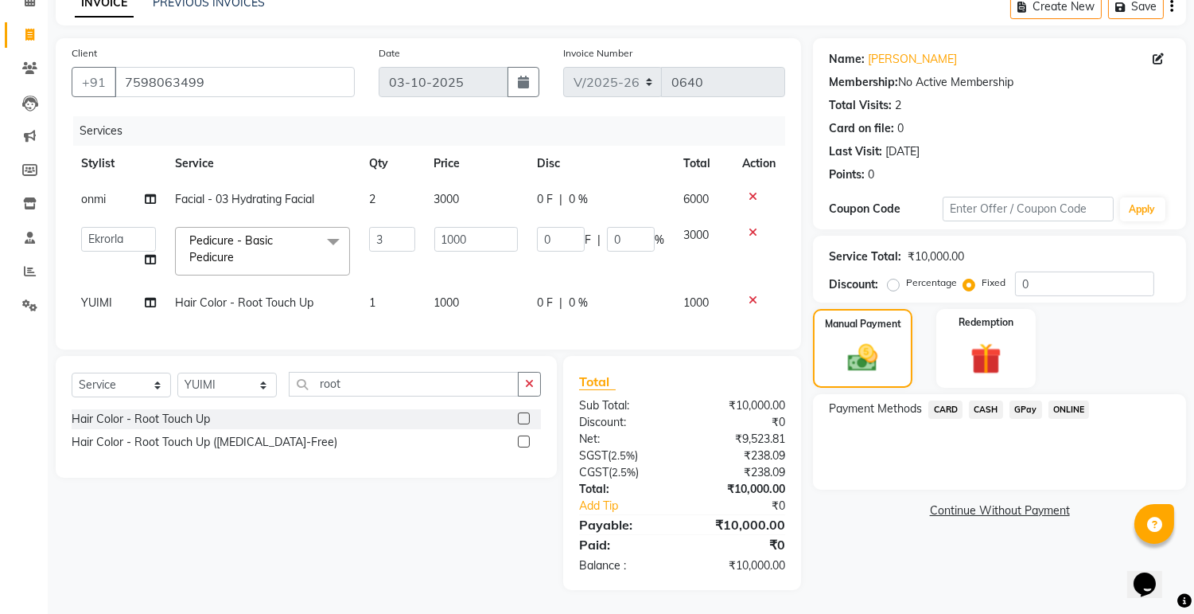
click at [1071, 400] on span "ONLINE" at bounding box center [1069, 409] width 41 height 18
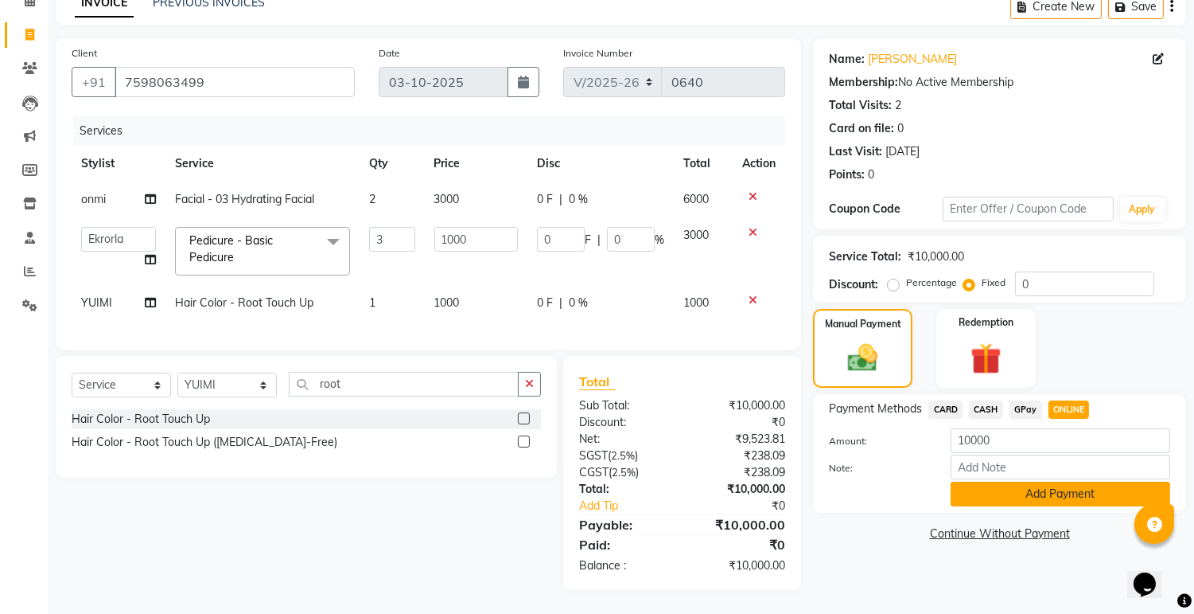
click at [1051, 486] on button "Add Payment" at bounding box center [1061, 493] width 220 height 25
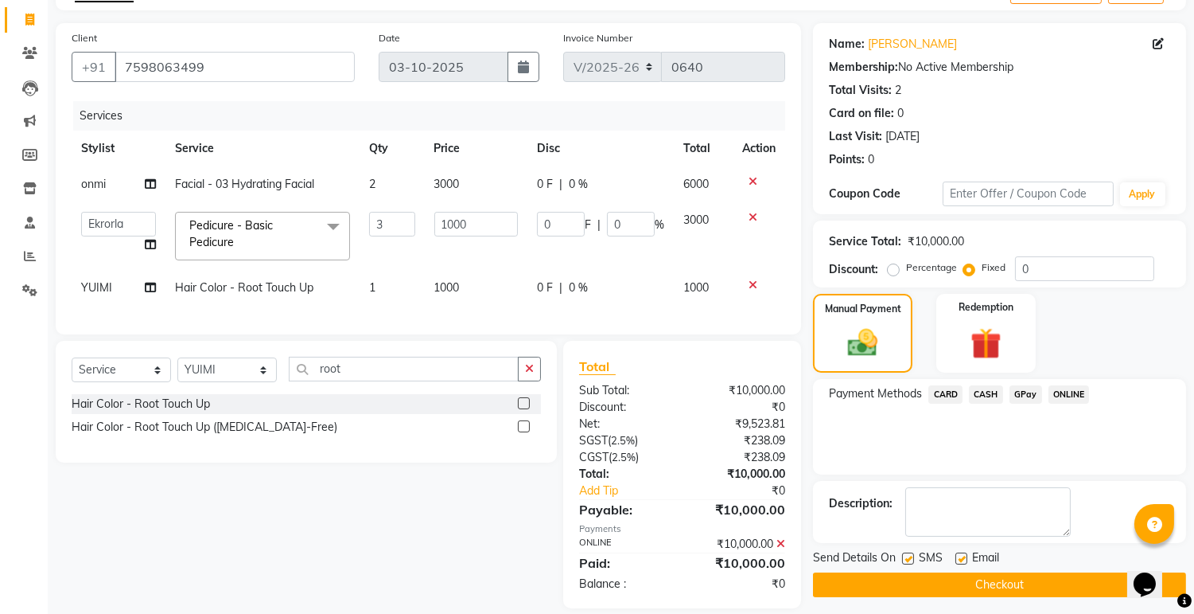
scroll to position [128, 0]
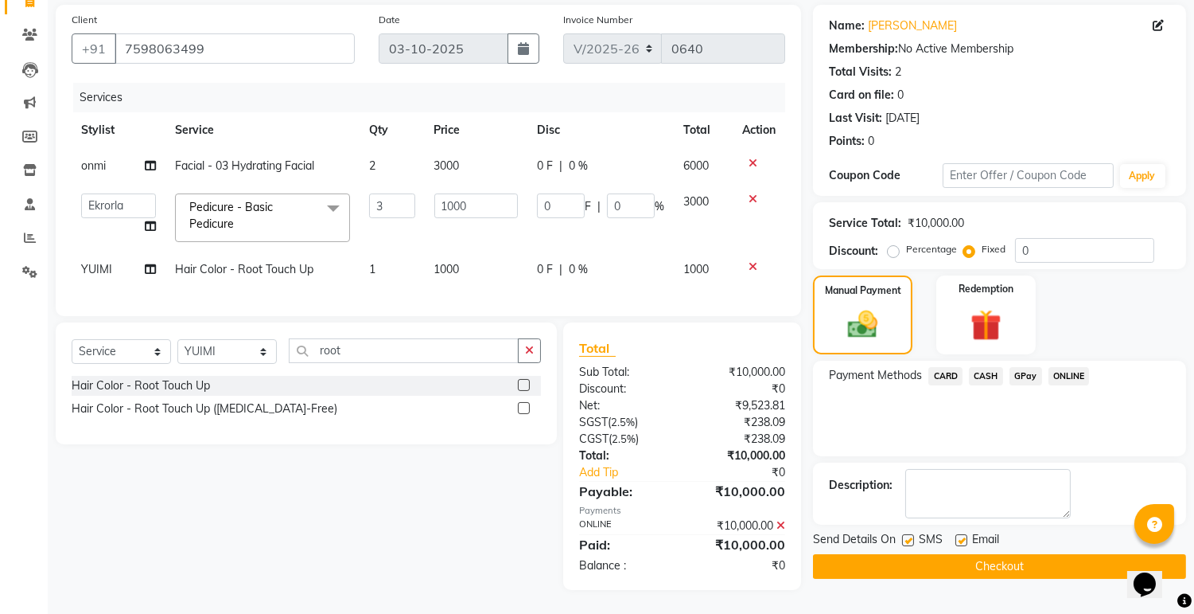
click at [967, 534] on label at bounding box center [962, 540] width 12 height 12
click at [966, 536] on input "checkbox" at bounding box center [961, 541] width 10 height 10
checkbox input "false"
click at [907, 534] on label at bounding box center [908, 540] width 12 height 12
click at [907, 536] on input "checkbox" at bounding box center [907, 541] width 10 height 10
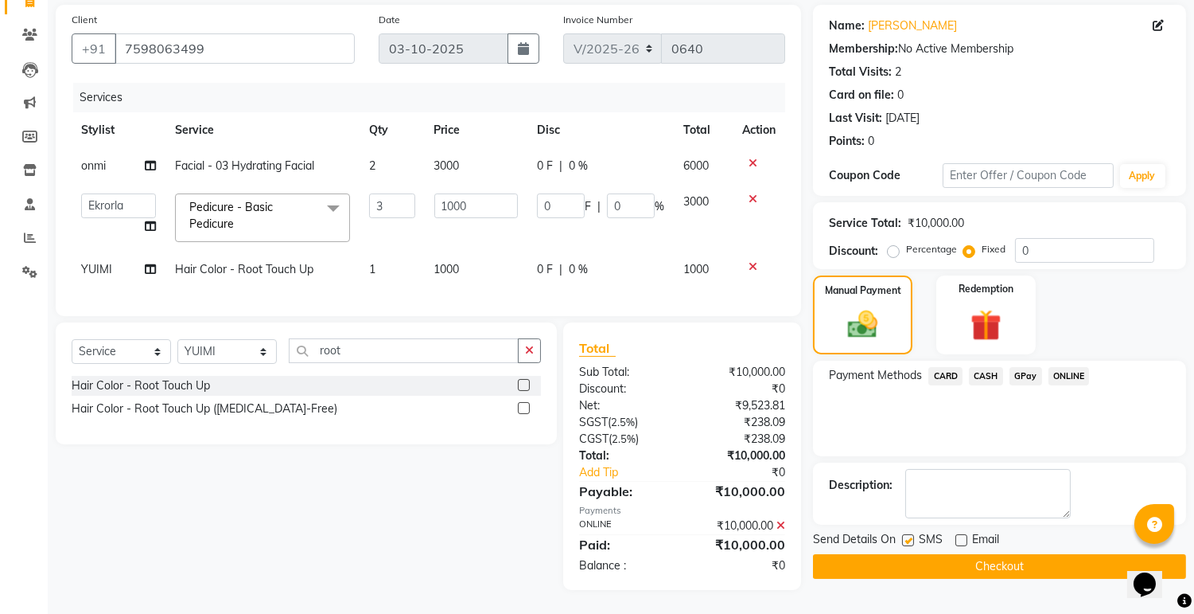
checkbox input "false"
click at [963, 554] on button "Checkout" at bounding box center [999, 566] width 373 height 25
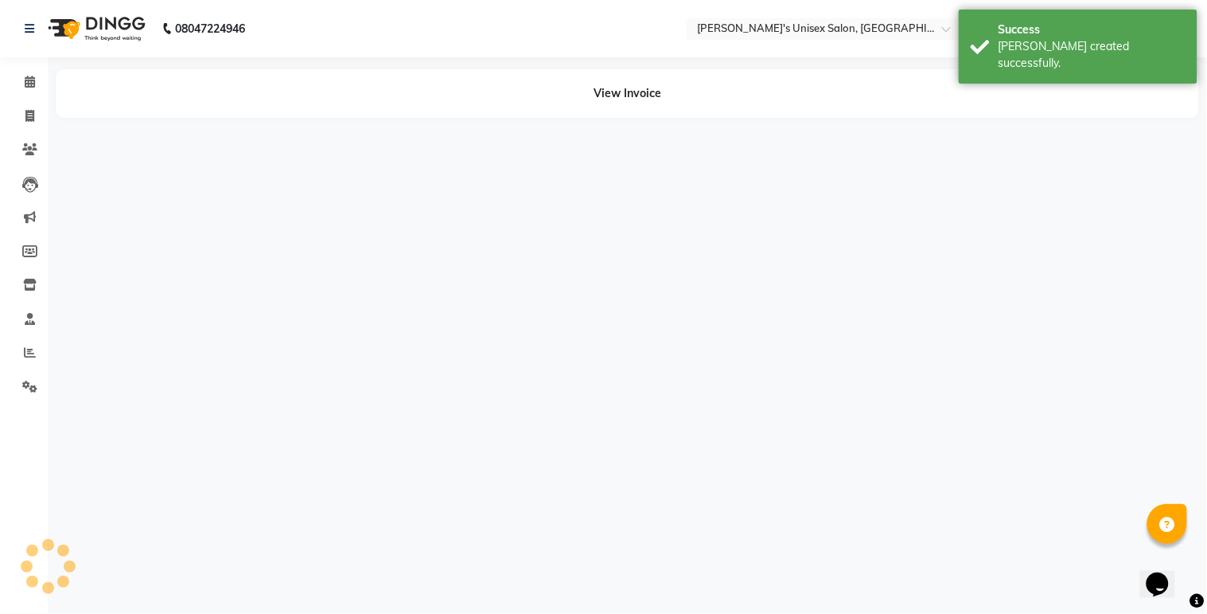
select select "79807"
select select "79756"
select select "85454"
select select "85455"
select select "79761"
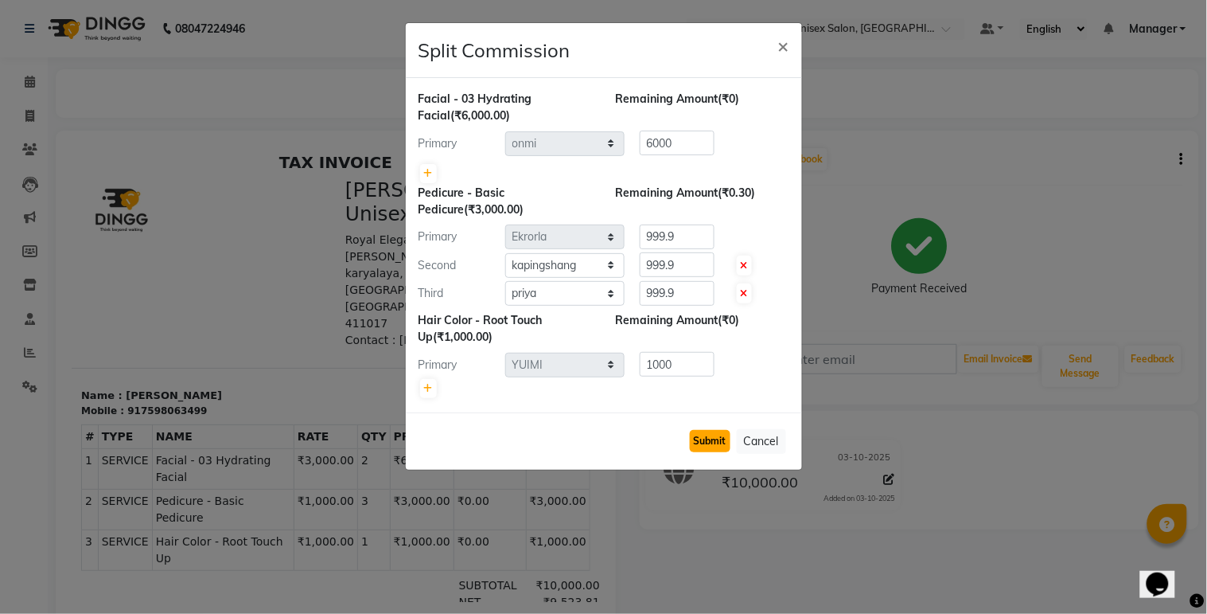
click at [706, 434] on button "Submit" at bounding box center [710, 441] width 41 height 22
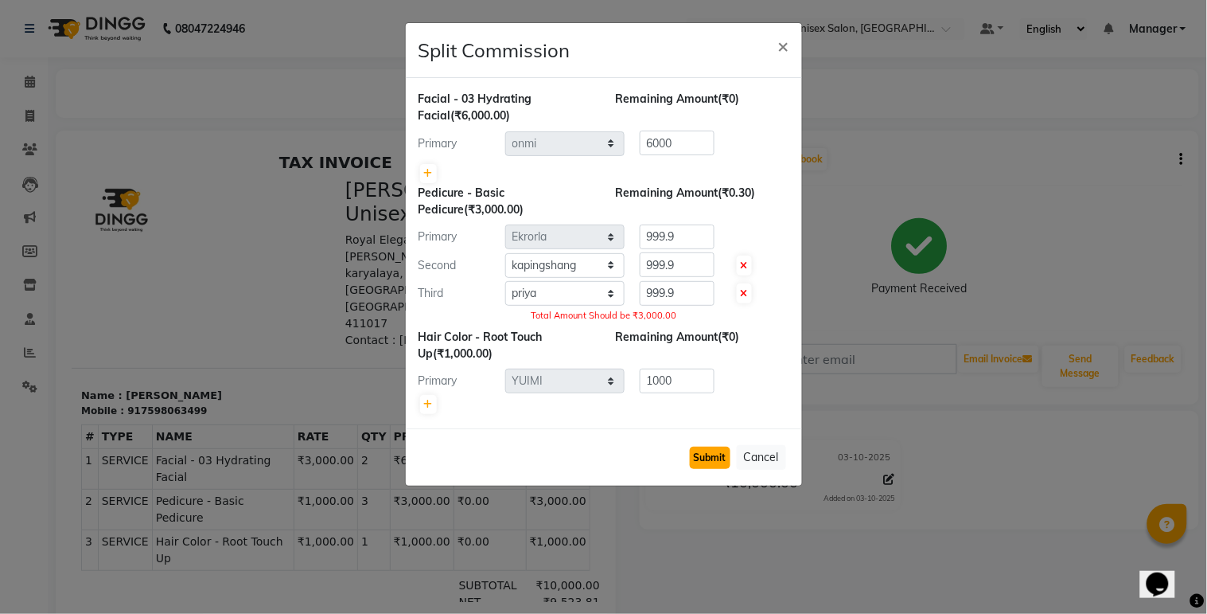
click at [714, 454] on button "Submit" at bounding box center [710, 457] width 41 height 22
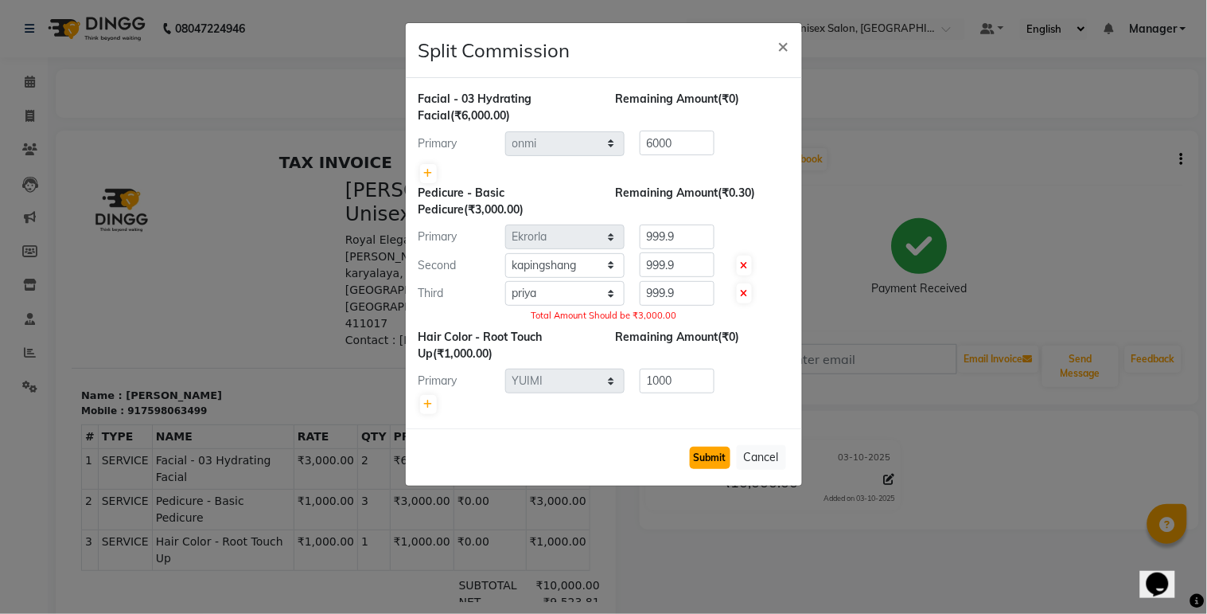
click at [714, 454] on button "Submit" at bounding box center [710, 457] width 41 height 22
click at [697, 458] on button "Submit" at bounding box center [710, 457] width 41 height 22
click at [785, 464] on button "Cancel" at bounding box center [761, 457] width 49 height 25
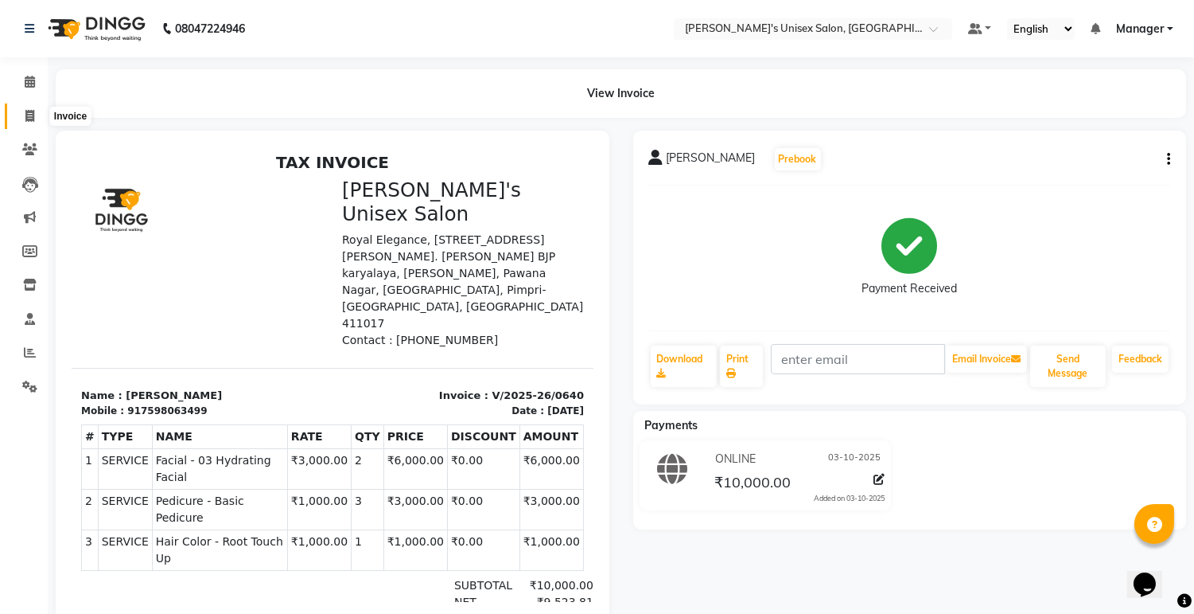
click at [29, 108] on span at bounding box center [30, 116] width 28 height 18
select select "8273"
select select "service"
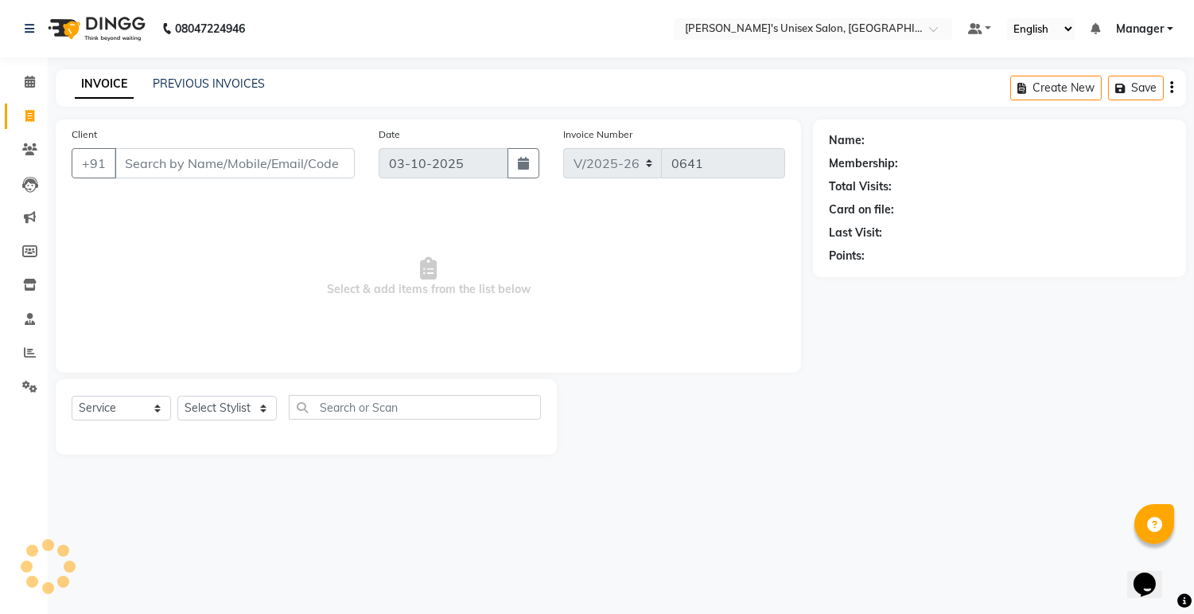
scroll to position [24, 0]
select select "79756"
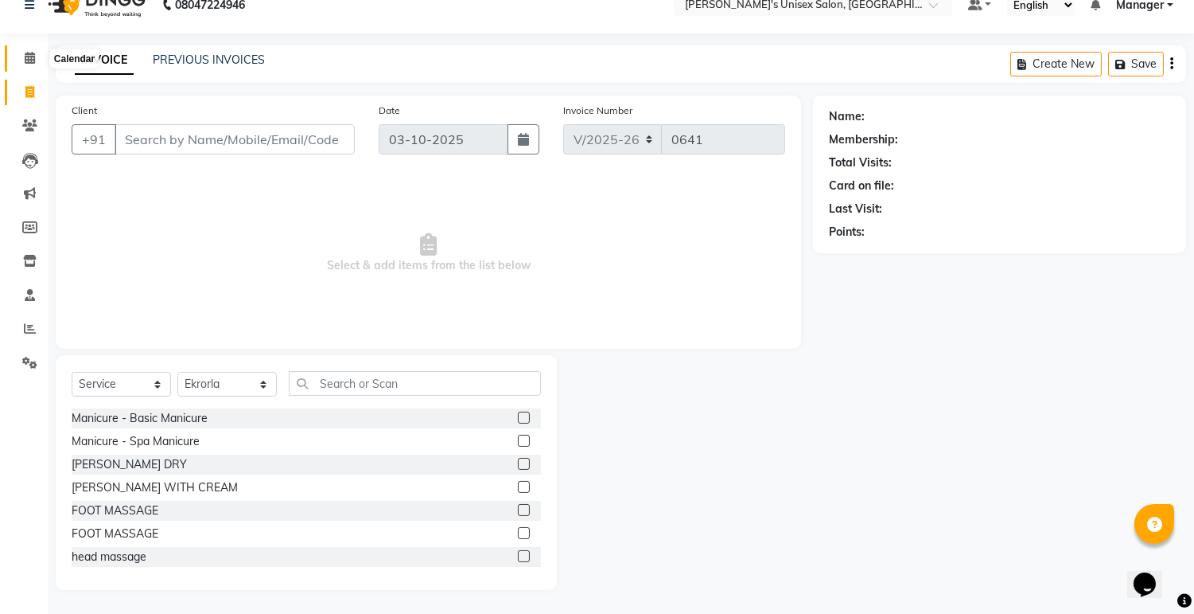
click at [26, 57] on icon at bounding box center [30, 58] width 10 height 12
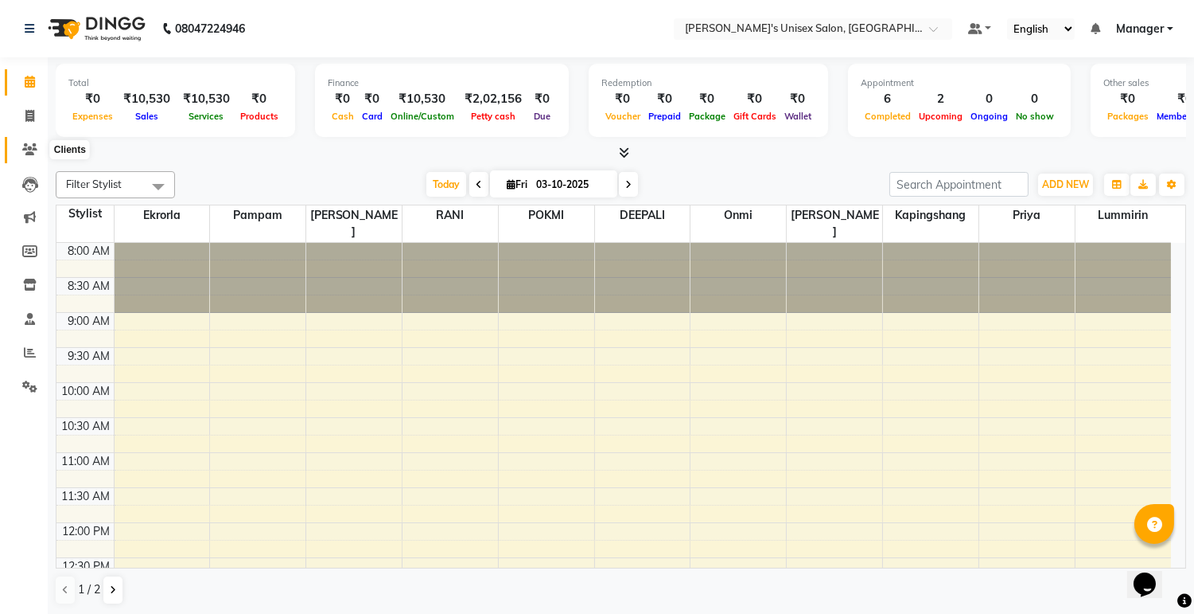
click at [26, 148] on icon at bounding box center [29, 149] width 15 height 12
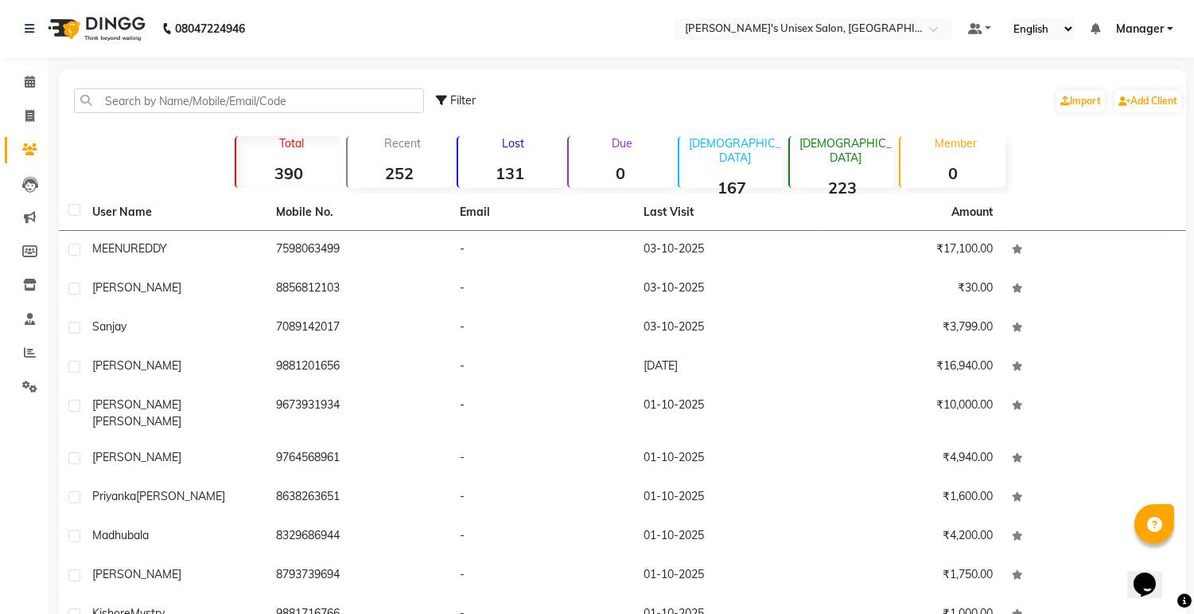
click at [27, 67] on li "Calendar" at bounding box center [24, 82] width 48 height 34
click at [19, 84] on span at bounding box center [30, 82] width 28 height 18
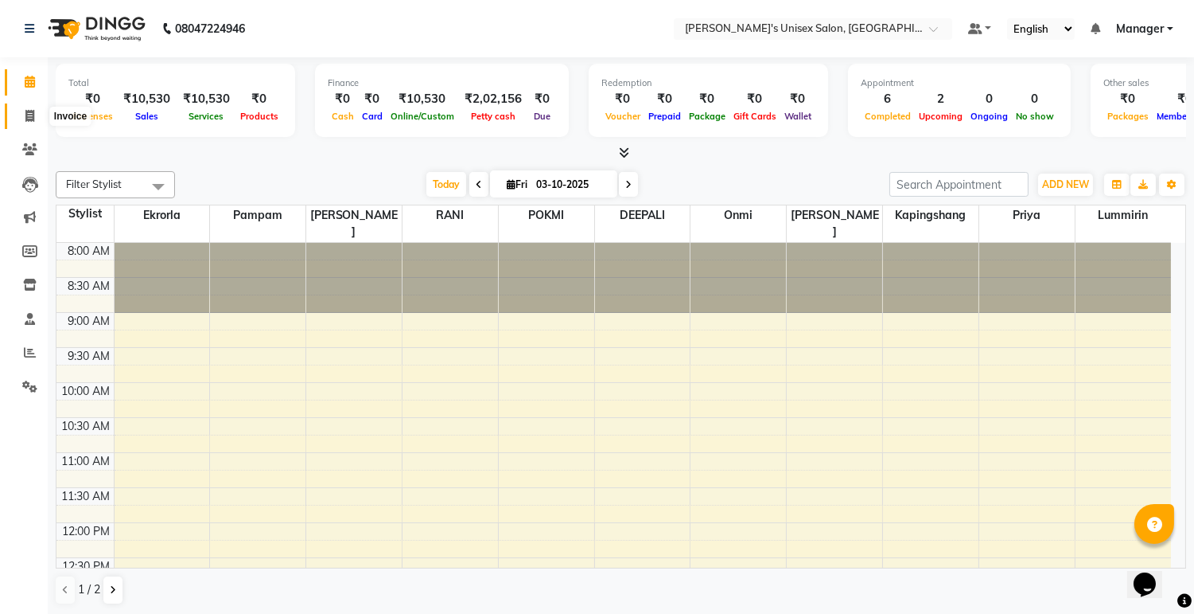
click at [36, 121] on span at bounding box center [30, 116] width 28 height 18
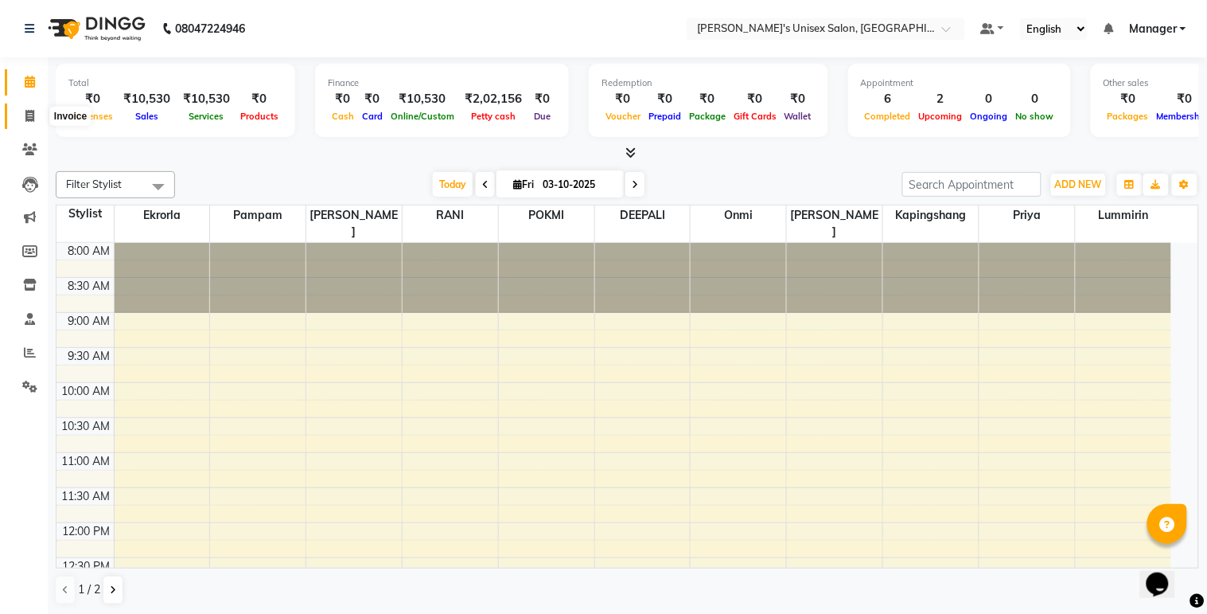
select select "8273"
select select "service"
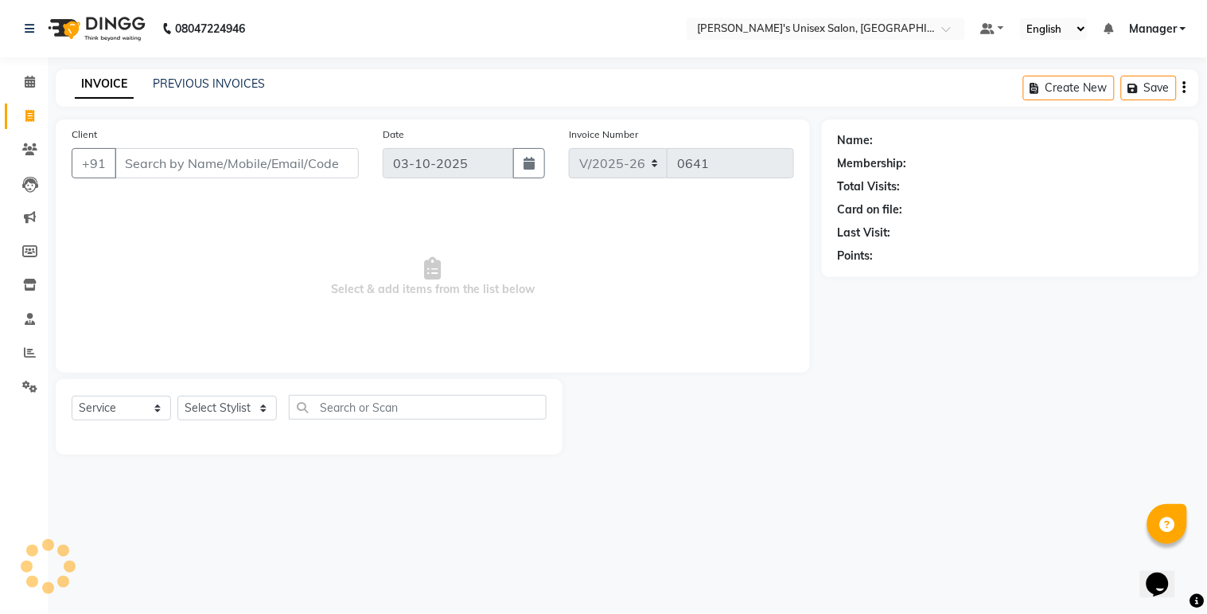
select select "79756"
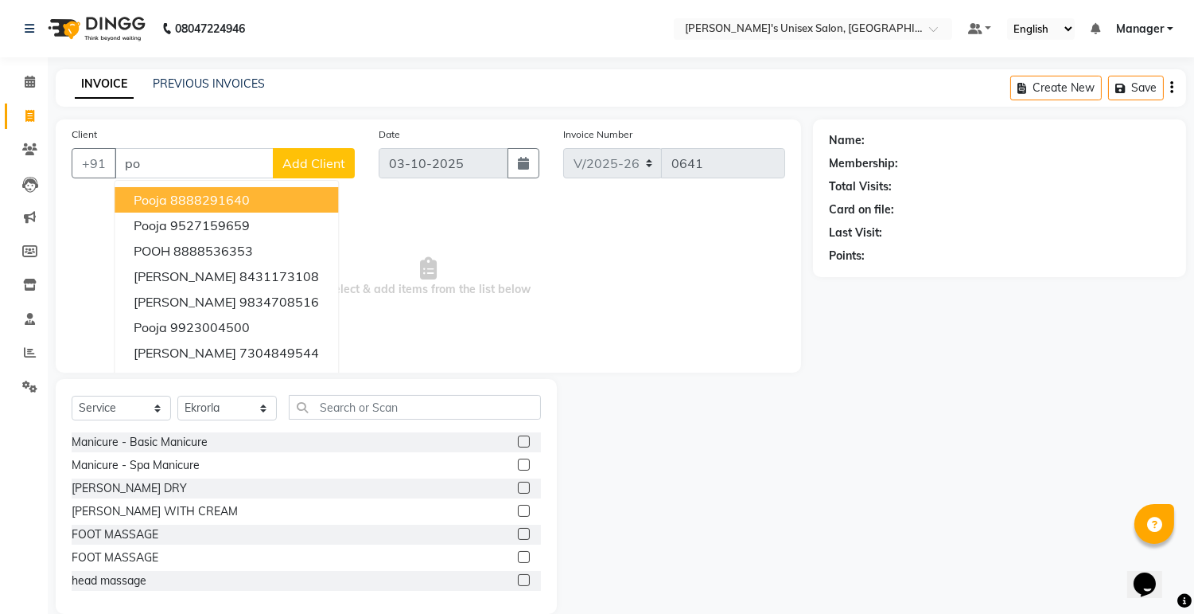
type input "p"
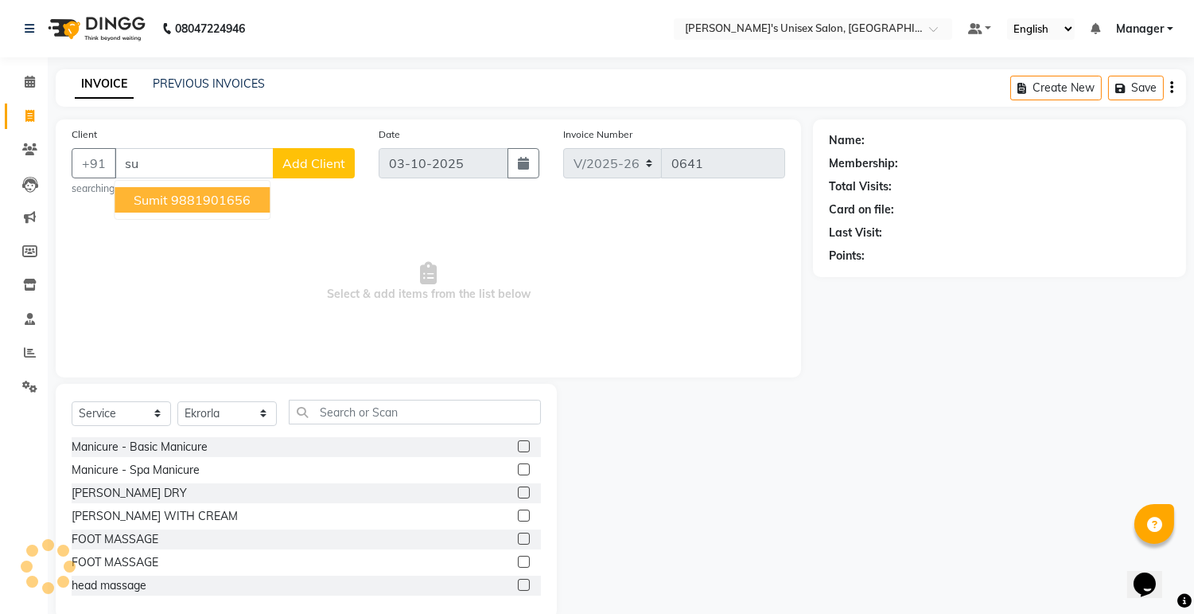
type input "s"
